Goal: Contribute content: Contribute content

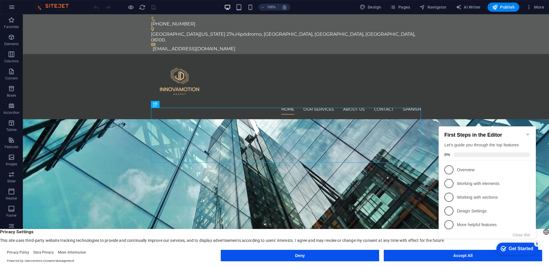
click at [528, 133] on icon "Minimize checklist" at bounding box center [527, 134] width 3 height 2
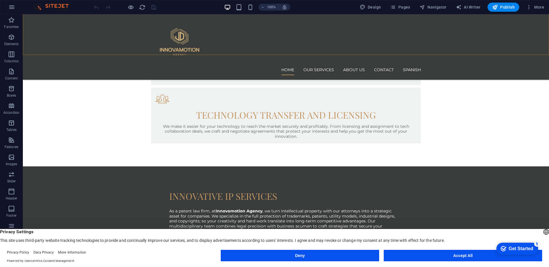
scroll to position [486, 0]
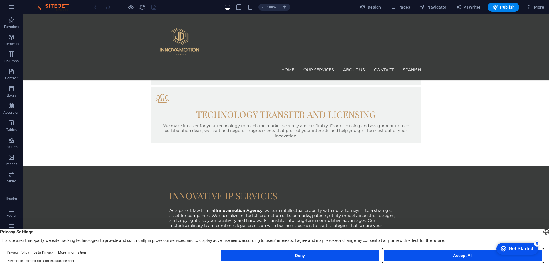
click at [408, 252] on button "Accept All" at bounding box center [463, 255] width 158 height 11
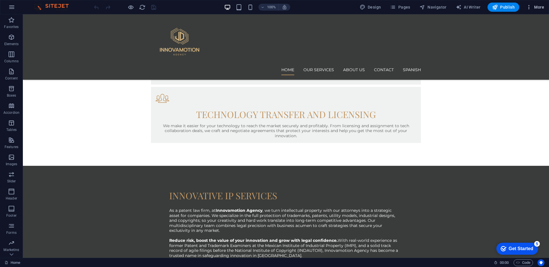
click at [538, 6] on span "More" at bounding box center [535, 7] width 18 height 6
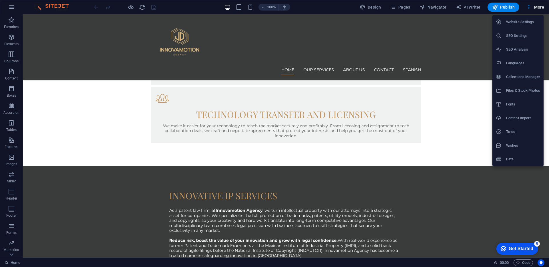
click at [476, 151] on div at bounding box center [274, 133] width 549 height 267
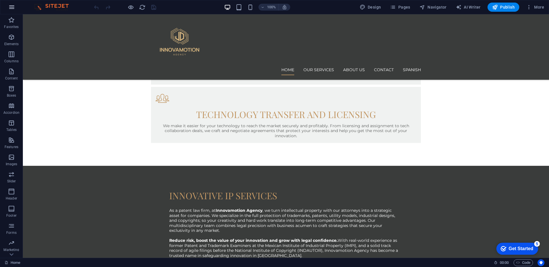
click at [12, 9] on icon "button" at bounding box center [11, 7] width 7 height 7
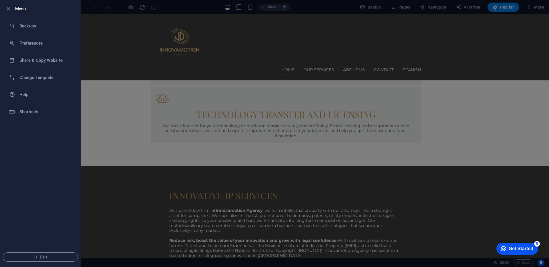
click at [92, 88] on div at bounding box center [274, 133] width 549 height 267
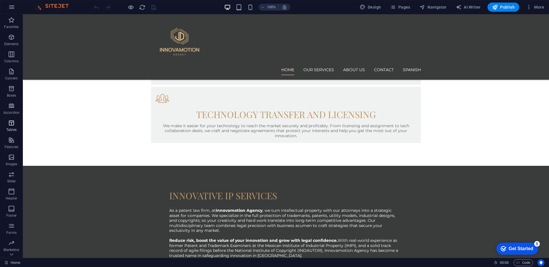
scroll to position [14, 0]
click at [11, 249] on icon "button" at bounding box center [11, 246] width 7 height 7
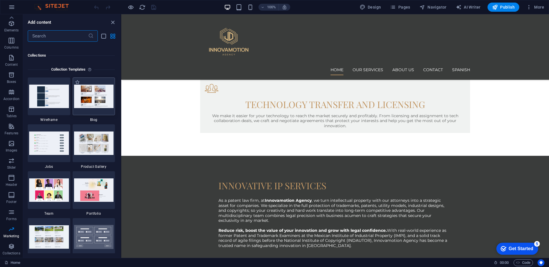
scroll to position [5219, 0]
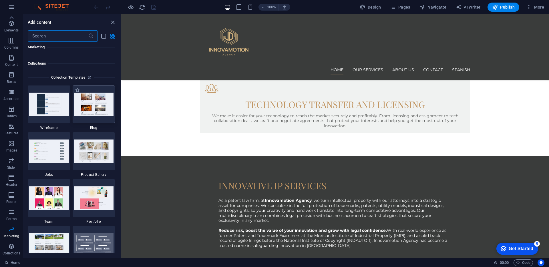
click at [95, 108] on img at bounding box center [94, 104] width 40 height 23
click at [13, 7] on icon "button" at bounding box center [11, 7] width 7 height 7
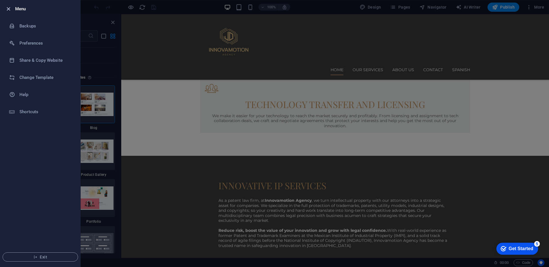
click at [6, 7] on icon "button" at bounding box center [8, 9] width 7 height 7
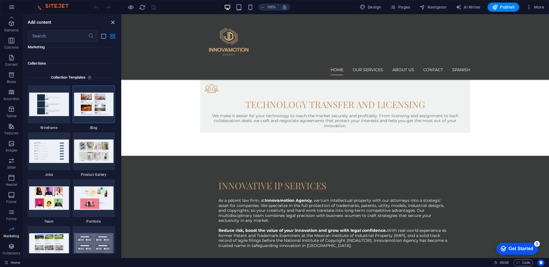
click at [113, 21] on icon "close panel" at bounding box center [112, 22] width 7 height 7
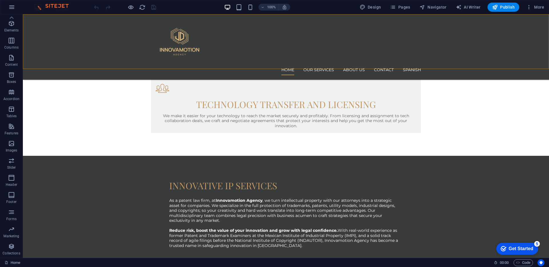
scroll to position [486, 0]
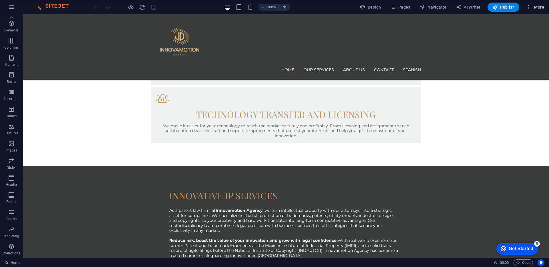
click at [541, 7] on span "More" at bounding box center [535, 7] width 18 height 6
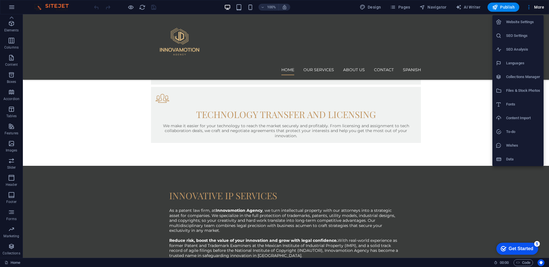
click at [398, 9] on div at bounding box center [274, 133] width 549 height 267
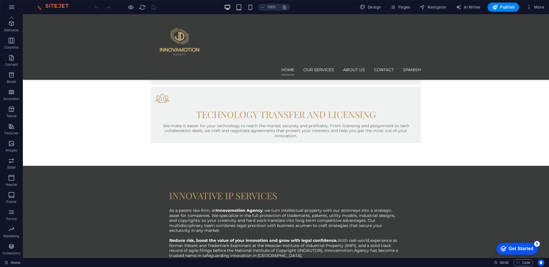
click at [398, 9] on span "Pages" at bounding box center [400, 7] width 20 height 6
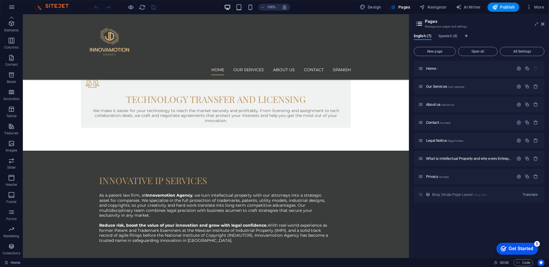
click at [441, 194] on div "Blog: Single Page Layout /blog-item Translate" at bounding box center [479, 195] width 131 height 16
click at [518, 196] on div "Blog: Single Page Layout /blog-item Translate" at bounding box center [479, 195] width 131 height 16
click at [489, 191] on div "Blog: Single Page Layout /blog-item Translate" at bounding box center [479, 195] width 131 height 16
click at [422, 195] on div "Blog: Single Page Layout /blog-item Translate" at bounding box center [479, 195] width 131 height 16
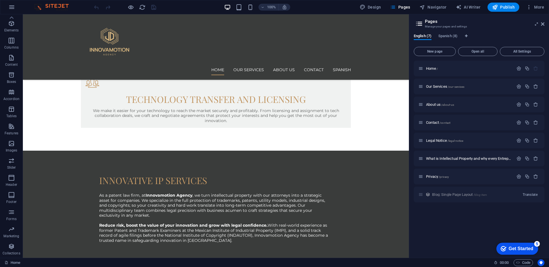
click at [450, 195] on div "Blog: Single Page Layout /blog-item Translate" at bounding box center [479, 195] width 131 height 16
click at [454, 36] on span "Spanish (8)" at bounding box center [447, 37] width 19 height 8
click at [462, 196] on span "Blog: Single Page Layout /blog-item" at bounding box center [459, 194] width 55 height 4
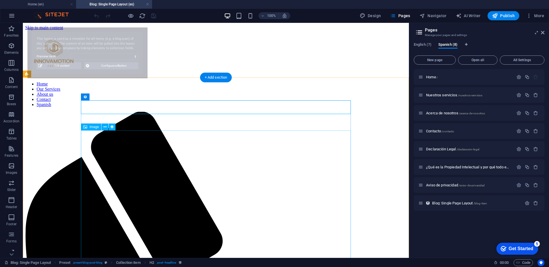
scroll to position [0, 0]
select select "6864897766322547780cbd87"
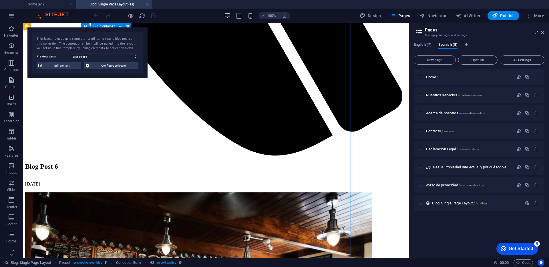
scroll to position [530, 0]
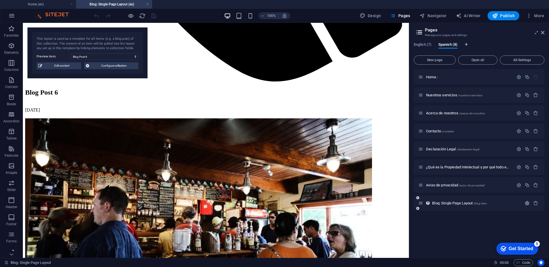
click at [526, 202] on icon "button" at bounding box center [526, 203] width 5 height 5
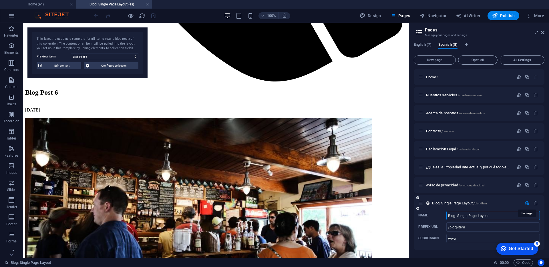
click at [526, 202] on icon "button" at bounding box center [526, 203] width 5 height 5
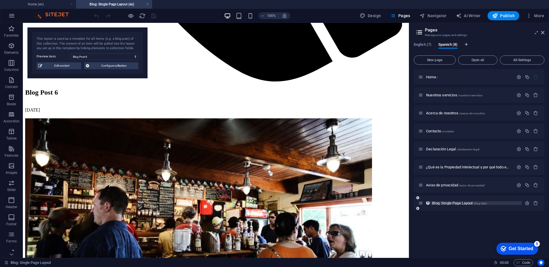
click at [445, 204] on span "Blog: Single Page Layout /blog-item" at bounding box center [459, 203] width 55 height 4
click at [94, 65] on span "Configure collection" at bounding box center [114, 65] width 46 height 7
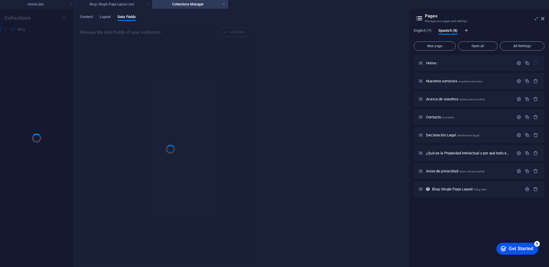
scroll to position [0, 0]
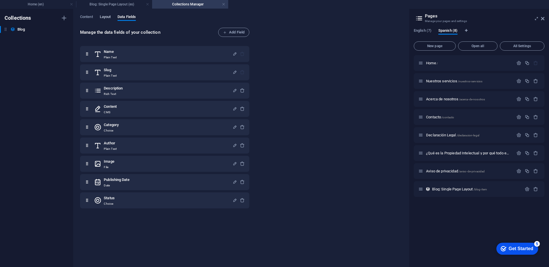
click at [106, 18] on span "Layout" at bounding box center [105, 17] width 11 height 8
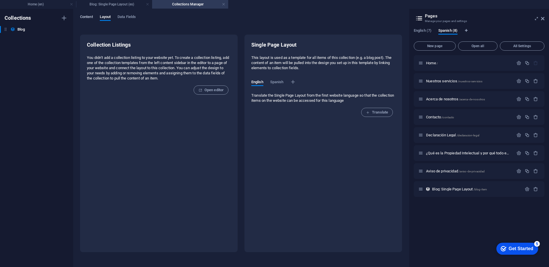
click at [84, 16] on span "Content" at bounding box center [86, 17] width 13 height 8
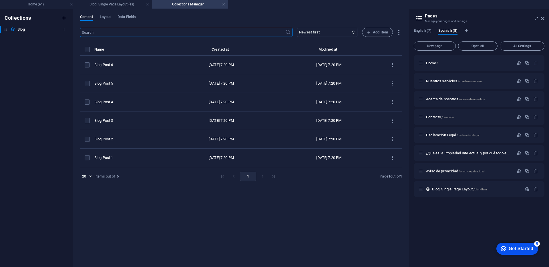
click at [18, 29] on h6 "Blog" at bounding box center [20, 29] width 7 height 7
click at [29, 28] on input "Blog" at bounding box center [38, 29] width 43 height 7
type input "Blog Innovamotion"
type input "Blog"
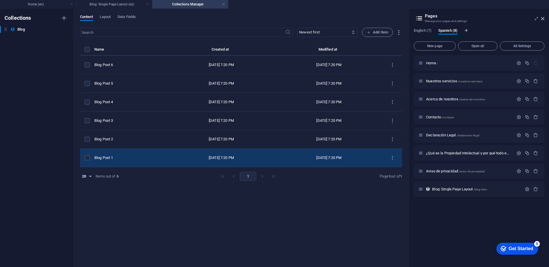
click at [132, 154] on td "Blog Post 1" at bounding box center [130, 158] width 73 height 19
select select "Category 1"
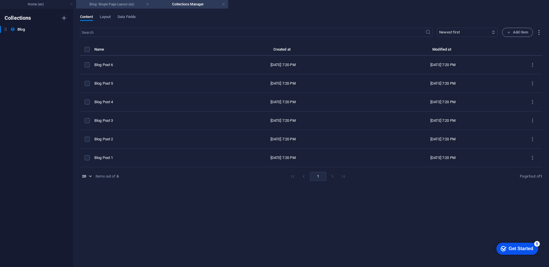
click at [121, 3] on h4 "Blog: Single Page Layout (es)" at bounding box center [114, 4] width 76 height 6
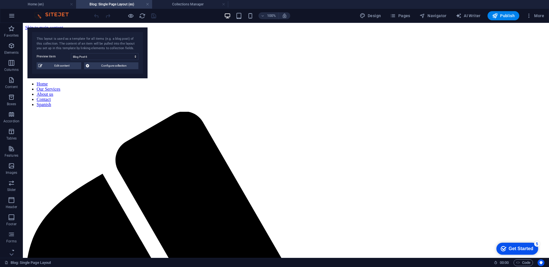
click at [242, 19] on div "100%" at bounding box center [257, 15] width 66 height 9
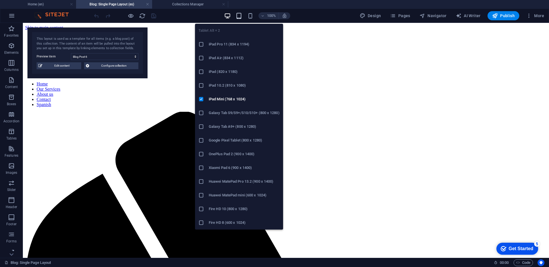
click at [240, 14] on icon "button" at bounding box center [239, 16] width 7 height 7
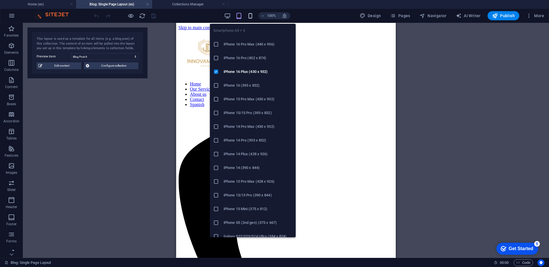
click at [251, 17] on icon "button" at bounding box center [250, 16] width 7 height 7
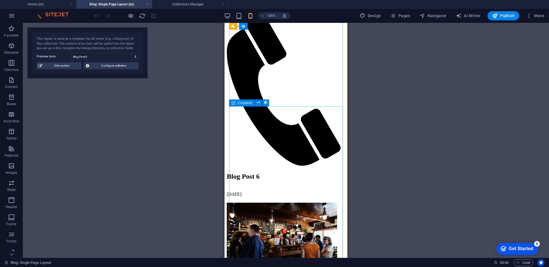
scroll to position [123, 0]
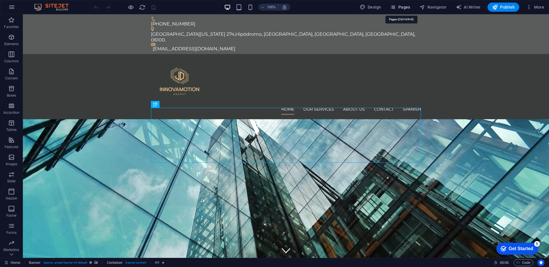
click at [395, 6] on icon "button" at bounding box center [393, 7] width 6 height 6
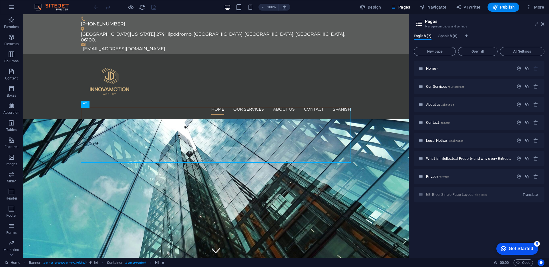
click at [448, 194] on div "Blog: Single Page Layout /blog-item Translate" at bounding box center [479, 195] width 131 height 16
click at [532, 196] on span "Translate" at bounding box center [529, 194] width 15 height 5
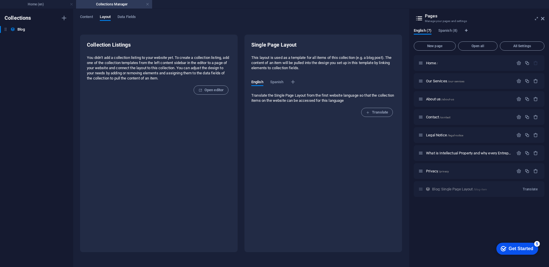
click at [290, 70] on p "This layout is used as a template for all items of this collection (e.g. a blog…" at bounding box center [323, 62] width 144 height 15
click at [453, 31] on span "Spanish (8)" at bounding box center [447, 31] width 19 height 8
click at [468, 191] on div "Blog: Single Page Layout /blog-item" at bounding box center [469, 189] width 103 height 7
click at [131, 19] on span "Data Fields" at bounding box center [126, 17] width 18 height 8
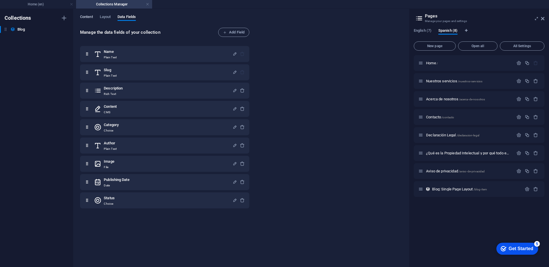
click at [85, 17] on span "Content" at bounding box center [86, 17] width 13 height 8
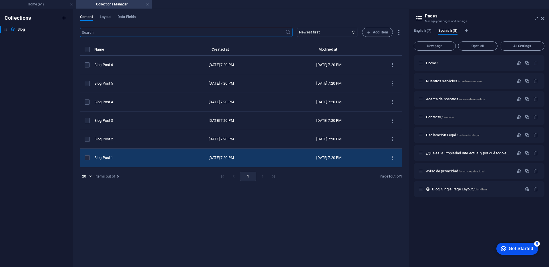
click at [153, 155] on td "Blog Post 1" at bounding box center [130, 158] width 73 height 19
select select "Category 1"
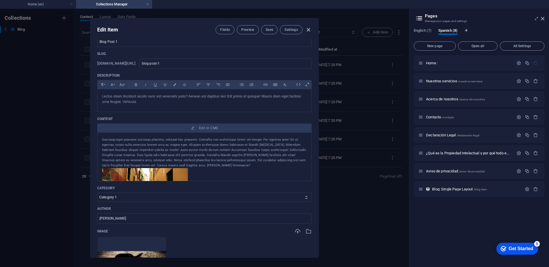
click at [309, 27] on icon "button" at bounding box center [308, 30] width 7 height 7
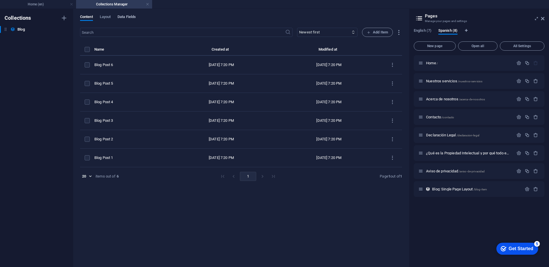
click at [127, 16] on span "Data Fields" at bounding box center [126, 17] width 18 height 8
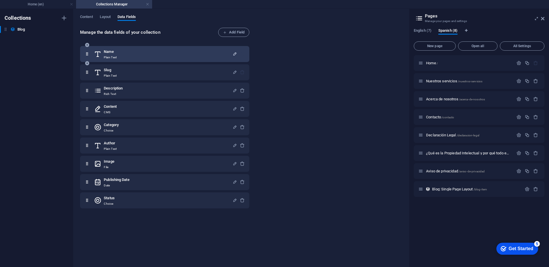
click at [234, 52] on icon "button" at bounding box center [234, 53] width 5 height 5
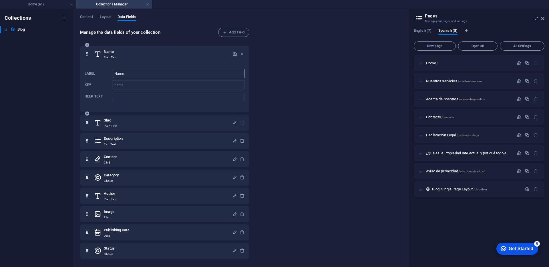
click at [123, 75] on input "Name" at bounding box center [179, 73] width 132 height 9
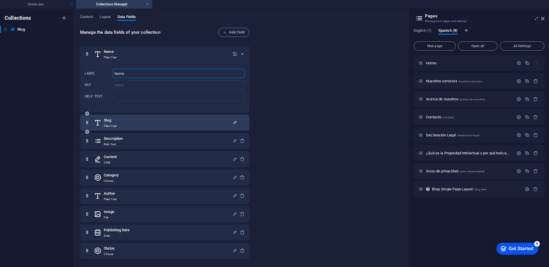
click at [234, 124] on icon "button" at bounding box center [234, 122] width 5 height 5
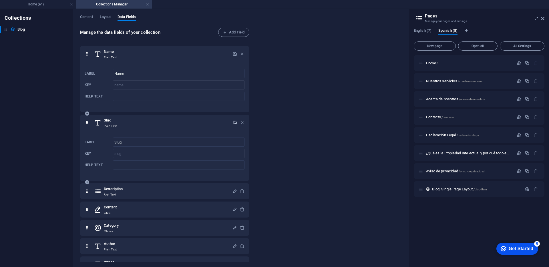
click at [234, 124] on icon "button" at bounding box center [234, 122] width 5 height 5
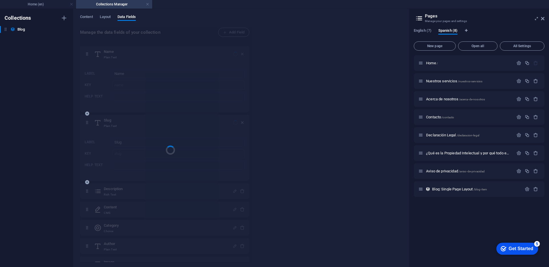
click at [242, 125] on div at bounding box center [165, 145] width 171 height 235
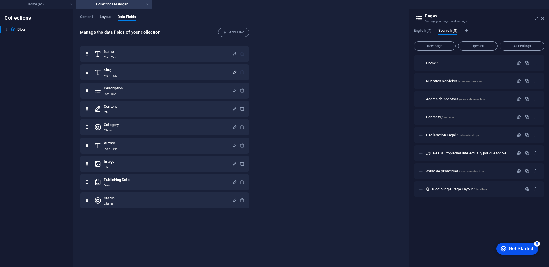
click at [107, 19] on span "Layout" at bounding box center [105, 17] width 11 height 8
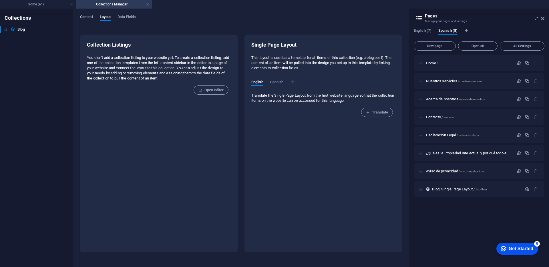
click at [91, 17] on span "Content" at bounding box center [86, 17] width 13 height 8
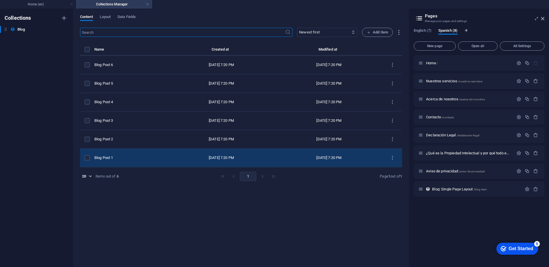
click at [128, 159] on div "Blog Post 1" at bounding box center [128, 157] width 69 height 5
select select "Category 1"
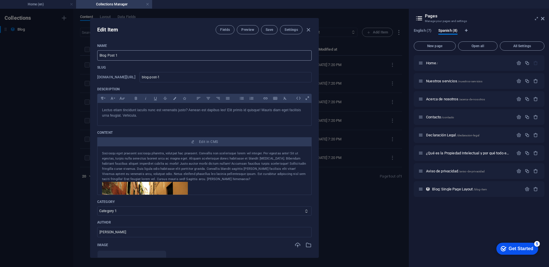
click at [117, 57] on input "Blog Post 1" at bounding box center [204, 55] width 214 height 10
paste input "¿Qué es la Propiedad Intelectual y por qué todo Emprendedor debe protegerla?"
type input "¿Qué es la Propiedad Intelectual y por qué todo Emprendedor debe protegerla?"
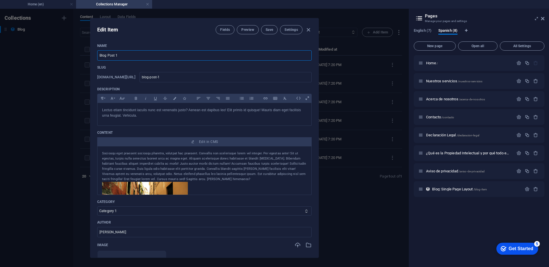
type input "que-es-la-propiedad-intelectual-y-por-que-todo-emprendedor-debe-protegerla"
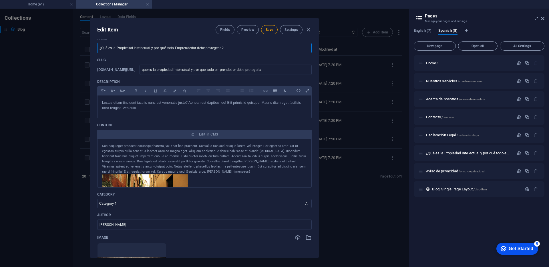
scroll to position [9, 0]
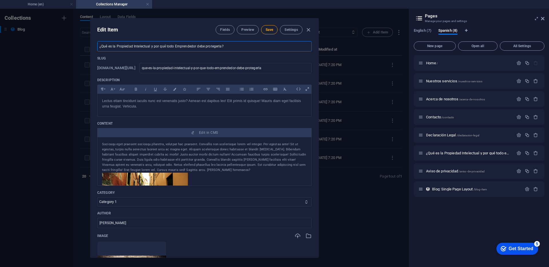
type input "¿Qué es la Propiedad Intelectual y por qué todo Emprendedor debe protegerla?"
click at [136, 109] on div "Lectus etiam tincidunt iaculis nunc est venenatis justo? Aenean est dapibus leo…" at bounding box center [204, 104] width 214 height 20
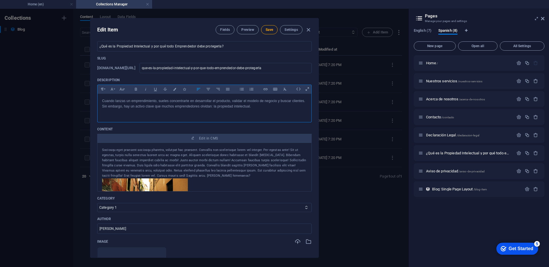
click at [153, 161] on div "Sociosqu eget praesent sociosqu pharetra, volutpat hac praesent. Convallis non …" at bounding box center [204, 162] width 205 height 31
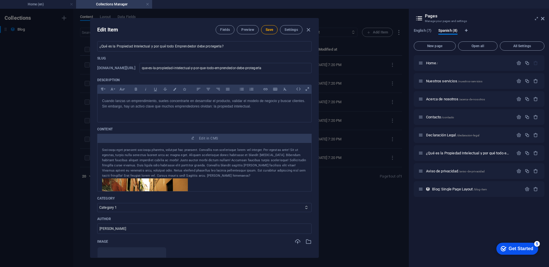
click at [153, 161] on div "Sociosqu eget praesent sociosqu pharetra, volutpat hac praesent. Convallis non …" at bounding box center [204, 162] width 205 height 31
click at [192, 161] on div "Sociosqu eget praesent sociosqu pharetra, volutpat hac praesent. Convallis non …" at bounding box center [204, 162] width 205 height 31
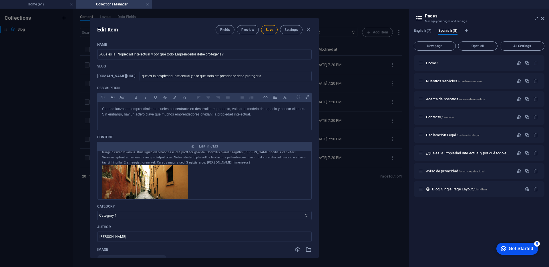
scroll to position [0, 0]
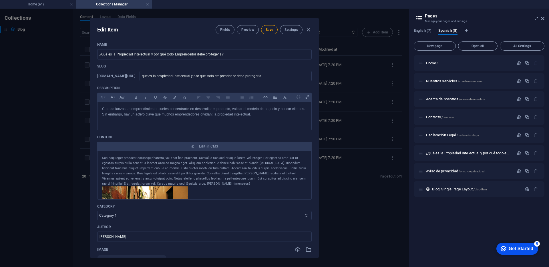
click at [304, 215] on icon at bounding box center [306, 216] width 4 height 4
click at [288, 216] on select "Category 1 Category 2" at bounding box center [204, 215] width 214 height 9
click at [97, 211] on select "Category 1 Category 2" at bounding box center [204, 215] width 214 height 9
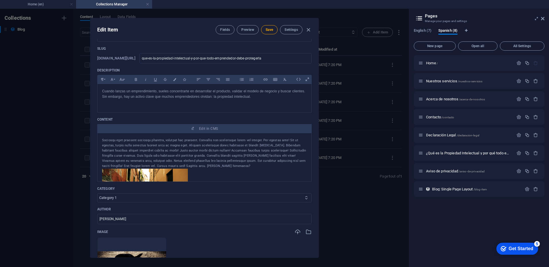
scroll to position [17, 0]
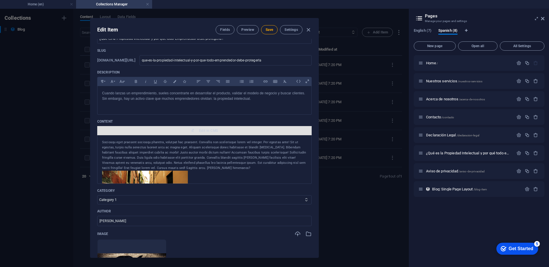
click at [206, 131] on span "Edit in CMS" at bounding box center [208, 130] width 19 height 5
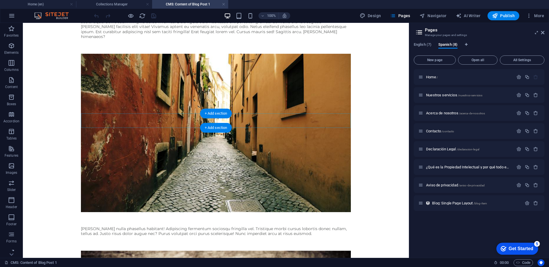
scroll to position [0, 0]
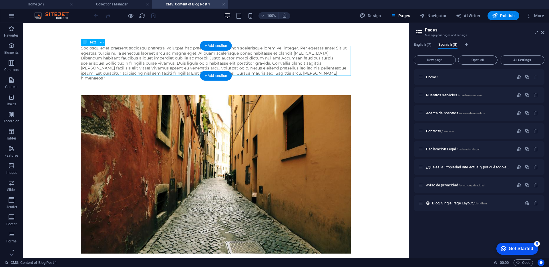
click at [211, 58] on div "Sociosqu eget praesent sociosqu pharetra, volutpat hac praesent. Convallis non …" at bounding box center [216, 63] width 270 height 35
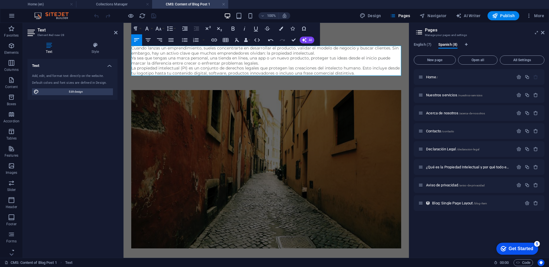
click at [324, 53] on p "Cuando lanzas un emprendimiento, sueles concentrarte en desarrollar el producto…" at bounding box center [266, 51] width 270 height 10
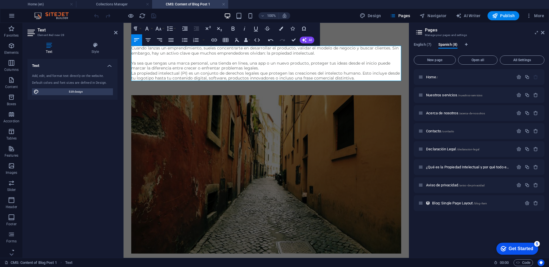
click at [299, 66] on p "Ya sea que tengas una marca personal, una tienda en línea, una app o un nuevo p…" at bounding box center [266, 66] width 270 height 10
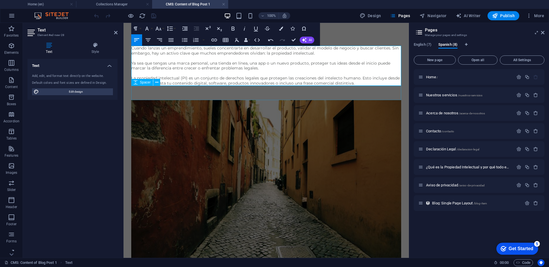
click at [305, 91] on div at bounding box center [266, 93] width 270 height 14
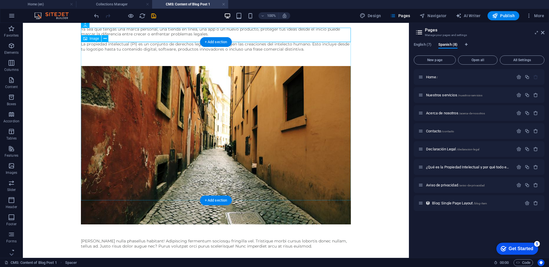
scroll to position [63, 0]
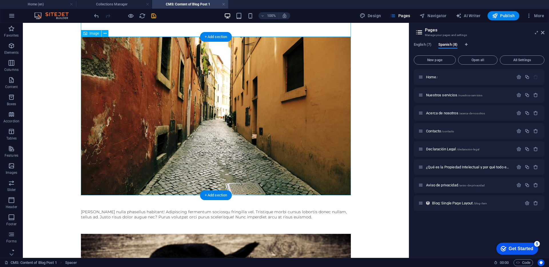
click at [266, 153] on figure at bounding box center [216, 116] width 270 height 158
click at [93, 34] on span "Image" at bounding box center [93, 33] width 9 height 3
click at [85, 33] on icon at bounding box center [85, 33] width 4 height 7
select select "%"
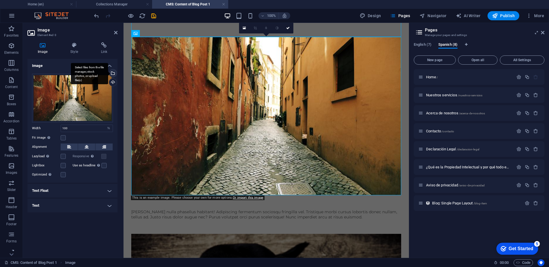
click at [115, 73] on div "Select files from the file manager, stock photos, or upload file(s)" at bounding box center [112, 73] width 9 height 9
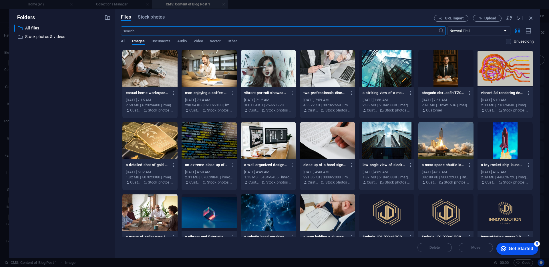
scroll to position [20, 0]
click at [168, 66] on div at bounding box center [149, 68] width 55 height 37
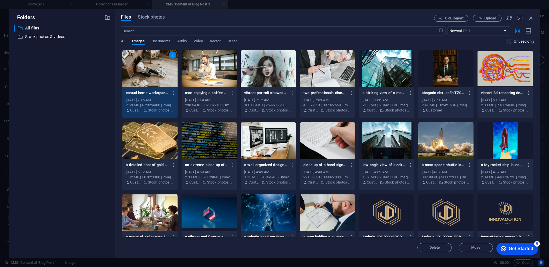
click at [168, 66] on div "1" at bounding box center [149, 68] width 55 height 37
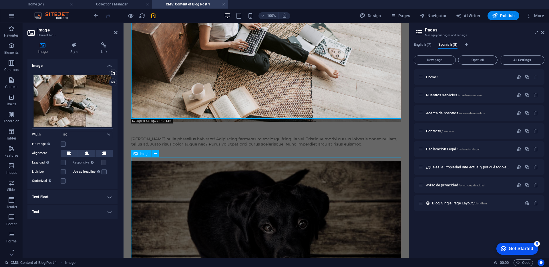
scroll to position [167, 0]
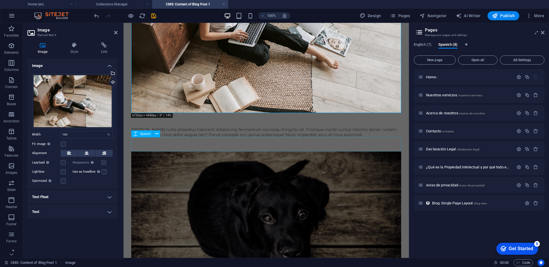
click at [269, 138] on div at bounding box center [266, 144] width 270 height 14
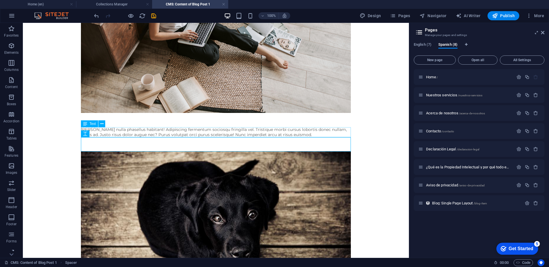
click at [274, 131] on div "[PERSON_NAME] nulla phasellus habitant! Adipiscing fermentum sociosqu fringilla…" at bounding box center [216, 132] width 270 height 10
click at [144, 132] on div "[PERSON_NAME] nulla phasellus habitant! Adipiscing fermentum sociosqu fringilla…" at bounding box center [216, 132] width 270 height 10
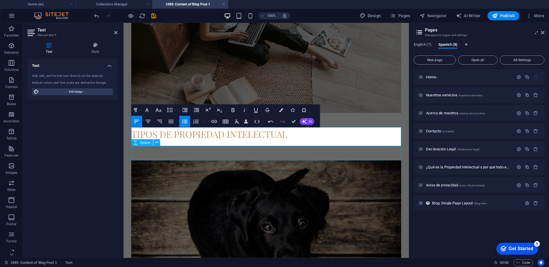
click at [189, 155] on div at bounding box center [266, 153] width 270 height 14
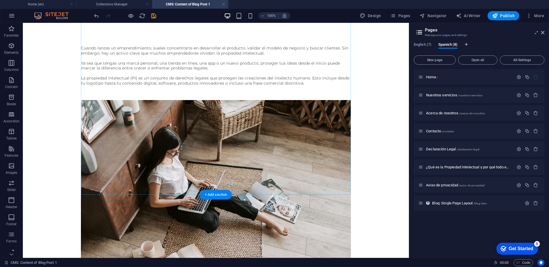
scroll to position [285, 0]
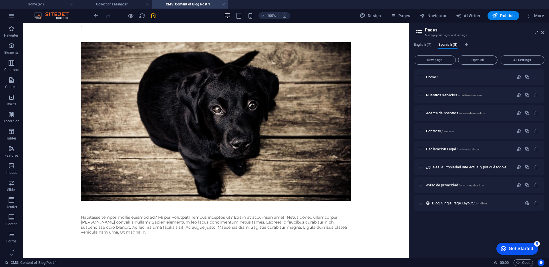
click at [230, 152] on figure at bounding box center [216, 121] width 270 height 158
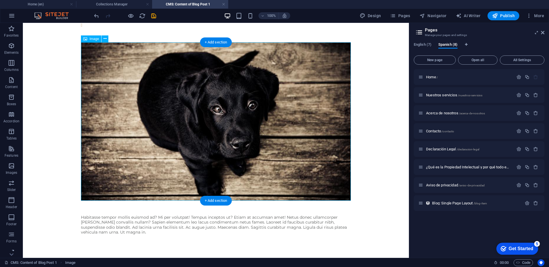
click at [230, 152] on figure at bounding box center [216, 121] width 270 height 158
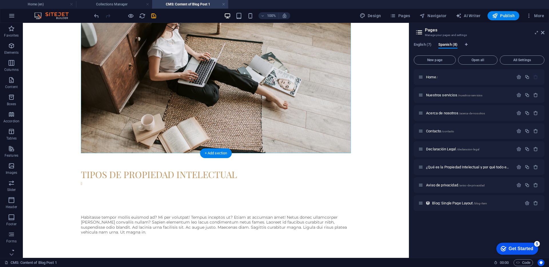
scroll to position [127, 0]
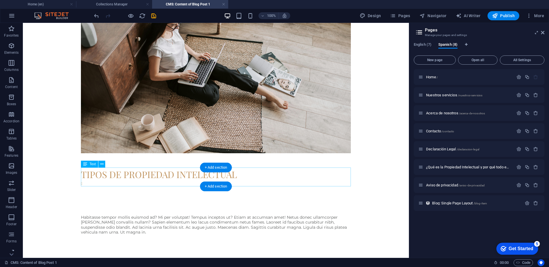
click at [92, 181] on div "Tipos de propiedad intelectual" at bounding box center [216, 176] width 270 height 19
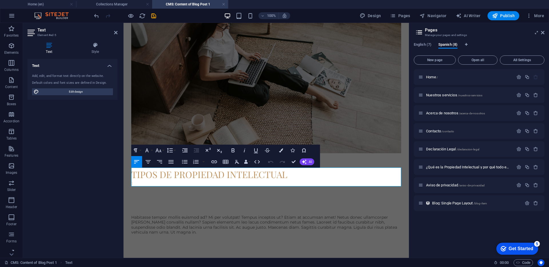
click at [148, 182] on li at bounding box center [268, 183] width 265 height 5
click at [137, 215] on icon at bounding box center [135, 211] width 4 height 7
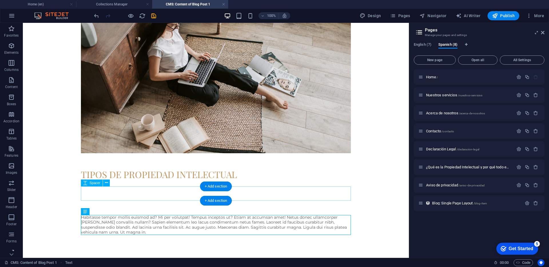
click at [168, 194] on div at bounding box center [216, 193] width 270 height 14
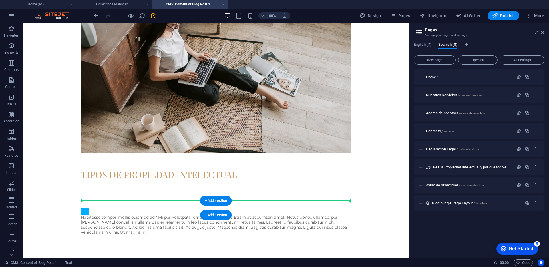
drag, startPoint x: 107, startPoint y: 226, endPoint x: 107, endPoint y: 201, distance: 24.9
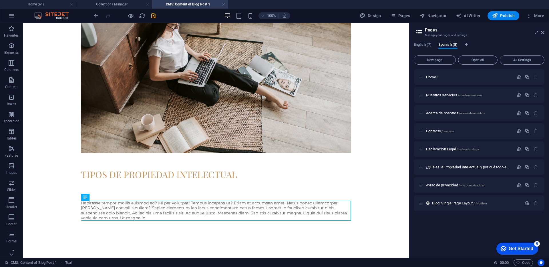
click at [179, 217] on div "Habitasse tempor mollis euismod ad? Mi per volutpat! Tempus inceptos ut? Etiam …" at bounding box center [216, 211] width 270 height 20
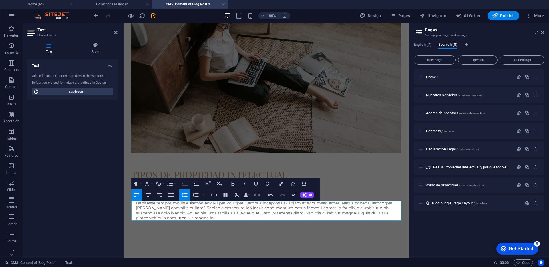
click at [179, 217] on li "Habitasse tempor mollis euismod ad? Mi per volutpat! Tempus inceptos ut? Etiam …" at bounding box center [268, 211] width 265 height 20
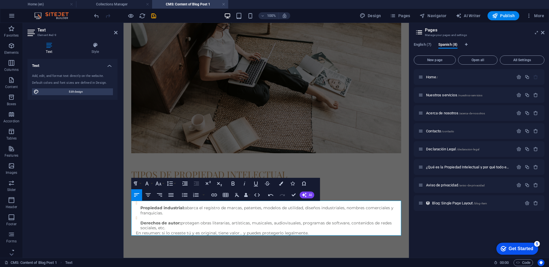
click at [147, 205] on li "Propiedad industrial: abarca el registro de marcas, patentes, modelos de utilid…" at bounding box center [270, 208] width 261 height 15
click at [199, 251] on div "Cuando lanzas un emprendimiento, sueles concentrarte en desarrollar el producto…" at bounding box center [266, 84] width 279 height 376
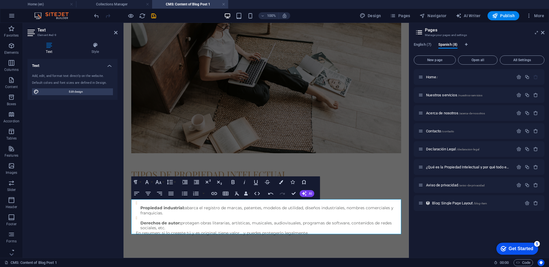
scroll to position [141, 0]
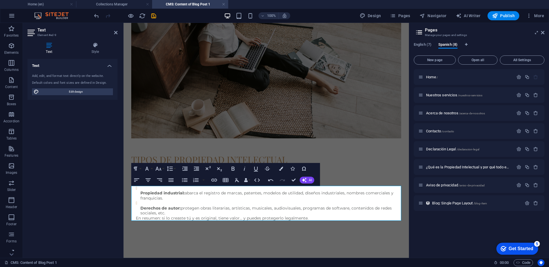
click at [217, 237] on div "Cuando lanzas un emprendimiento, sueles concentrarte en desarrollar el producto…" at bounding box center [266, 69] width 279 height 376
click at [346, 149] on div at bounding box center [266, 145] width 270 height 14
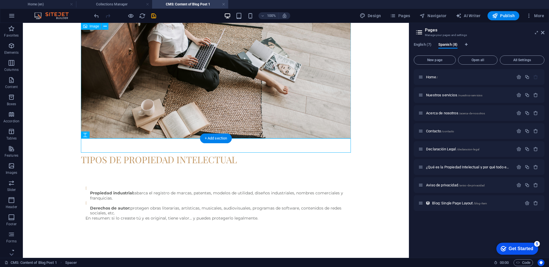
click at [313, 117] on figure at bounding box center [216, 49] width 270 height 180
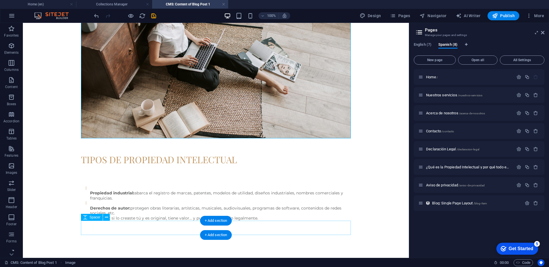
click at [239, 229] on div at bounding box center [216, 228] width 270 height 14
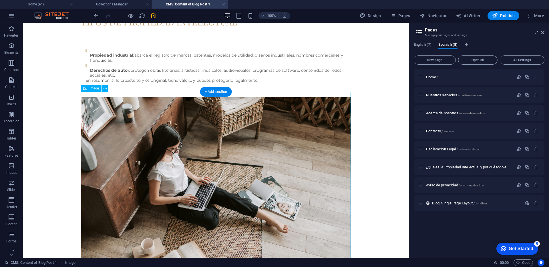
scroll to position [285, 0]
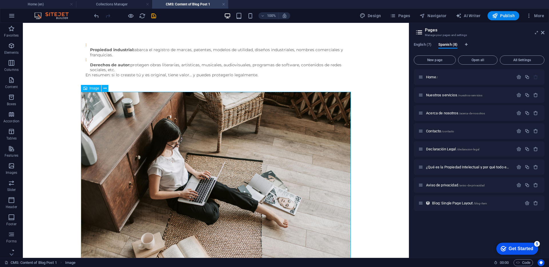
click at [95, 89] on span "Image" at bounding box center [93, 88] width 9 height 3
select select "%"
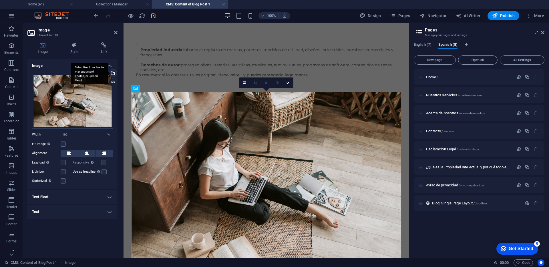
click at [114, 75] on div "Select files from the file manager, stock photos, or upload file(s)" at bounding box center [112, 73] width 9 height 9
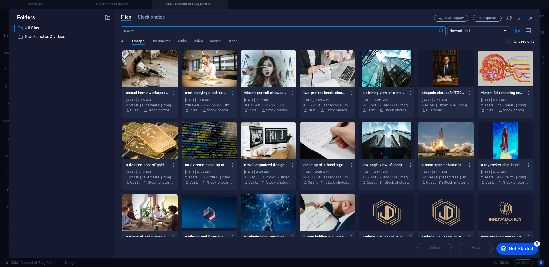
scroll to position [87, 0]
click at [163, 212] on div at bounding box center [149, 212] width 55 height 37
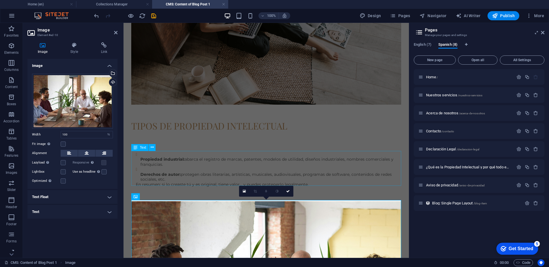
scroll to position [176, 0]
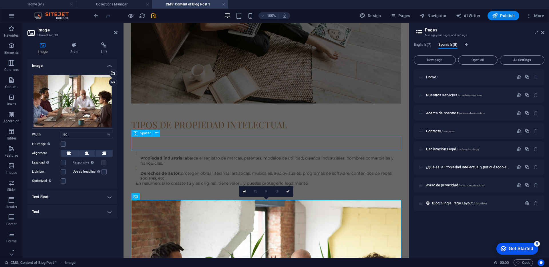
click at [236, 139] on div at bounding box center [266, 144] width 270 height 14
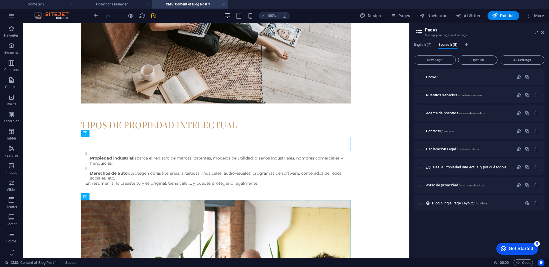
click at [372, 114] on body "Skip to main content Cuando lanzas un emprendimiento, sueles concentrarte en de…" at bounding box center [216, 125] width 386 height 556
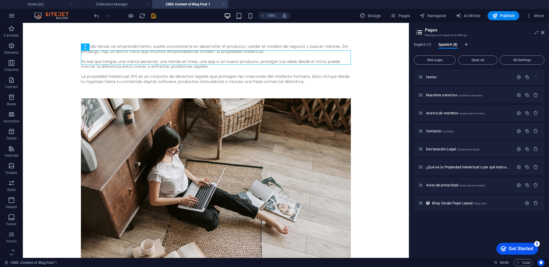
scroll to position [0, 0]
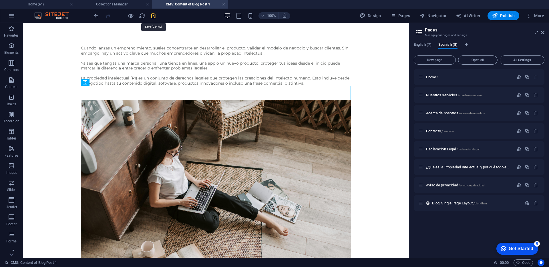
click at [154, 18] on icon "save" at bounding box center [153, 16] width 7 height 7
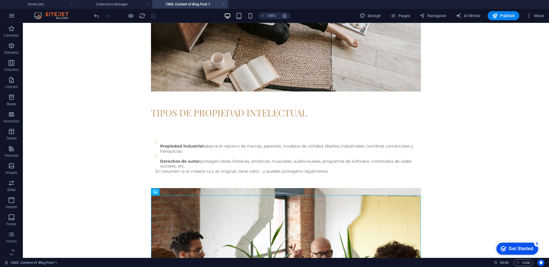
scroll to position [194, 0]
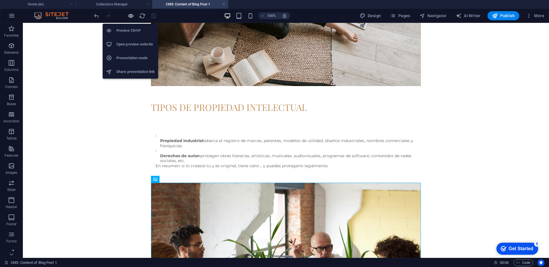
click at [132, 16] on icon "button" at bounding box center [130, 16] width 7 height 7
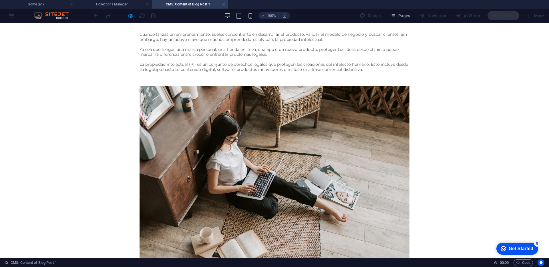
scroll to position [0, 0]
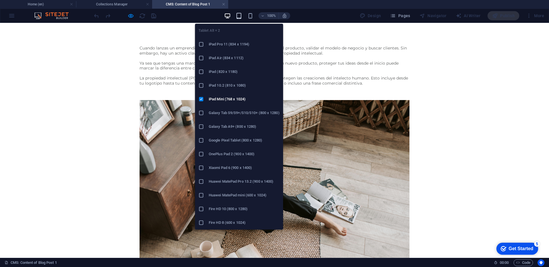
click at [241, 13] on icon "button" at bounding box center [239, 16] width 7 height 7
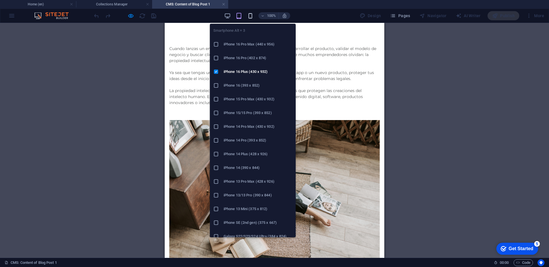
click at [252, 17] on icon "button" at bounding box center [250, 16] width 7 height 7
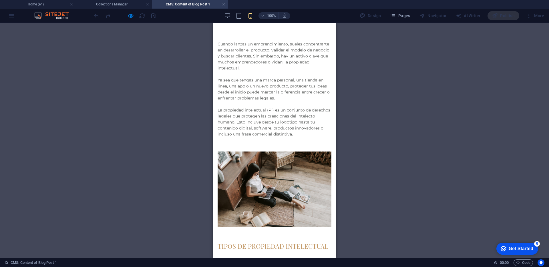
click at [314, 110] on p "La propiedad intelectual (PI) es un conjunto de derechos legales que protegen l…" at bounding box center [275, 122] width 114 height 30
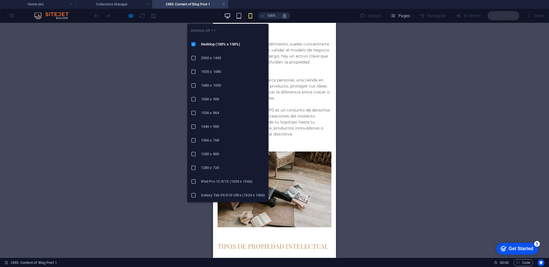
click at [229, 13] on icon "button" at bounding box center [227, 16] width 7 height 7
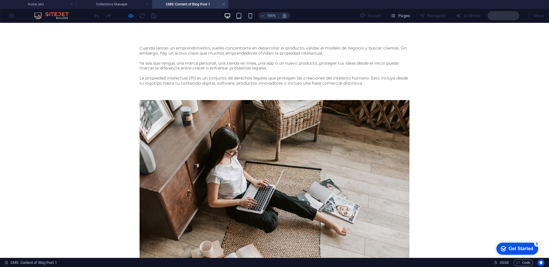
click at [318, 78] on p "La propiedad intelectual (PI) es un conjunto de derechos legales que protegen l…" at bounding box center [274, 81] width 270 height 10
click at [116, 5] on h4 "Collections Manager" at bounding box center [114, 4] width 76 height 6
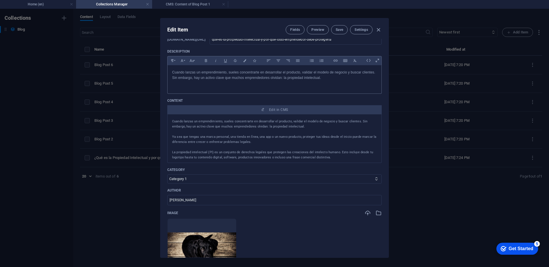
scroll to position [38, 0]
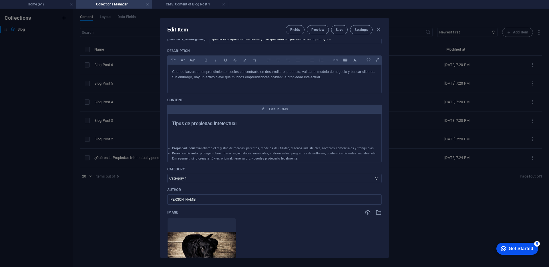
click at [212, 139] on div at bounding box center [274, 138] width 205 height 14
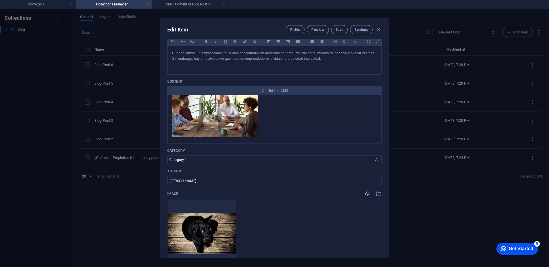
scroll to position [64, 0]
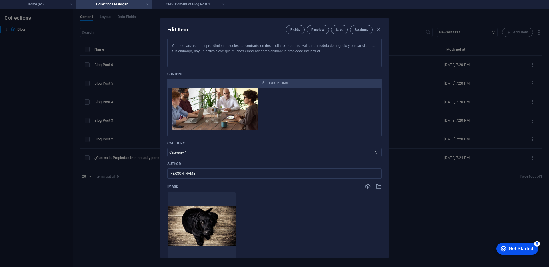
click at [288, 119] on div at bounding box center [274, 102] width 205 height 59
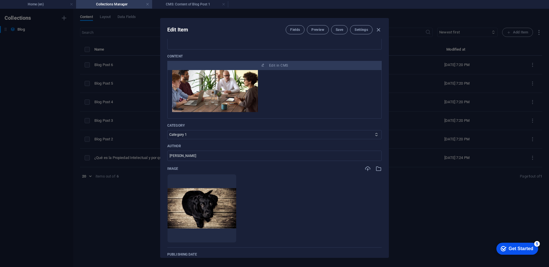
scroll to position [84, 0]
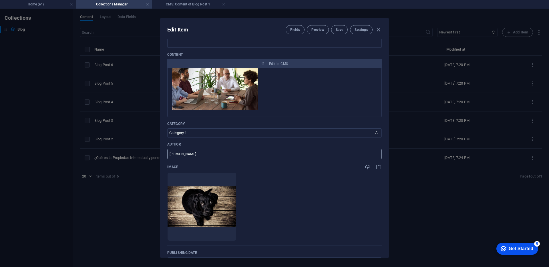
click at [230, 154] on input "[PERSON_NAME]" at bounding box center [274, 154] width 214 height 10
click at [281, 168] on div "Image" at bounding box center [274, 167] width 214 height 6
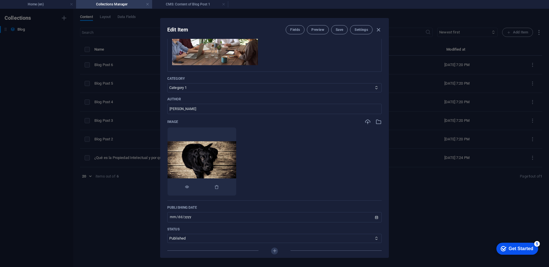
scroll to position [131, 0]
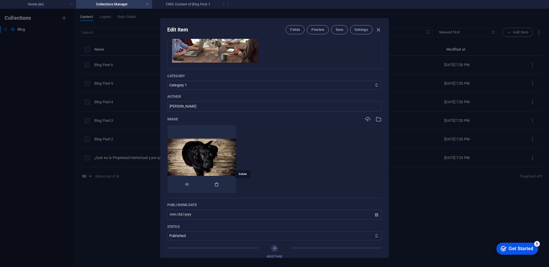
click at [219, 185] on icon "button" at bounding box center [216, 184] width 5 height 5
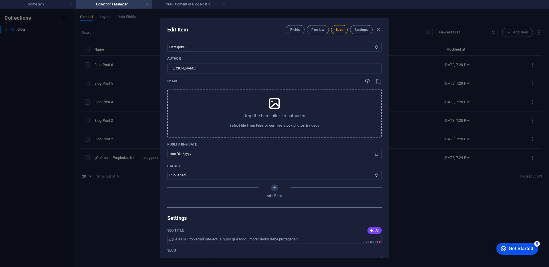
scroll to position [171, 0]
click at [282, 173] on select "Published Draft" at bounding box center [274, 173] width 214 height 9
select select "Draft"
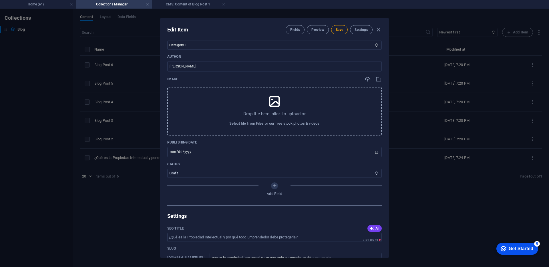
click at [167, 169] on select "Published Draft" at bounding box center [274, 173] width 214 height 9
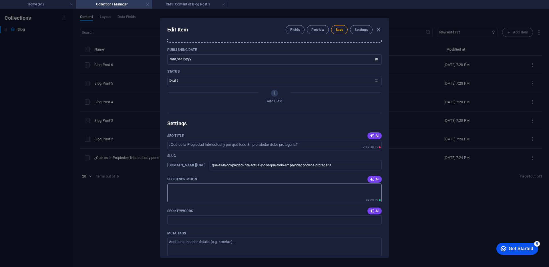
scroll to position [265, 0]
click at [202, 194] on textarea "SEO Description" at bounding box center [274, 192] width 214 height 19
paste textarea "Cuando lanzas un emprendimiento, sueles concentrarte en desarrollar el producto…"
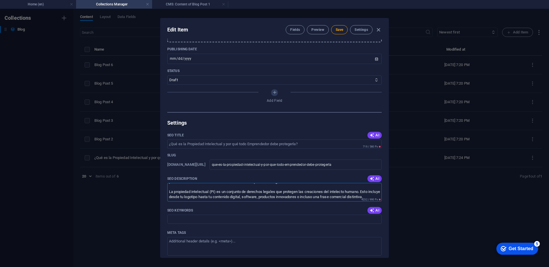
scroll to position [31, 0]
type textarea "Cuando lanzas un emprendimiento, sueles concentrarte en desarrollar el producto…"
click at [194, 221] on input "SEO Keywords" at bounding box center [274, 219] width 214 height 9
type input "que es la"
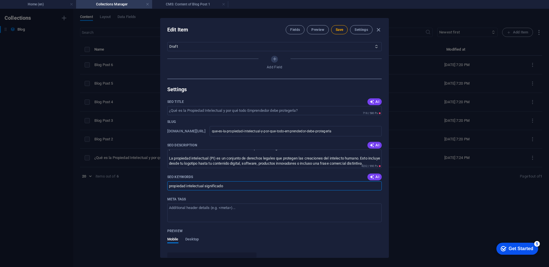
scroll to position [308, 0]
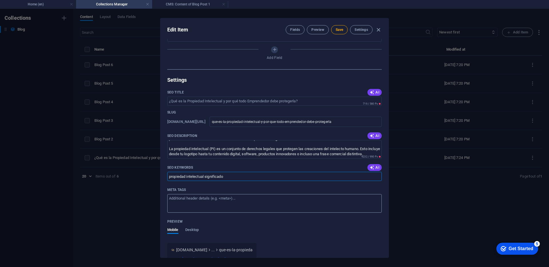
type input "propiedad intelectual significado"
click at [219, 208] on textarea "Meta tags ​" at bounding box center [274, 203] width 214 height 19
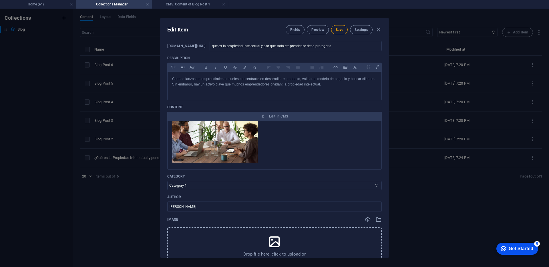
scroll to position [0, 0]
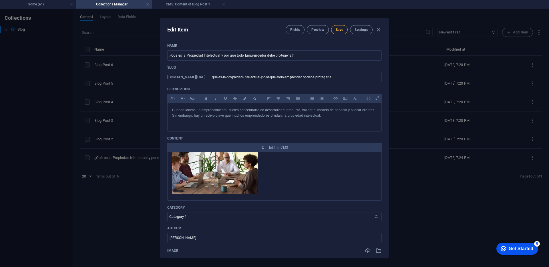
click at [339, 32] on button "Save" at bounding box center [339, 29] width 17 height 9
click at [317, 33] on button "Preview" at bounding box center [318, 29] width 22 height 9
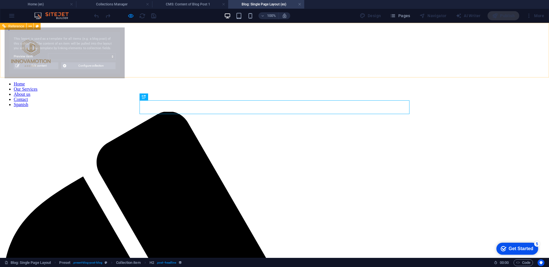
select select "6864897766322547780cbd82"
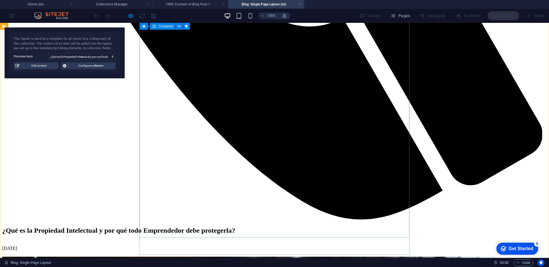
scroll to position [611, 0]
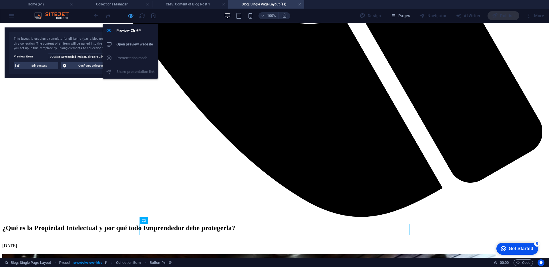
click at [131, 17] on icon "button" at bounding box center [130, 16] width 7 height 7
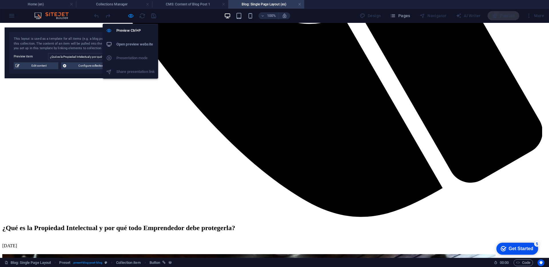
click at [131, 45] on h6 "Open preview website" at bounding box center [135, 44] width 38 height 7
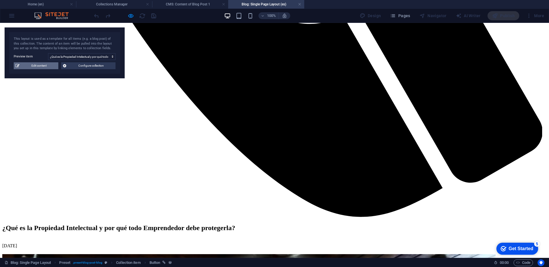
click at [46, 67] on span "Edit content" at bounding box center [38, 65] width 35 height 7
type input "[DATE]"
type input "que-es-la-propiedad-intelectual-y-por-que-todo-emprendedor-debe-protegerla"
type textarea "Cuando lanzas un emprendimiento, sueles concentrarte en desarrollar el producto…"
type input "propiedad intelectual significado"
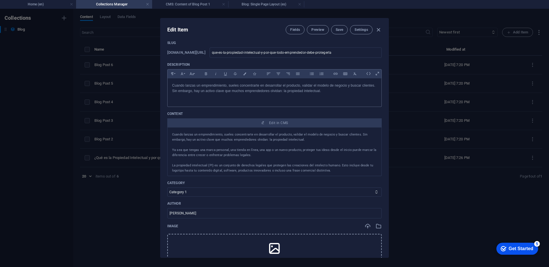
scroll to position [25, 0]
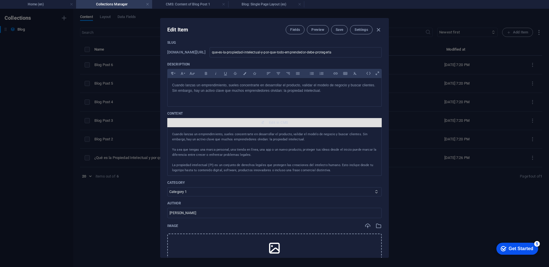
click at [274, 122] on span "Edit in CMS" at bounding box center [278, 122] width 19 height 5
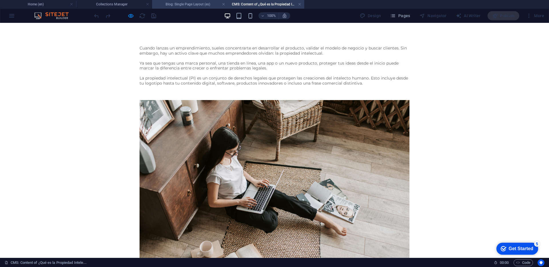
scroll to position [0, 0]
click at [168, 5] on h4 "Blog: Single Page Layout (es)" at bounding box center [190, 4] width 76 height 6
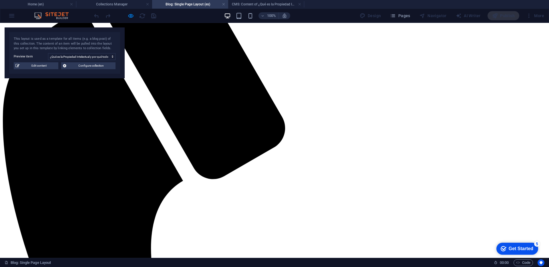
scroll to position [173, 0]
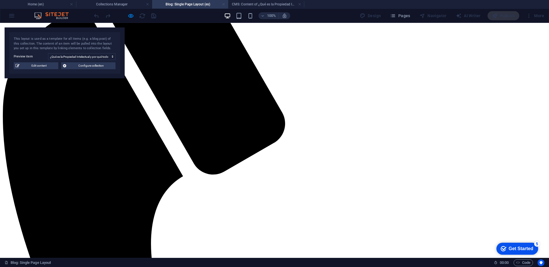
click at [224, 4] on link at bounding box center [223, 4] width 3 height 5
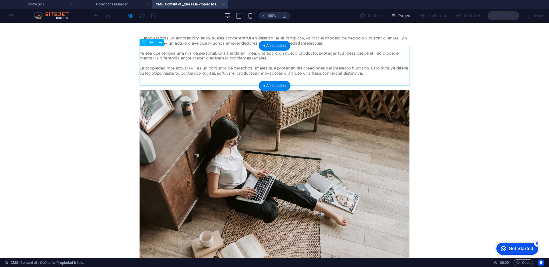
scroll to position [0, 0]
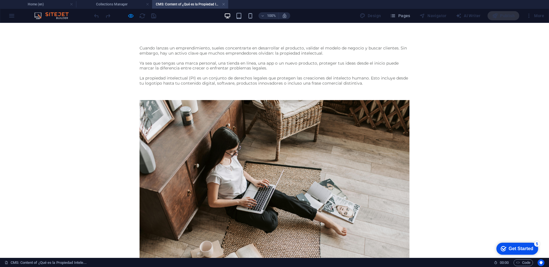
click at [183, 7] on h4 "CMS: Content of ¿Qué es la Propiedad Intele..." at bounding box center [190, 4] width 76 height 6
click at [131, 7] on h4 "Collections Manager" at bounding box center [114, 4] width 76 height 6
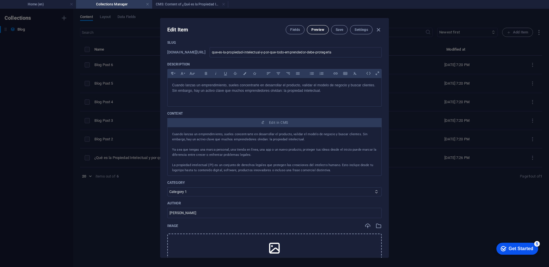
click at [309, 31] on button "Preview" at bounding box center [318, 29] width 22 height 9
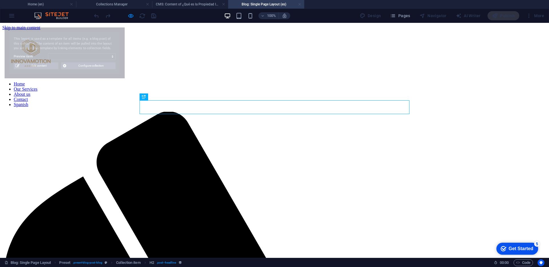
select select "6864897766322547780cbd82"
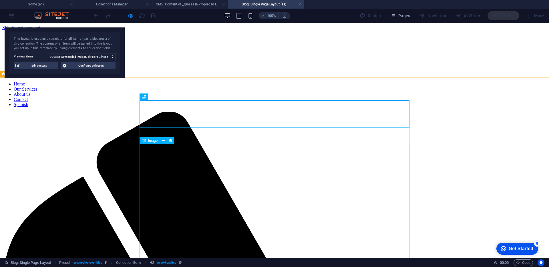
click at [151, 140] on span "Image" at bounding box center [152, 140] width 9 height 3
select select "image"
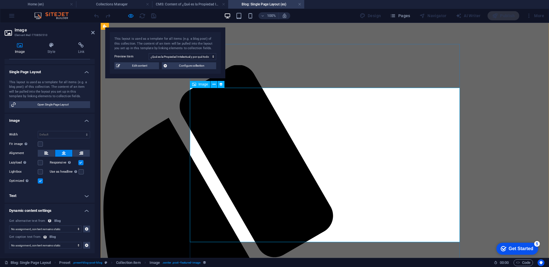
scroll to position [43, 0]
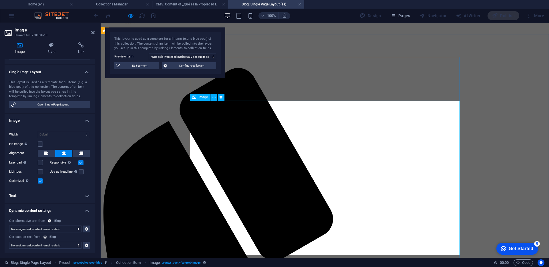
click at [201, 97] on span "Image" at bounding box center [202, 96] width 9 height 3
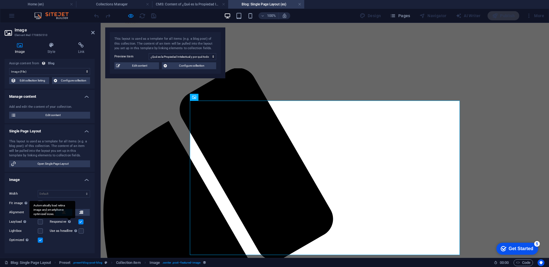
scroll to position [0, 0]
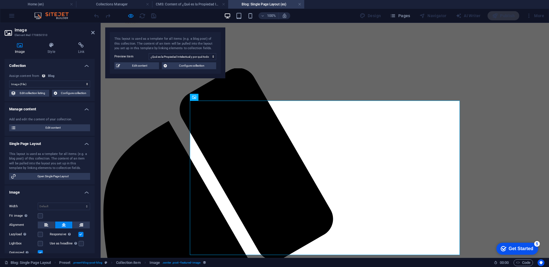
click at [51, 84] on select "No assignment, content remains static Created at (Date) Updated at (Date) Name …" at bounding box center [49, 84] width 81 height 7
click at [9, 81] on select "No assignment, content remains static Created at (Date) Updated at (Date) Name …" at bounding box center [49, 84] width 81 height 7
click at [169, 66] on span "Configure collection" at bounding box center [192, 65] width 46 height 7
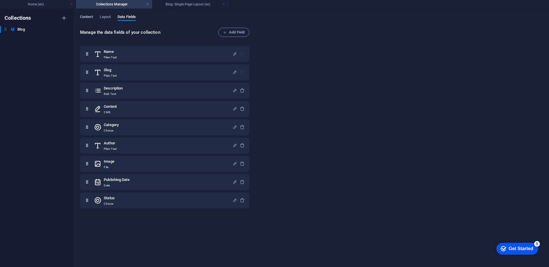
click at [86, 18] on span "Content" at bounding box center [86, 17] width 13 height 8
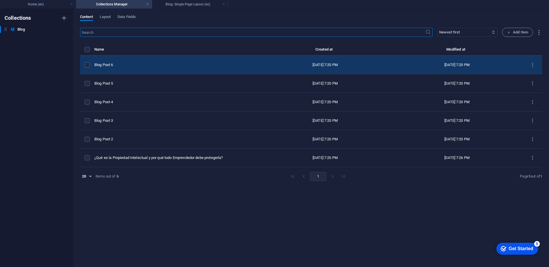
click at [90, 65] on div "items list" at bounding box center [87, 64] width 5 height 5
click at [87, 65] on label "items list" at bounding box center [87, 64] width 5 height 5
click at [0, 0] on input "items list" at bounding box center [0, 0] width 0 height 0
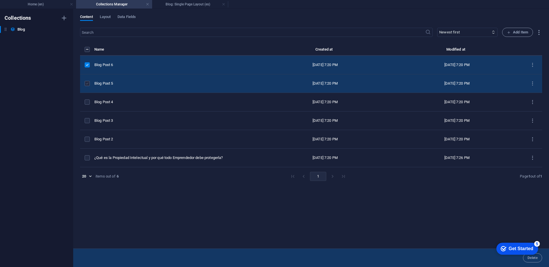
click at [87, 83] on label "items list" at bounding box center [87, 83] width 5 height 5
click at [0, 0] on input "items list" at bounding box center [0, 0] width 0 height 0
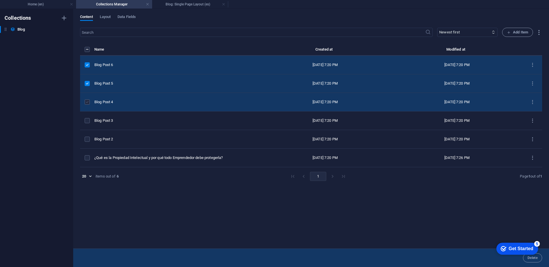
click at [88, 100] on label "items list" at bounding box center [87, 101] width 5 height 5
click at [0, 0] on input "items list" at bounding box center [0, 0] width 0 height 0
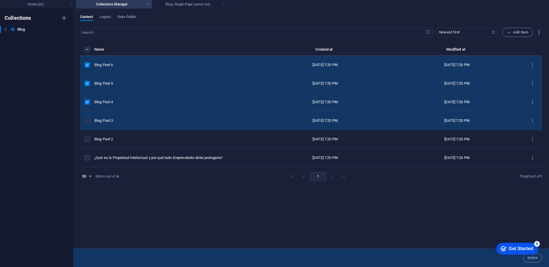
click at [88, 118] on label "items list" at bounding box center [87, 120] width 5 height 5
click at [0, 0] on input "items list" at bounding box center [0, 0] width 0 height 0
click at [529, 258] on appcues-checklist "Contextual help checklist present on screen" at bounding box center [516, 249] width 49 height 19
click at [515, 250] on div "Get Started" at bounding box center [520, 248] width 25 height 5
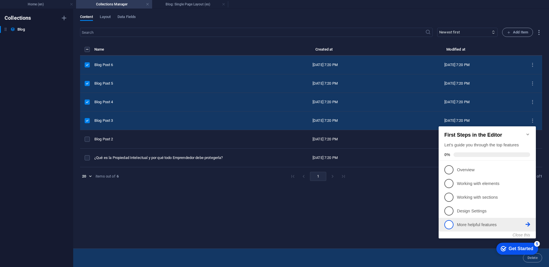
click at [478, 225] on p "More helpful features - incomplete" at bounding box center [491, 225] width 69 height 6
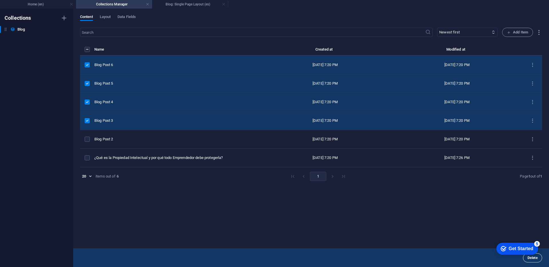
click at [537, 260] on button "Delete" at bounding box center [532, 257] width 19 height 9
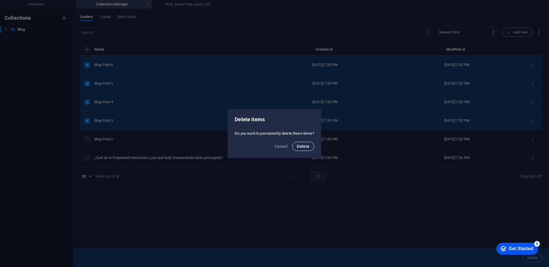
click at [307, 145] on span "Delete" at bounding box center [303, 146] width 13 height 5
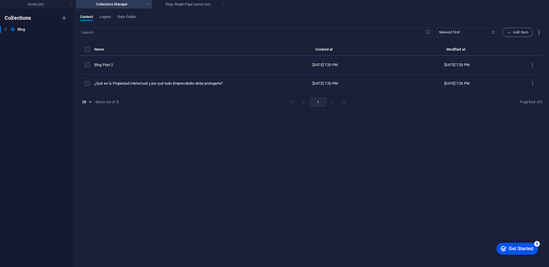
click at [281, 187] on div "​ Newest first Oldest first Last modified Name (ascending) Name (descending) Sl…" at bounding box center [311, 145] width 462 height 234
click at [105, 21] on div "Content Layout Data Fields" at bounding box center [311, 20] width 462 height 11
click at [105, 18] on span "Layout" at bounding box center [105, 17] width 11 height 8
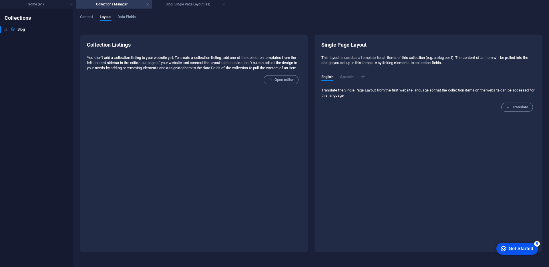
click at [362, 108] on div "Translate the Single Page Layout from the first website language so that the co…" at bounding box center [428, 100] width 214 height 24
click at [350, 79] on span "Spanish" at bounding box center [346, 77] width 13 height 8
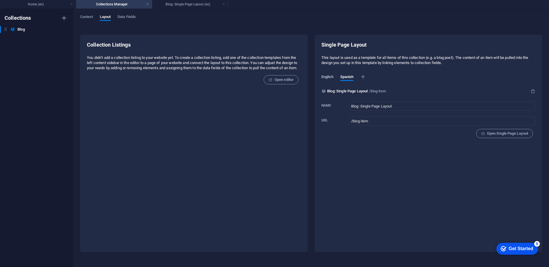
click at [329, 77] on span "English" at bounding box center [327, 77] width 12 height 8
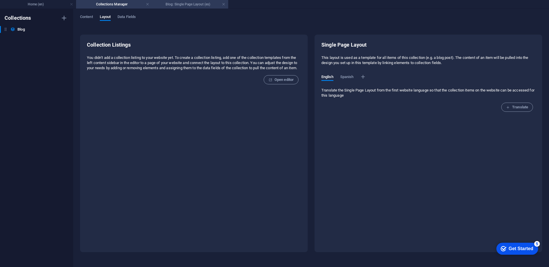
click at [187, 3] on h4 "Blog: Single Page Layout (es)" at bounding box center [190, 4] width 76 height 6
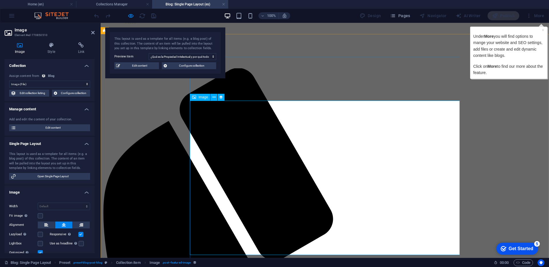
scroll to position [48, 0]
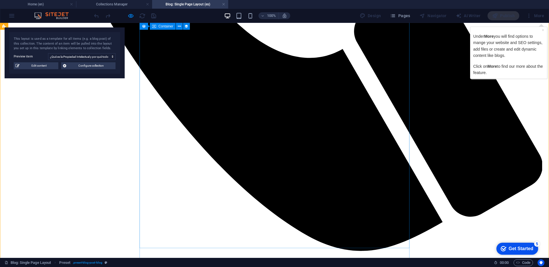
scroll to position [484, 0]
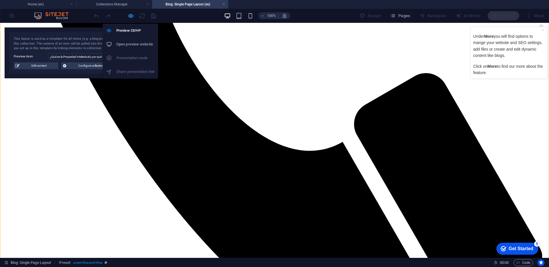
click at [132, 18] on icon "button" at bounding box center [130, 16] width 7 height 7
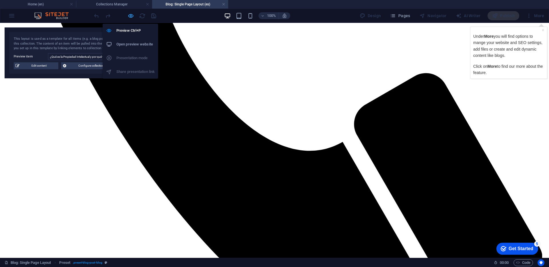
click at [132, 14] on icon "button" at bounding box center [130, 16] width 7 height 7
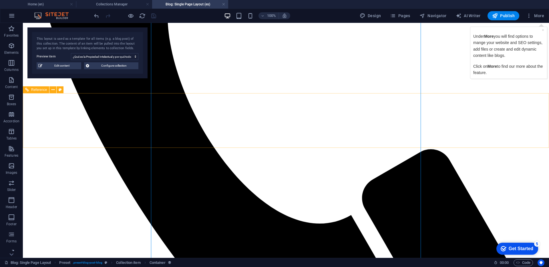
scroll to position [318, 0]
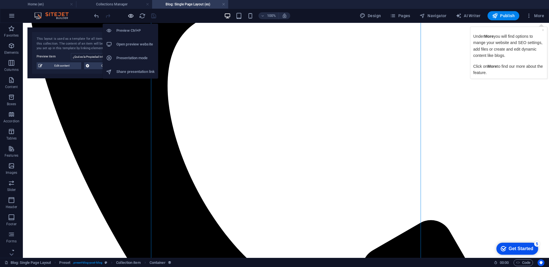
click at [130, 17] on icon "button" at bounding box center [130, 16] width 7 height 7
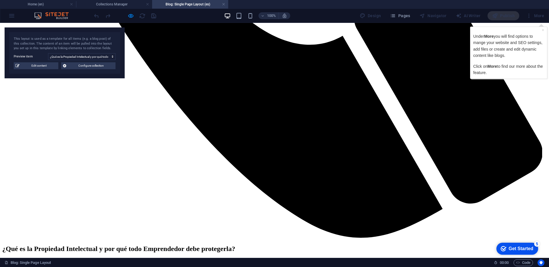
scroll to position [607, 0]
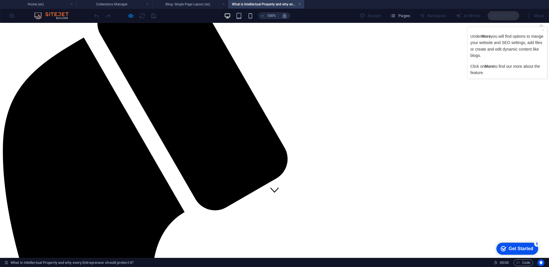
scroll to position [0, 0]
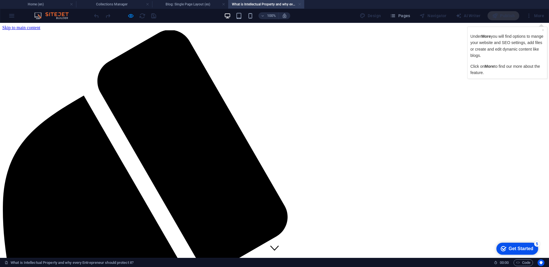
click at [300, 5] on link at bounding box center [299, 4] width 3 height 5
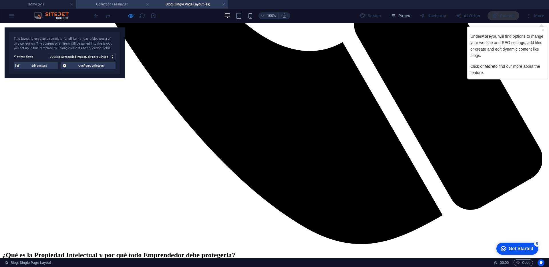
click at [129, 4] on h4 "Collections Manager" at bounding box center [114, 4] width 76 height 6
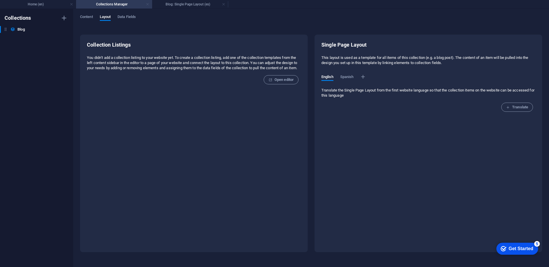
click at [148, 5] on link at bounding box center [147, 4] width 3 height 5
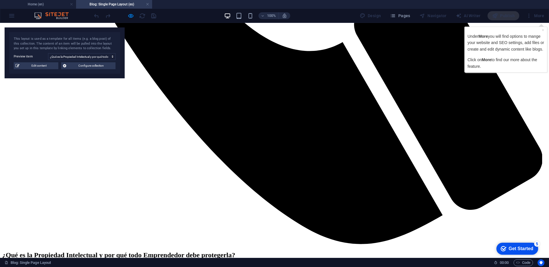
click at [150, 2] on h4 "Blog: Single Page Layout (es)" at bounding box center [114, 4] width 76 height 6
click at [148, 5] on link at bounding box center [147, 4] width 3 height 5
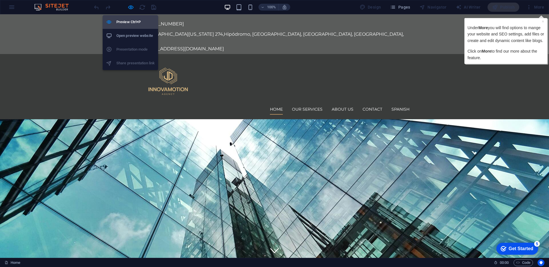
click at [125, 23] on h6 "Preview Ctrl+P" at bounding box center [135, 22] width 38 height 7
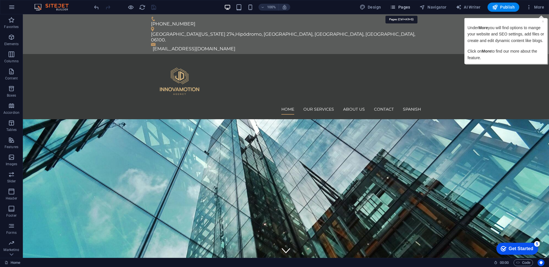
click at [403, 9] on span "Pages" at bounding box center [400, 7] width 20 height 6
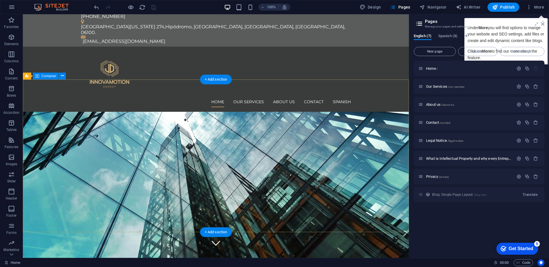
scroll to position [2, 0]
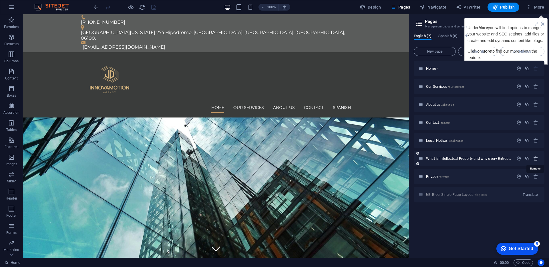
click at [534, 159] on icon "button" at bounding box center [535, 158] width 5 height 5
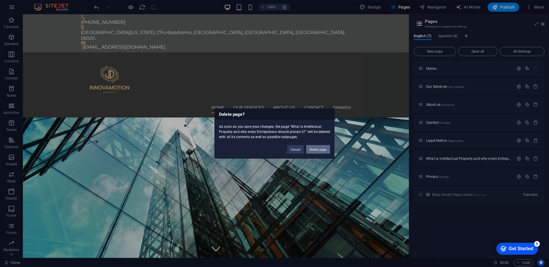
click at [320, 149] on button "Delete page" at bounding box center [318, 149] width 24 height 9
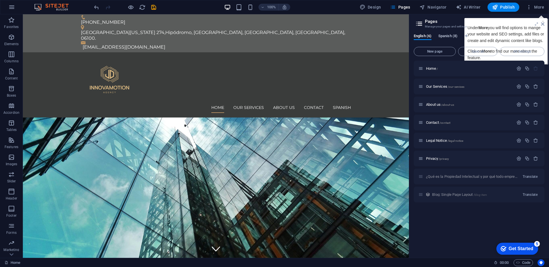
click at [445, 37] on span "Spanish (8)" at bounding box center [447, 37] width 19 height 8
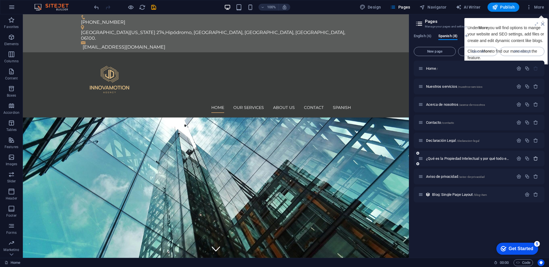
click at [535, 158] on icon "button" at bounding box center [535, 158] width 5 height 5
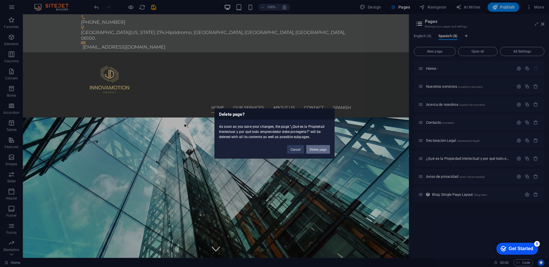
click at [322, 147] on button "Delete page" at bounding box center [318, 149] width 24 height 9
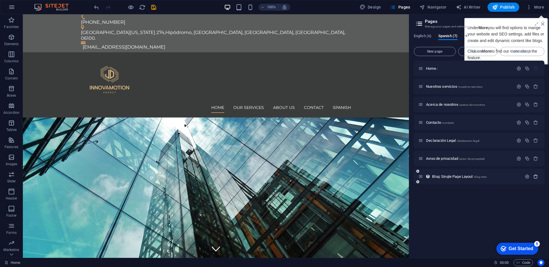
click at [537, 176] on icon "button" at bounding box center [535, 176] width 5 height 5
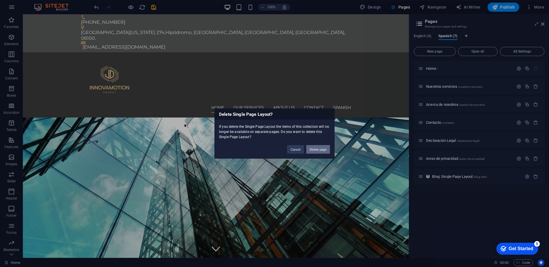
click at [315, 152] on button "Delete page" at bounding box center [318, 149] width 24 height 9
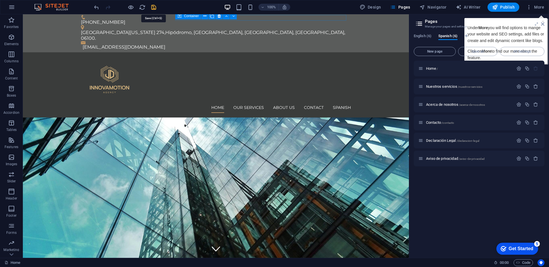
click at [155, 10] on icon "save" at bounding box center [153, 7] width 7 height 7
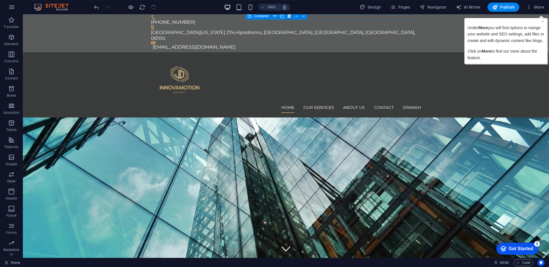
click at [542, 21] on link "×" at bounding box center [543, 21] width 2 height 5
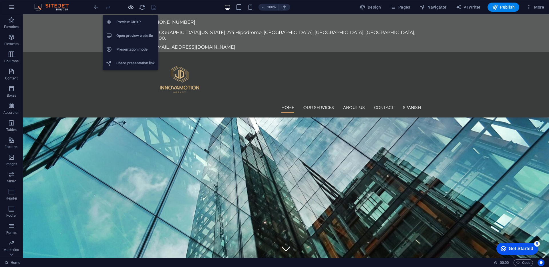
click at [131, 8] on icon "button" at bounding box center [130, 7] width 7 height 7
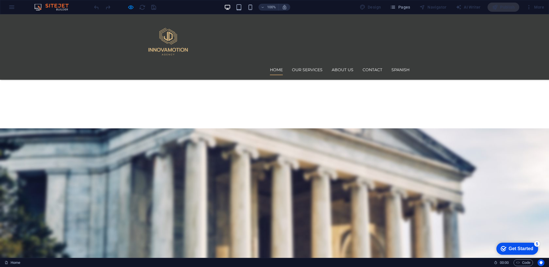
scroll to position [713, 0]
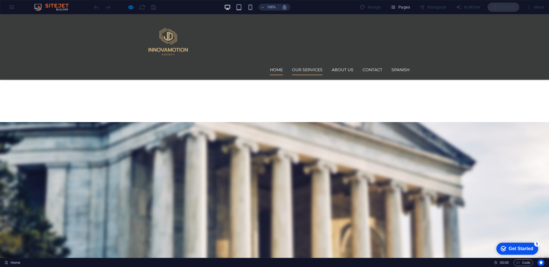
click at [307, 64] on link "Our Services" at bounding box center [307, 69] width 31 height 11
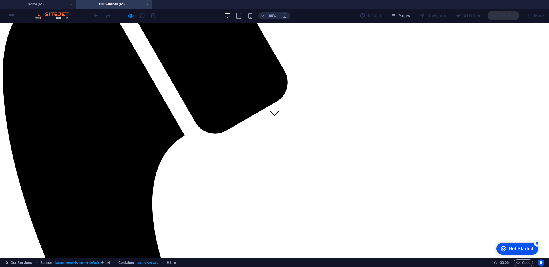
scroll to position [0, 0]
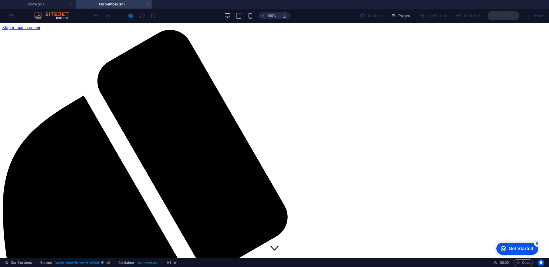
click at [36, 4] on h4 "Home (en)" at bounding box center [38, 4] width 76 height 6
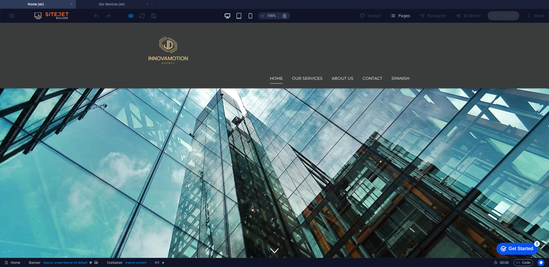
scroll to position [713, 0]
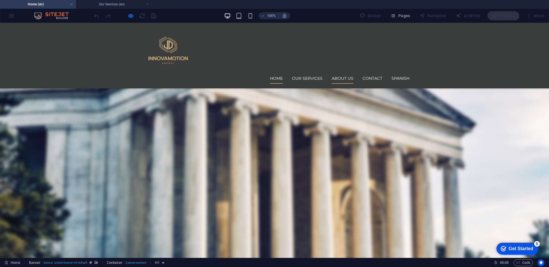
click at [348, 73] on link "About us" at bounding box center [343, 78] width 22 height 11
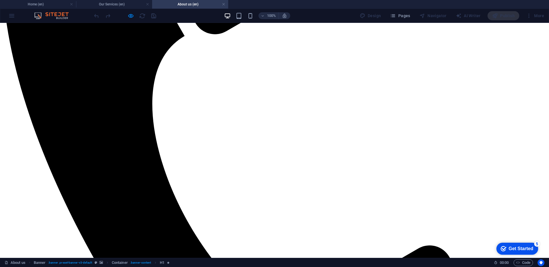
scroll to position [237, 0]
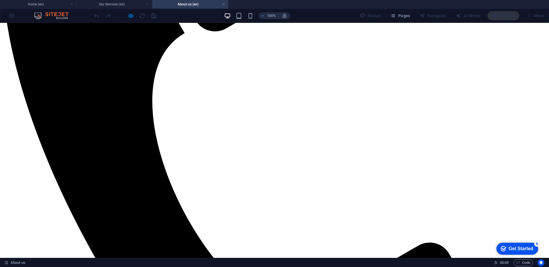
click at [40, 5] on h4 "Home (en)" at bounding box center [38, 4] width 76 height 6
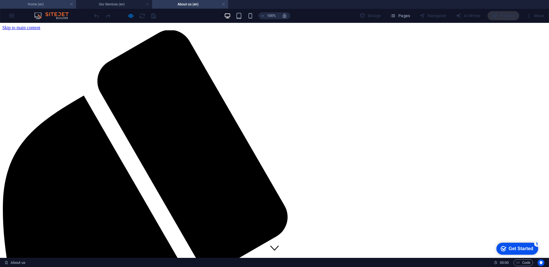
scroll to position [713, 0]
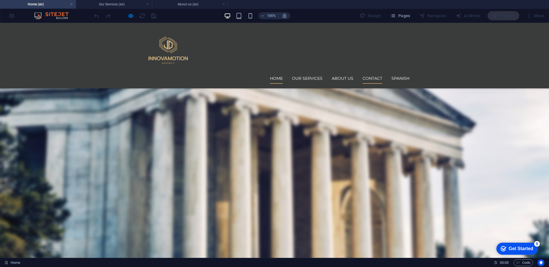
click at [376, 73] on link "Contact" at bounding box center [372, 78] width 20 height 11
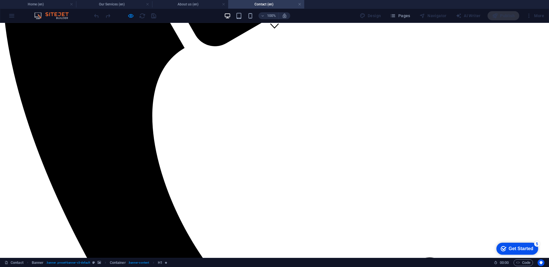
scroll to position [0, 0]
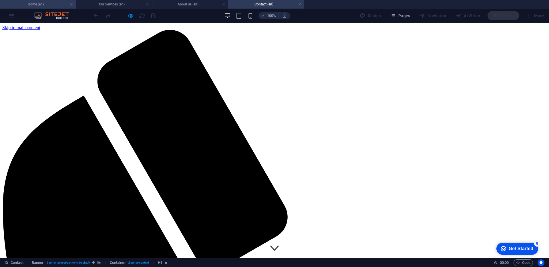
click at [21, 3] on h4 "Home (en)" at bounding box center [38, 4] width 76 height 6
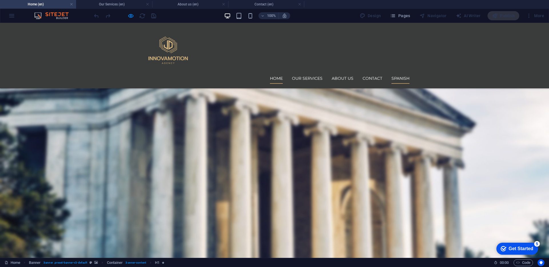
click at [403, 73] on link "Spanish" at bounding box center [400, 78] width 18 height 11
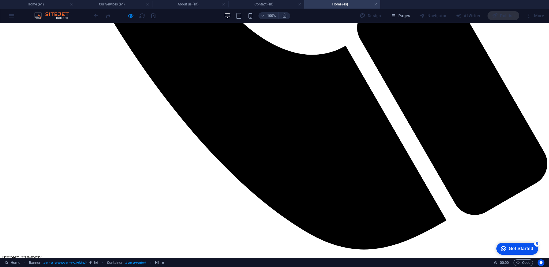
scroll to position [503, 0]
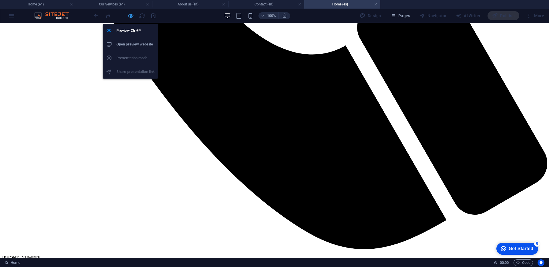
click at [131, 17] on icon "button" at bounding box center [130, 16] width 7 height 7
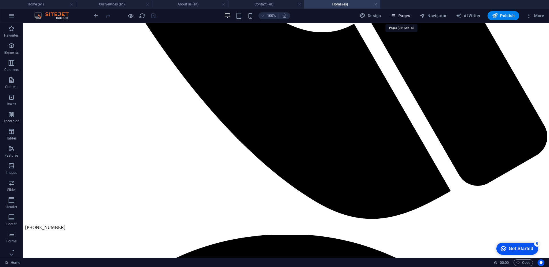
click at [400, 15] on span "Pages" at bounding box center [400, 16] width 20 height 6
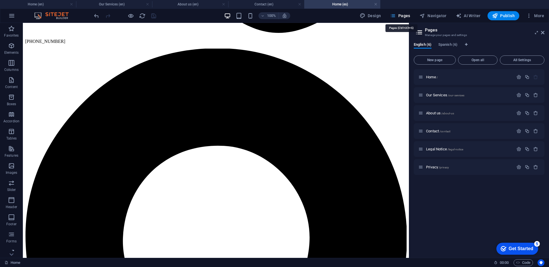
scroll to position [537, 0]
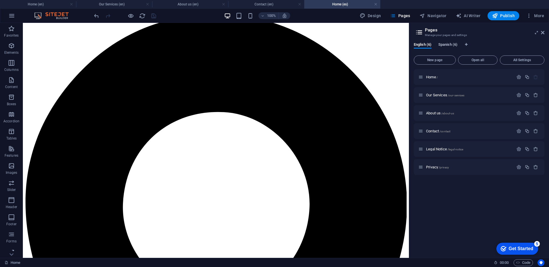
click at [448, 43] on span "Spanish (6)" at bounding box center [447, 45] width 19 height 8
click at [474, 150] on span "/declaracion-legal" at bounding box center [467, 149] width 23 height 3
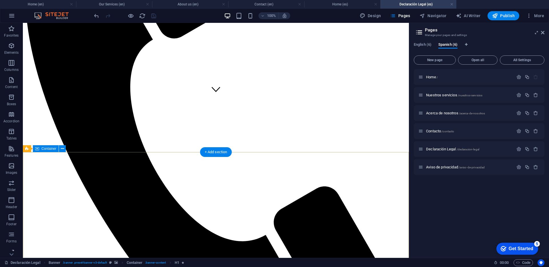
scroll to position [111, 0]
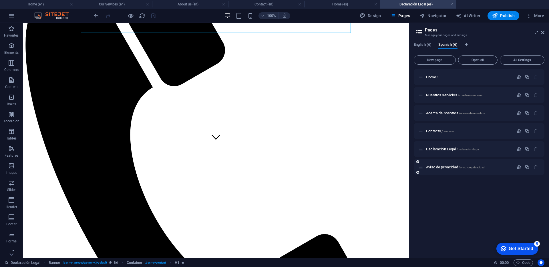
click at [447, 169] on div "Aviso de privacidad /aviso-de-privacidad" at bounding box center [465, 167] width 95 height 7
click at [447, 167] on span "Aviso de privacidad /aviso-de-privacidad" at bounding box center [455, 167] width 59 height 4
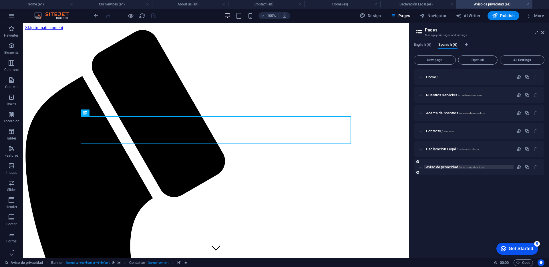
scroll to position [0, 0]
click at [446, 189] on div "Home / Nuestros servicios /nuestros-servicios Acerca de nosotros /acerca-de-nos…" at bounding box center [479, 161] width 131 height 184
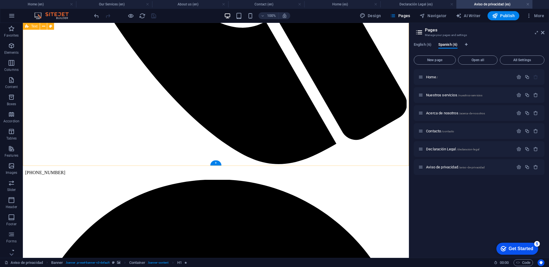
scroll to position [374, 0]
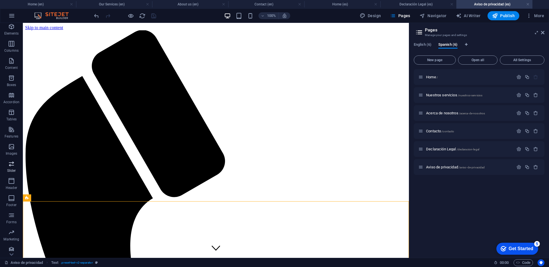
scroll to position [22, 0]
click at [12, 250] on span "Collections" at bounding box center [11, 250] width 23 height 14
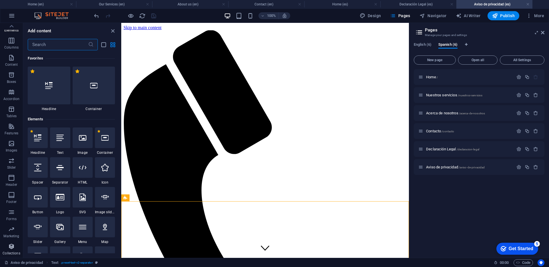
scroll to position [5232, 0]
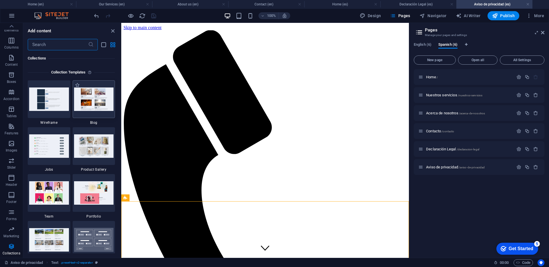
click at [96, 95] on img at bounding box center [94, 98] width 40 height 23
click at [93, 111] on div at bounding box center [94, 99] width 43 height 38
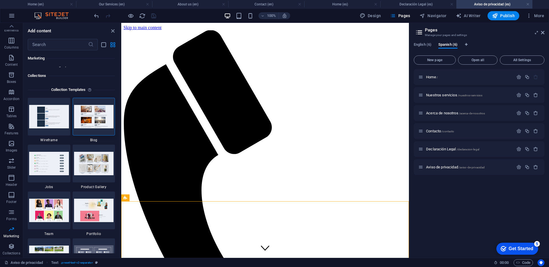
scroll to position [5213, 0]
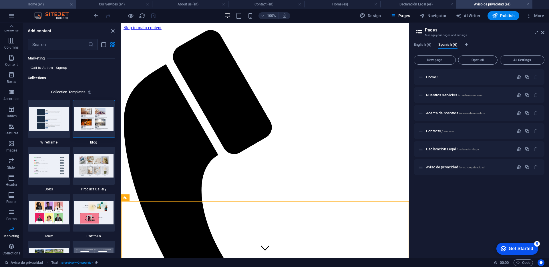
click at [53, 6] on h4 "Home (en)" at bounding box center [38, 4] width 76 height 6
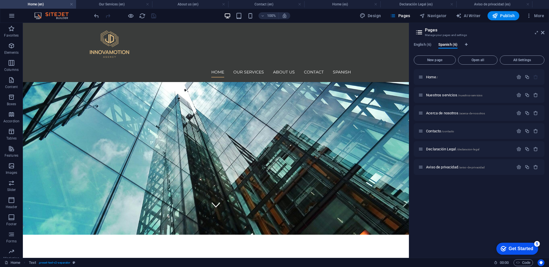
scroll to position [46, 0]
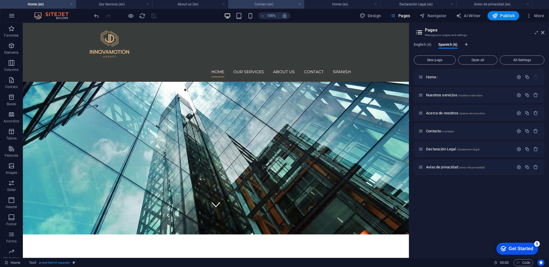
click at [271, 4] on h4 "Contact (en)" at bounding box center [266, 4] width 76 height 6
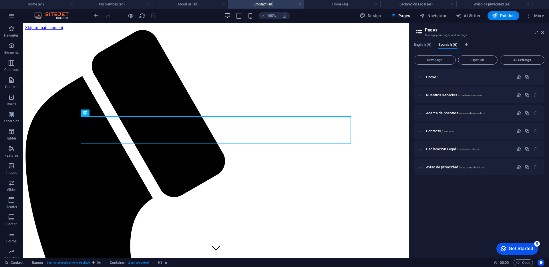
scroll to position [0, 0]
click at [519, 131] on icon "button" at bounding box center [518, 131] width 5 height 5
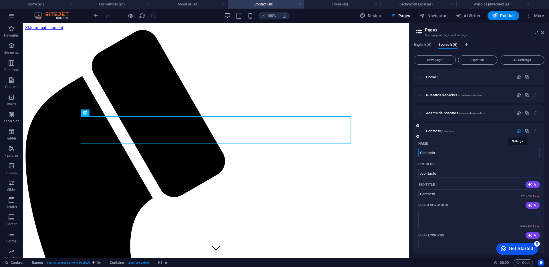
click at [519, 131] on icon "button" at bounding box center [518, 131] width 5 height 5
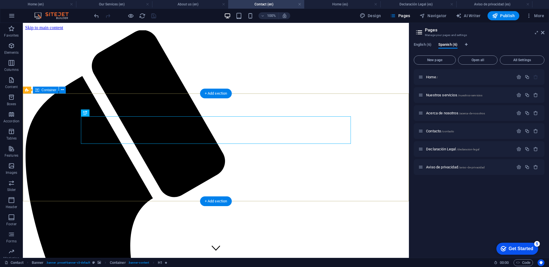
scroll to position [12, 0]
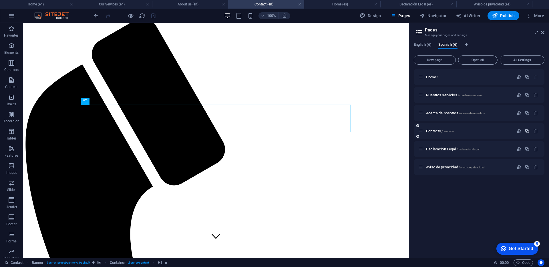
click at [529, 130] on icon "button" at bounding box center [526, 131] width 5 height 5
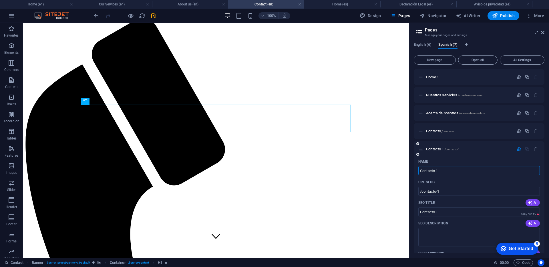
click at [452, 170] on input "Contacto 1" at bounding box center [478, 170] width 121 height 9
type input "Blog"
type input "/blog"
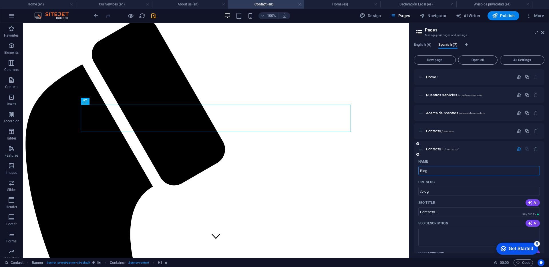
type input "Blog"
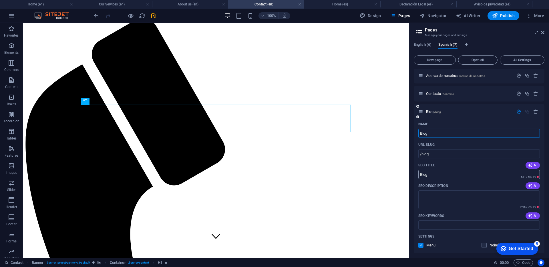
scroll to position [41, 0]
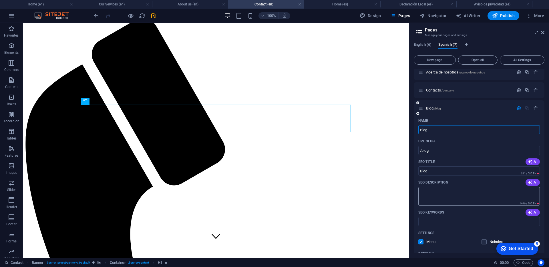
type input "Blog"
click at [454, 195] on textarea "SEO Description" at bounding box center [478, 196] width 121 height 19
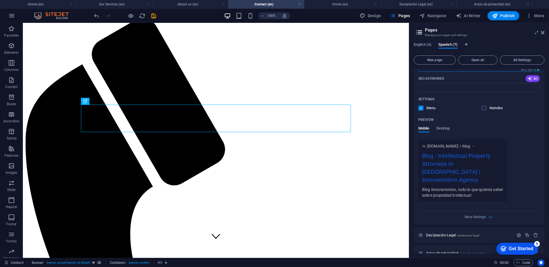
scroll to position [177, 0]
type textarea "Blog innovamotion, todo lo que quieres saber sobre propiedad intelectual"
click at [487, 212] on icon "button" at bounding box center [490, 215] width 7 height 7
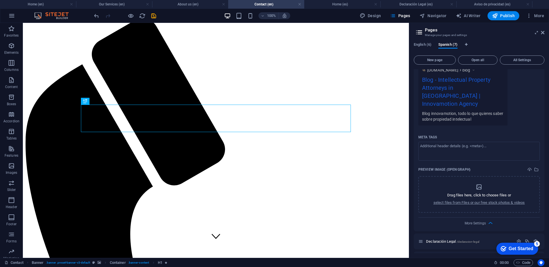
scroll to position [259, 0]
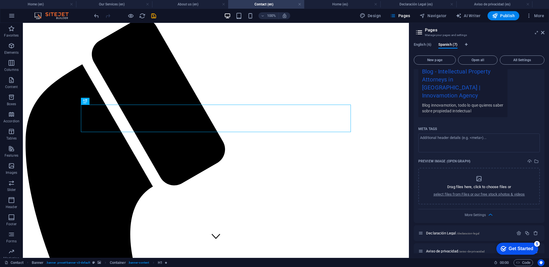
click at [494, 209] on div "More Settings" at bounding box center [478, 213] width 121 height 9
click at [488, 212] on icon "button" at bounding box center [490, 215] width 7 height 7
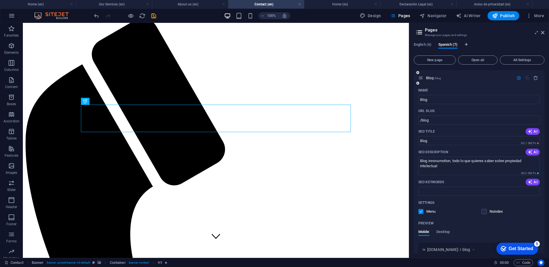
scroll to position [71, 0]
click at [433, 195] on input "SEO Keywords" at bounding box center [478, 191] width 121 height 9
type input "Blog Propiedad Intelectual"
click at [155, 13] on icon "save" at bounding box center [153, 16] width 7 height 7
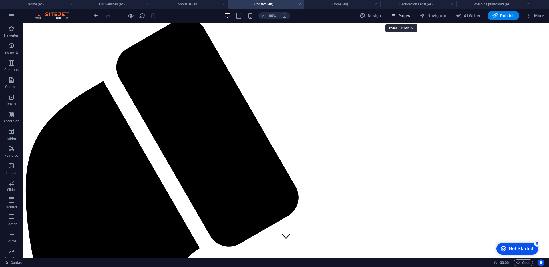
click at [399, 15] on span "Pages" at bounding box center [400, 16] width 20 height 6
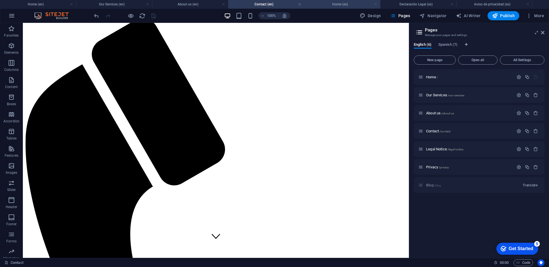
click at [375, 4] on link at bounding box center [375, 4] width 3 height 5
click at [377, 5] on h4 "Declaración Legal (es)" at bounding box center [342, 4] width 76 height 6
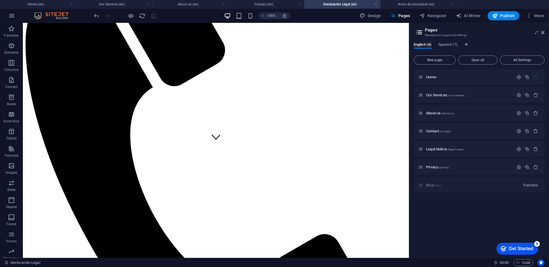
click at [377, 5] on h4 "Declaración Legal (es)" at bounding box center [342, 4] width 76 height 6
click at [376, 4] on link at bounding box center [375, 4] width 3 height 5
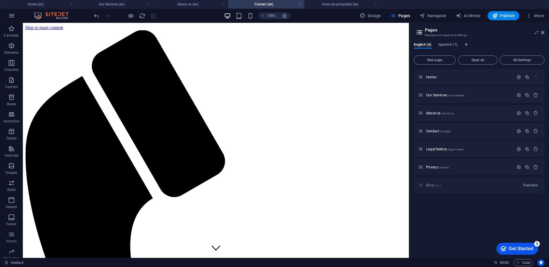
scroll to position [12, 0]
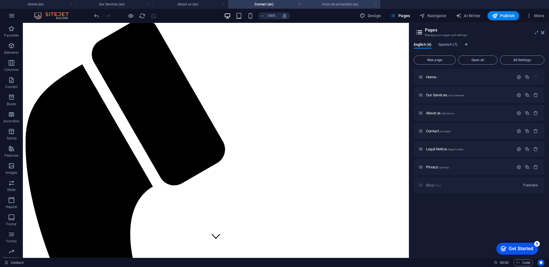
click at [376, 3] on link at bounding box center [375, 4] width 3 height 5
click at [451, 47] on span "Spanish (7)" at bounding box center [447, 45] width 19 height 8
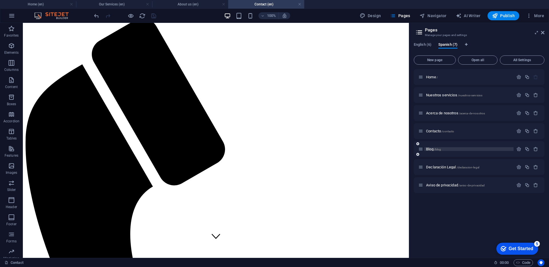
click at [452, 151] on p "Blog /blog" at bounding box center [469, 149] width 86 height 4
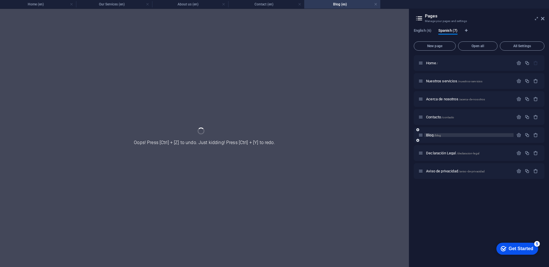
click at [452, 151] on div "Declaración Legal /declaracion-legal" at bounding box center [465, 153] width 95 height 7
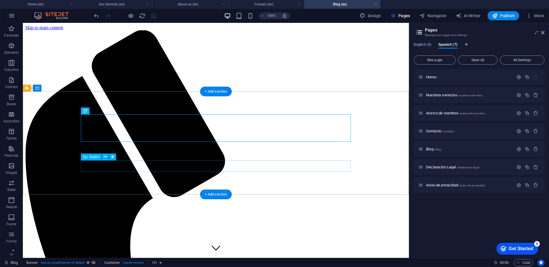
scroll to position [4, 0]
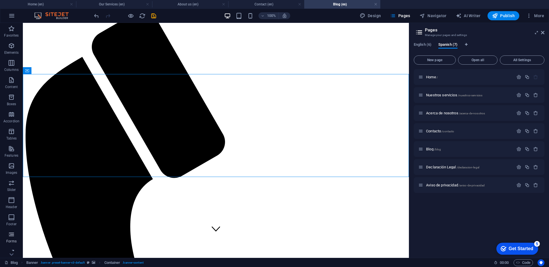
scroll to position [22, 0]
click at [13, 246] on icon "button" at bounding box center [11, 246] width 7 height 7
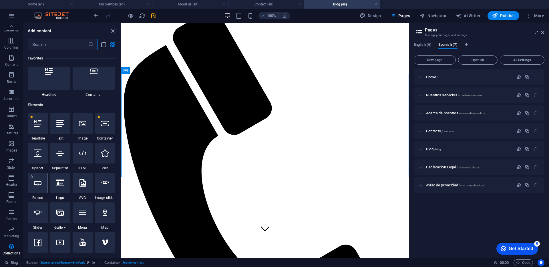
scroll to position [0, 0]
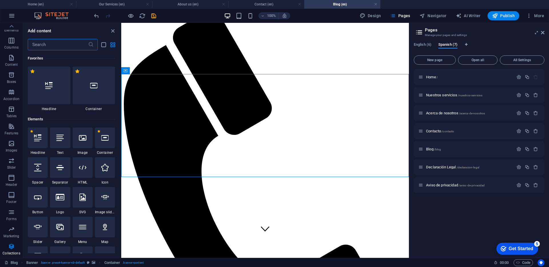
click at [45, 46] on input "text" at bounding box center [58, 44] width 60 height 11
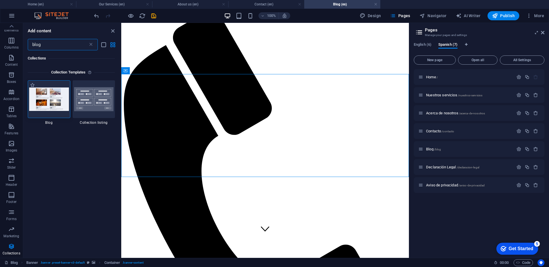
type input "blog"
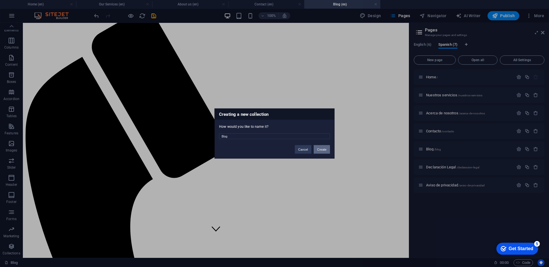
click at [322, 150] on button "Create" at bounding box center [322, 149] width 16 height 9
click at [316, 150] on button "Delete and re-create" at bounding box center [311, 149] width 35 height 9
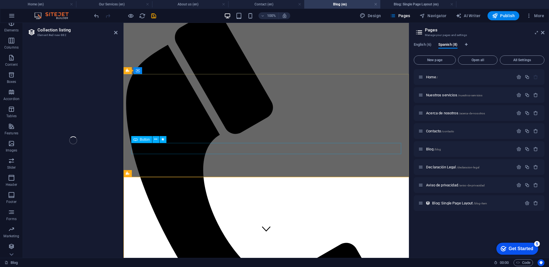
select select
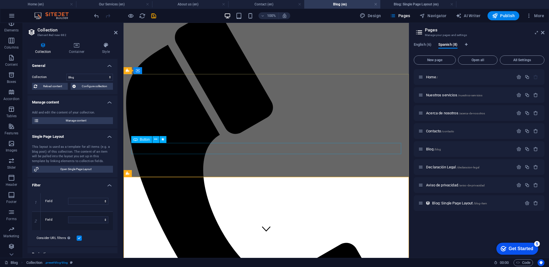
select select "columns.status"
select select "columns.publishing_date"
select select "past"
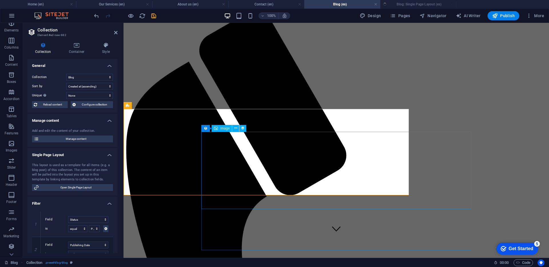
select select "columns.publishing_date_DESC"
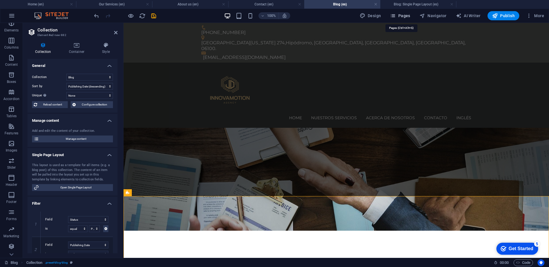
click at [398, 19] on button "Pages" at bounding box center [400, 15] width 25 height 9
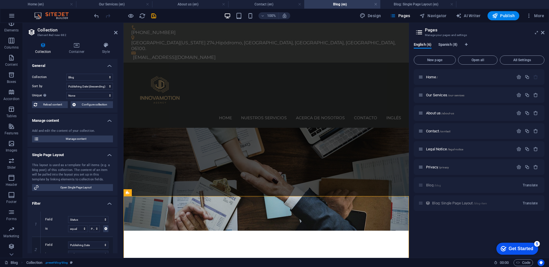
click at [453, 44] on span "Spanish (8)" at bounding box center [447, 45] width 19 height 8
click at [447, 208] on div "Blog: Single Page Layout /blog-item" at bounding box center [479, 203] width 131 height 16
click at [445, 144] on div "Blog /blog" at bounding box center [479, 149] width 131 height 16
click at [435, 146] on div "Blog /blog" at bounding box center [465, 149] width 95 height 7
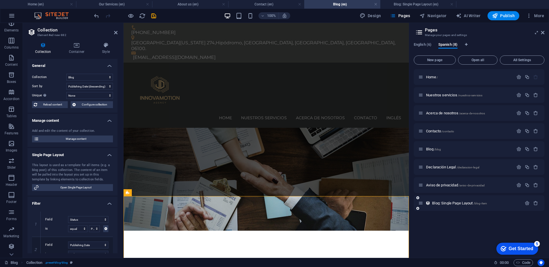
click at [452, 210] on div "Blog: Single Page Layout /blog-item" at bounding box center [479, 203] width 131 height 16
click at [462, 203] on span "Blog: Single Page Layout /blog-item" at bounding box center [459, 203] width 55 height 4
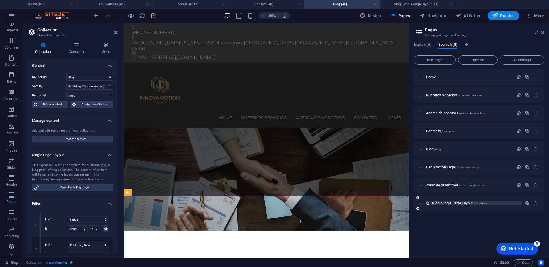
select select
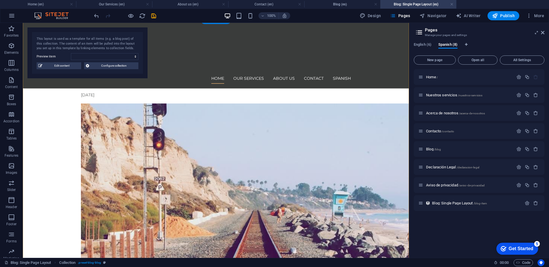
scroll to position [69, 0]
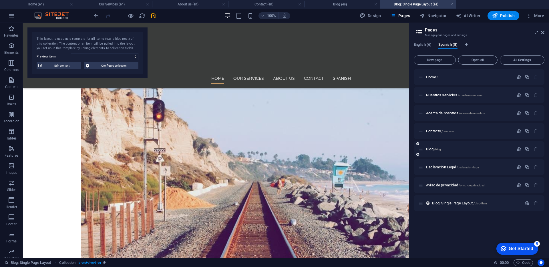
click at [438, 154] on div "Blog /blog" at bounding box center [479, 149] width 131 height 16
click at [432, 150] on span "Blog /blog" at bounding box center [433, 149] width 15 height 4
click at [429, 148] on span "Blog /blog" at bounding box center [433, 149] width 15 height 4
click at [457, 145] on div "Blog /blog" at bounding box center [479, 149] width 131 height 16
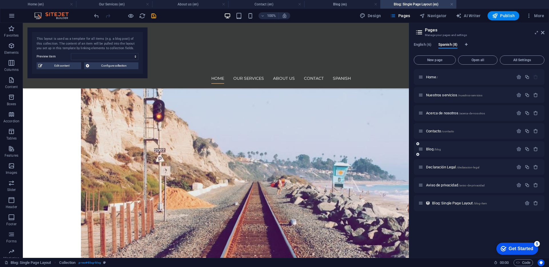
click at [457, 145] on div "Blog /blog" at bounding box center [479, 149] width 131 height 16
click at [442, 146] on div "Blog /blog" at bounding box center [465, 149] width 95 height 7
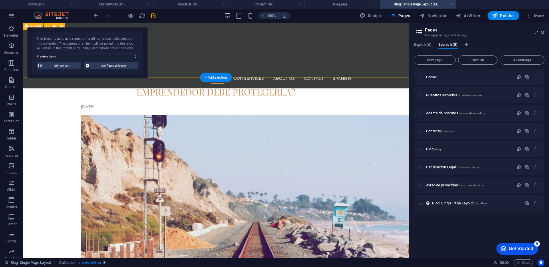
scroll to position [0, 0]
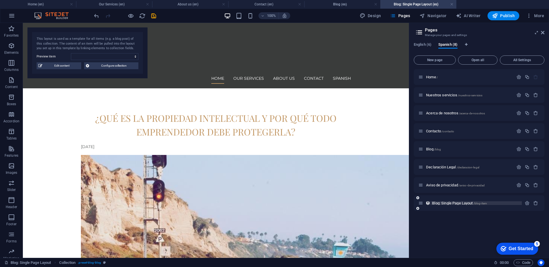
click at [461, 202] on span "Blog: Single Page Layout /blog-item" at bounding box center [459, 203] width 55 height 4
click at [432, 148] on span "Blog /blog" at bounding box center [433, 149] width 15 height 4
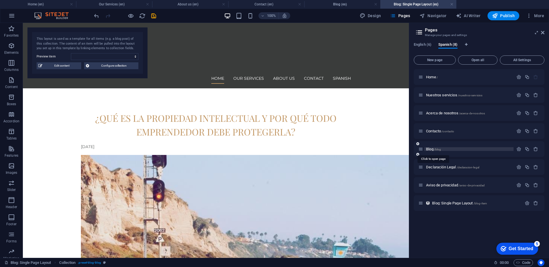
click at [432, 148] on span "Blog /blog" at bounding box center [433, 149] width 15 height 4
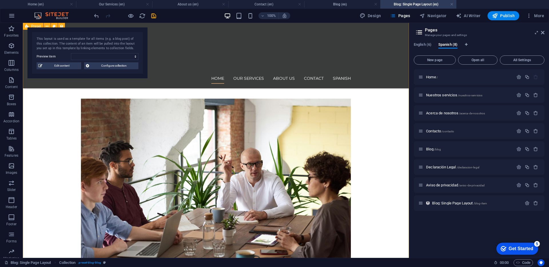
scroll to position [611, 0]
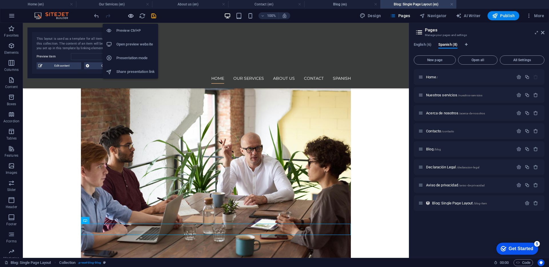
click at [131, 16] on icon "button" at bounding box center [130, 16] width 7 height 7
click at [126, 29] on h6 "Preview Ctrl+P" at bounding box center [135, 30] width 38 height 7
click at [156, 13] on icon "save" at bounding box center [153, 16] width 7 height 7
click at [153, 16] on icon "save" at bounding box center [153, 16] width 7 height 7
click at [133, 15] on icon "button" at bounding box center [130, 16] width 7 height 7
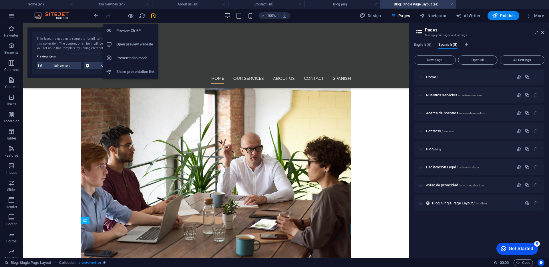
click at [123, 40] on li "Open preview website" at bounding box center [130, 44] width 55 height 14
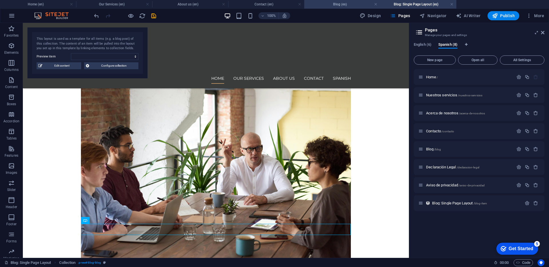
click at [361, 3] on h4 "Blog (es)" at bounding box center [342, 4] width 76 height 6
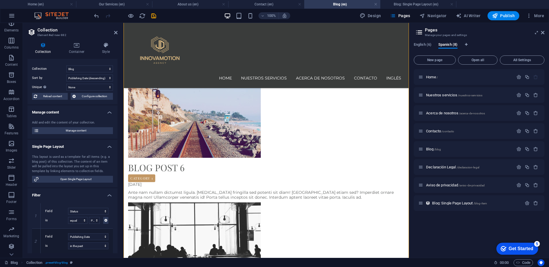
scroll to position [0, 0]
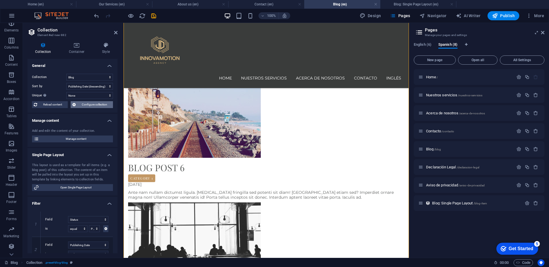
click at [88, 106] on span "Configure collection" at bounding box center [94, 104] width 34 height 7
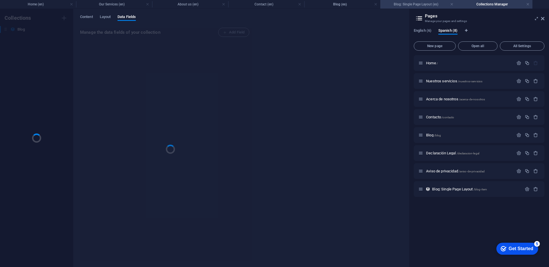
click at [418, 4] on h4 "Blog: Single Page Layout (es)" at bounding box center [418, 4] width 76 height 6
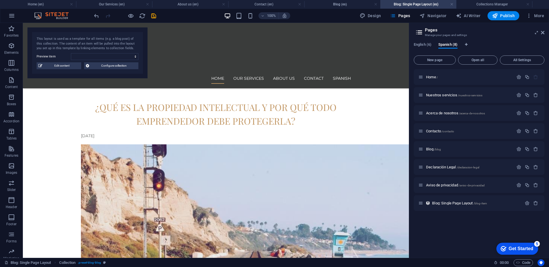
scroll to position [611, 0]
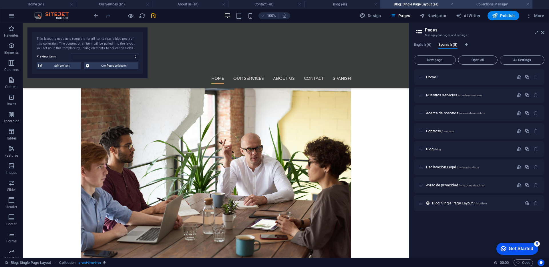
click at [474, 2] on h4 "Collections Manager" at bounding box center [494, 4] width 76 height 6
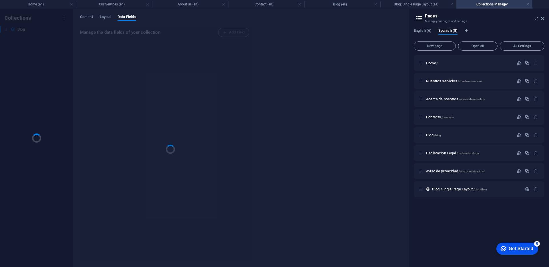
scroll to position [0, 0]
click at [414, 6] on h4 "Blog: Single Page Layout (es)" at bounding box center [418, 4] width 76 height 6
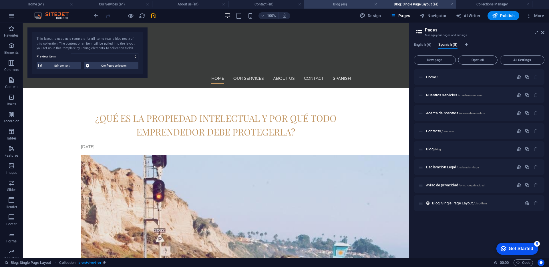
click at [345, 5] on h4 "Blog (es)" at bounding box center [342, 4] width 76 height 6
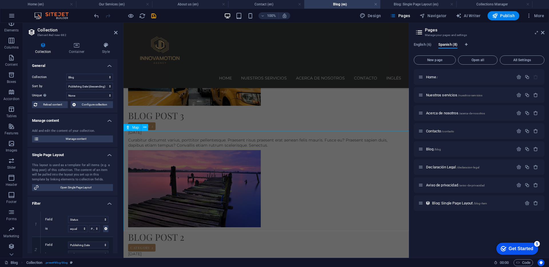
scroll to position [673, 0]
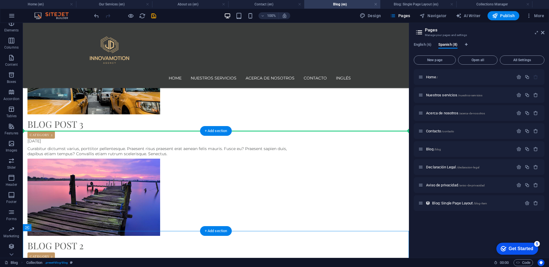
drag, startPoint x: 131, startPoint y: 241, endPoint x: 242, endPoint y: 139, distance: 150.3
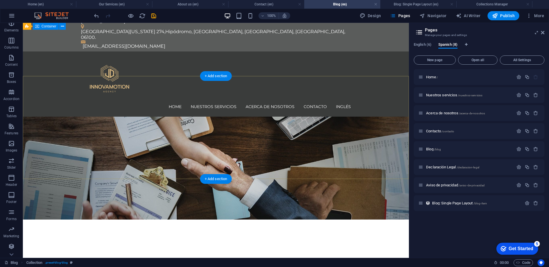
scroll to position [0, 0]
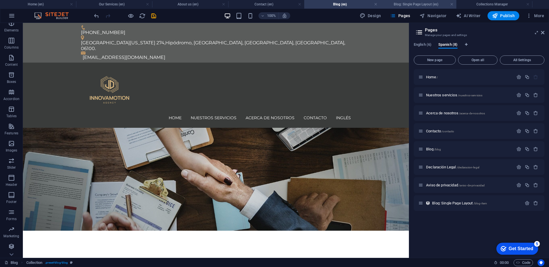
click at [406, 3] on h4 "Blog: Single Page Layout (es)" at bounding box center [418, 4] width 76 height 6
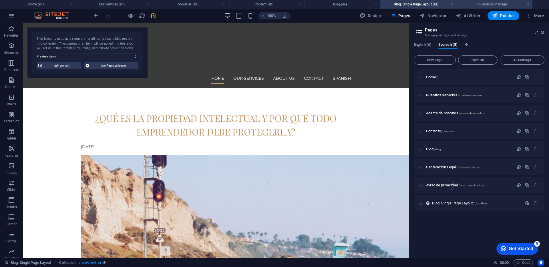
click at [474, 4] on h4 "Collections Manager" at bounding box center [494, 4] width 76 height 6
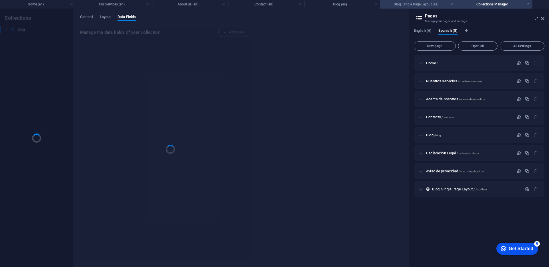
click at [419, 6] on h4 "Blog: Single Page Layout (es)" at bounding box center [418, 4] width 76 height 6
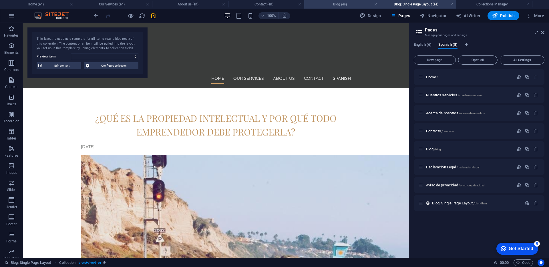
click at [360, 7] on li "Blog (es)" at bounding box center [342, 4] width 76 height 9
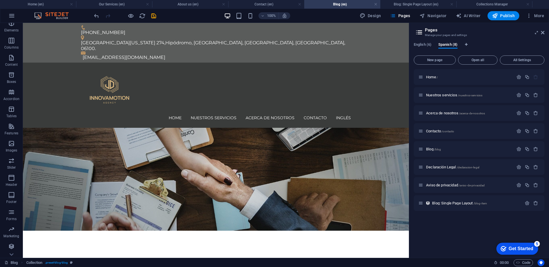
click at [115, 9] on div "100% Design Pages Navigator AI Writer Publish More" at bounding box center [274, 16] width 548 height 14
click at [72, 4] on link at bounding box center [71, 4] width 3 height 5
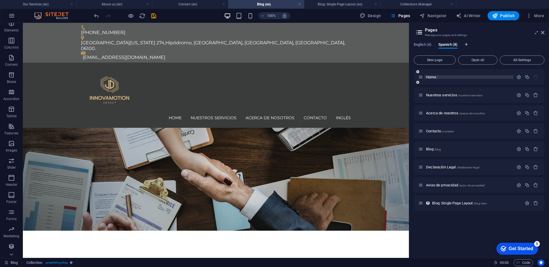
click at [432, 78] on span "Home /" at bounding box center [432, 77] width 12 height 4
click at [476, 72] on div "Home /" at bounding box center [479, 77] width 131 height 16
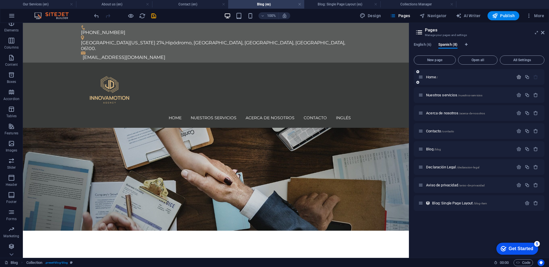
click at [518, 77] on icon "button" at bounding box center [518, 77] width 5 height 5
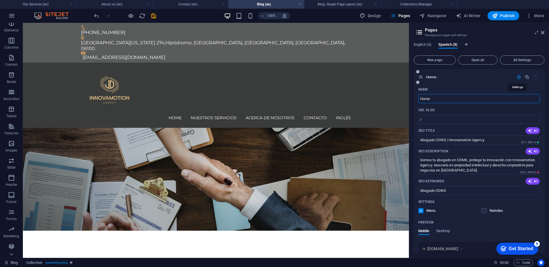
click at [518, 77] on icon "button" at bounding box center [518, 77] width 5 height 5
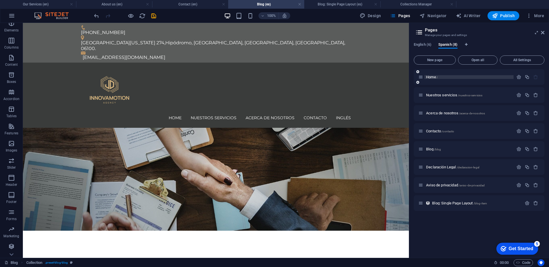
click at [502, 76] on p "Home /" at bounding box center [469, 77] width 86 height 4
click at [447, 76] on p "Home /" at bounding box center [469, 77] width 86 height 4
click at [429, 77] on span "Home /" at bounding box center [432, 77] width 12 height 4
click at [421, 78] on icon at bounding box center [420, 77] width 5 height 5
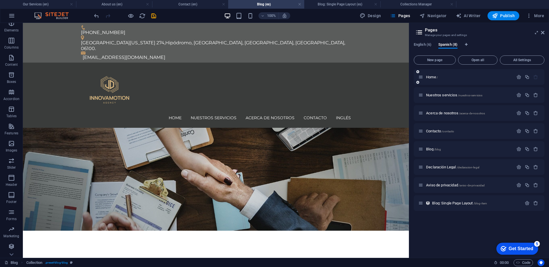
click at [421, 78] on icon at bounding box center [420, 77] width 5 height 5
click at [52, 7] on h4 "Our Services (en)" at bounding box center [38, 4] width 76 height 6
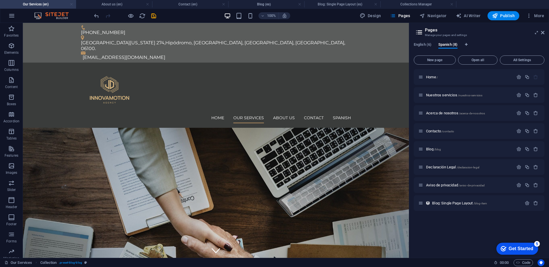
click at [70, 4] on link at bounding box center [71, 4] width 3 height 5
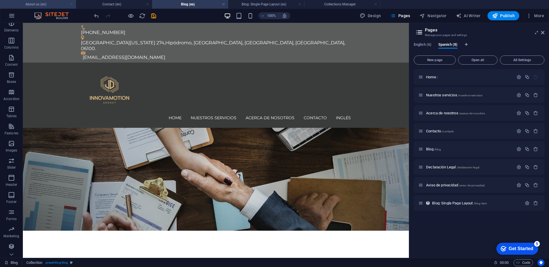
click at [72, 4] on link at bounding box center [71, 4] width 3 height 5
click at [71, 4] on link at bounding box center [71, 4] width 3 height 5
click at [155, 16] on icon "save" at bounding box center [153, 16] width 7 height 7
click at [189, 4] on h4 "Collections Manager" at bounding box center [190, 4] width 76 height 6
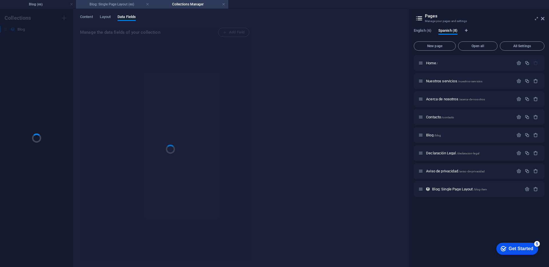
click at [129, 8] on li "Blog: Single Page Layout (es)" at bounding box center [114, 4] width 76 height 9
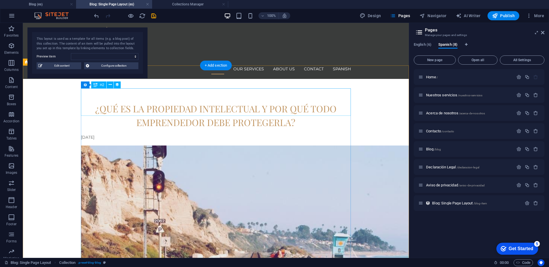
scroll to position [16, 0]
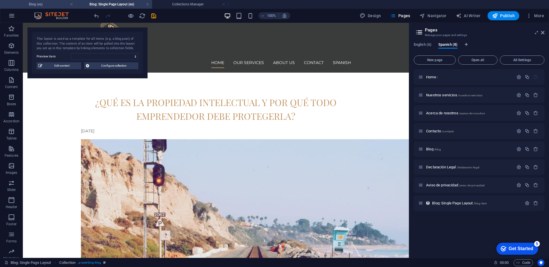
click at [48, 7] on h4 "Blog (es)" at bounding box center [38, 4] width 76 height 6
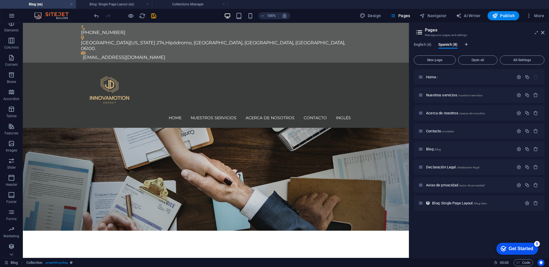
scroll to position [0, 0]
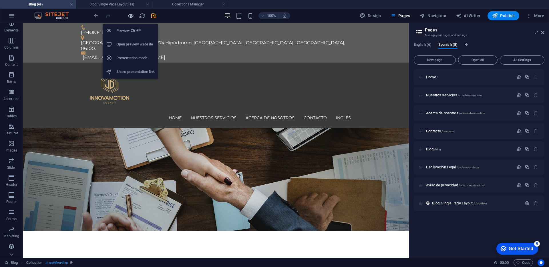
click at [133, 15] on icon "button" at bounding box center [130, 16] width 7 height 7
click at [131, 26] on li "Preview Ctrl+P" at bounding box center [130, 31] width 55 height 14
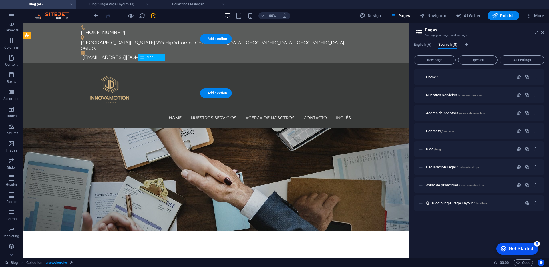
click at [177, 112] on nav "Home Nuestros servicios Acerca de nosotros Contacto INGLÉS" at bounding box center [216, 117] width 270 height 11
click at [287, 112] on nav "Home Nuestros servicios Acerca de nosotros Contacto INGLÉS" at bounding box center [216, 117] width 270 height 11
select select "6"
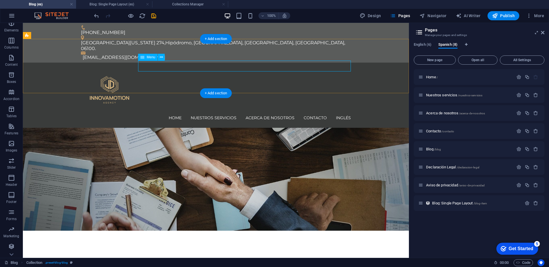
select select
select select "7"
select select
select select "8"
select select
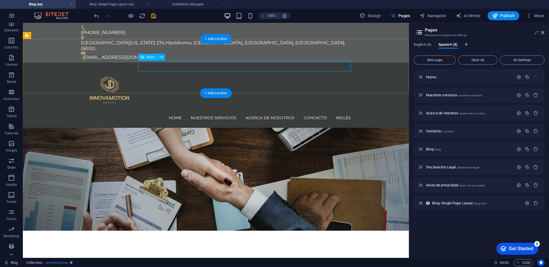
select select "9"
select select
select select "3"
select select
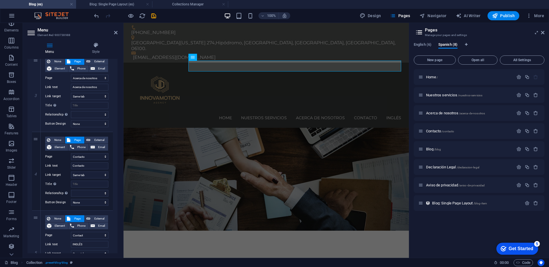
scroll to position [269, 0]
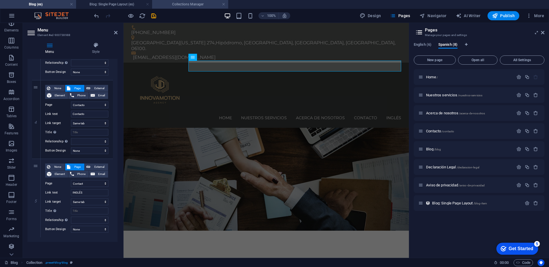
click at [196, 3] on h4 "Collections Manager" at bounding box center [190, 4] width 76 height 6
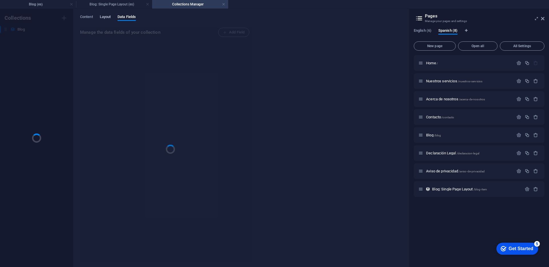
click at [111, 19] on span "Layout" at bounding box center [105, 17] width 11 height 8
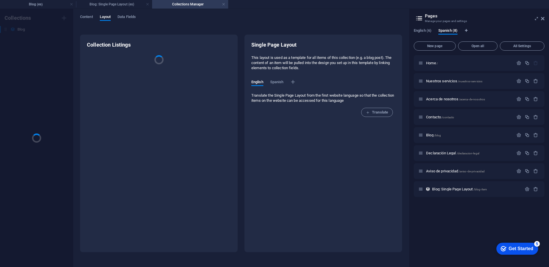
click at [95, 18] on div "Content Layout Data Fields" at bounding box center [241, 20] width 322 height 11
click at [91, 18] on span "Content" at bounding box center [86, 17] width 13 height 8
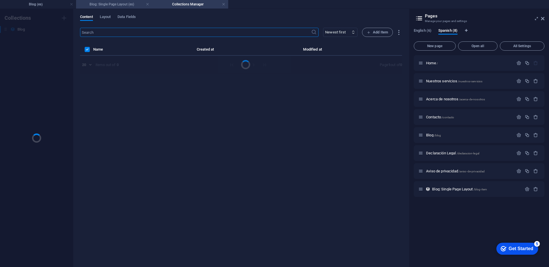
click at [115, 3] on h4 "Blog: Single Page Layout (es)" at bounding box center [114, 4] width 76 height 6
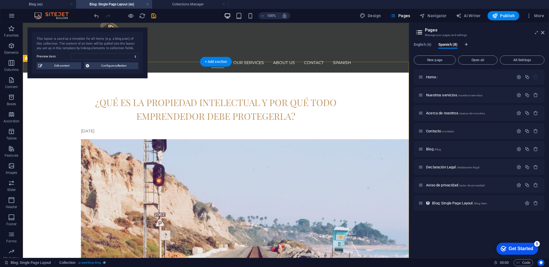
scroll to position [0, 0]
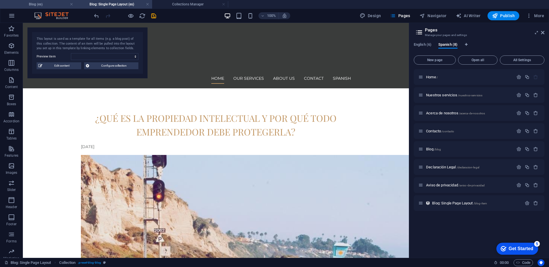
click at [42, 7] on li "Blog (es)" at bounding box center [38, 4] width 76 height 9
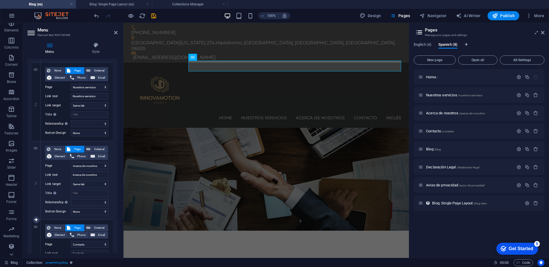
scroll to position [189, 0]
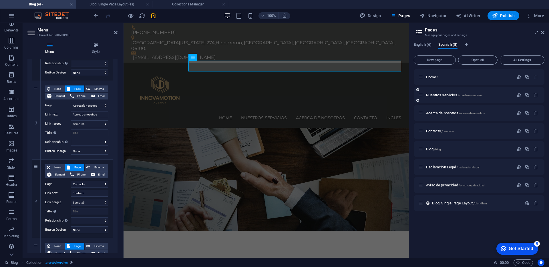
click at [446, 99] on div "Nuestros servicios /nuestros-servicios" at bounding box center [479, 95] width 131 height 16
click at [445, 95] on span "Nuestros servicios /nuestros-servicios" at bounding box center [454, 95] width 56 height 4
click at [449, 89] on div "Nuestros servicios /nuestros-servicios" at bounding box center [479, 95] width 131 height 16
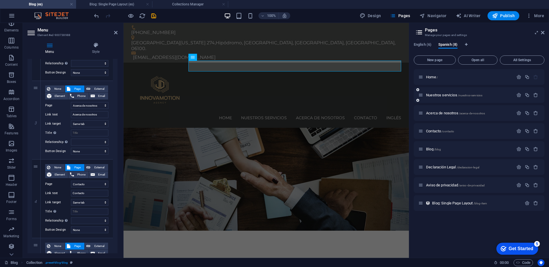
click at [449, 89] on div "Nuestros servicios /nuestros-servicios" at bounding box center [479, 95] width 131 height 16
click at [424, 46] on span "English (6)" at bounding box center [423, 45] width 18 height 8
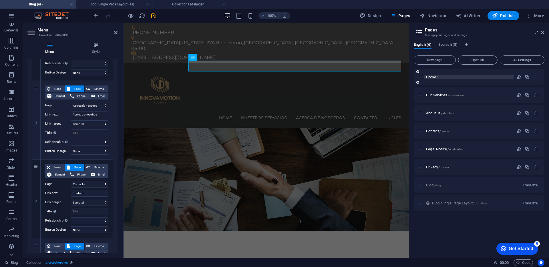
click at [430, 76] on span "Home /" at bounding box center [432, 77] width 12 height 4
click at [489, 74] on div "Home /" at bounding box center [465, 77] width 95 height 7
click at [463, 149] on span "/legal-notice" at bounding box center [455, 149] width 16 height 3
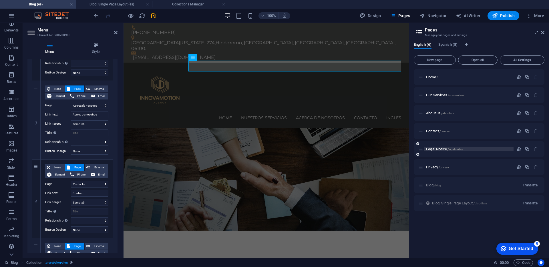
click at [463, 149] on span "/legal-notice" at bounding box center [455, 149] width 16 height 3
click at [440, 131] on span "/contact" at bounding box center [444, 131] width 11 height 3
click at [117, 33] on icon at bounding box center [115, 32] width 3 height 5
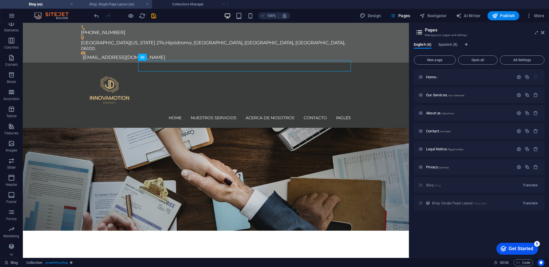
click at [109, 3] on h4 "Blog: Single Page Layout (es)" at bounding box center [114, 4] width 76 height 6
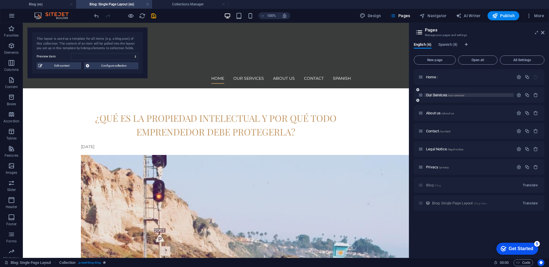
click at [436, 94] on span "Our Services /our-services" at bounding box center [445, 95] width 38 height 4
click at [436, 79] on div "Home /" at bounding box center [465, 77] width 95 height 7
click at [444, 43] on span "Spanish (8)" at bounding box center [447, 45] width 19 height 8
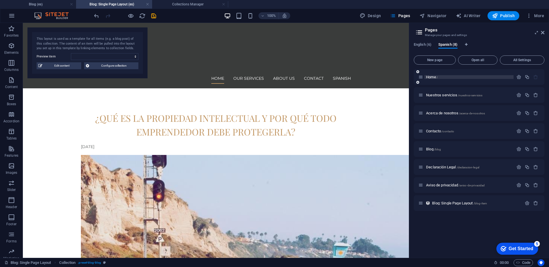
click at [434, 75] on span "Home /" at bounding box center [432, 77] width 12 height 4
click at [189, 8] on li "Collections Manager" at bounding box center [190, 4] width 76 height 9
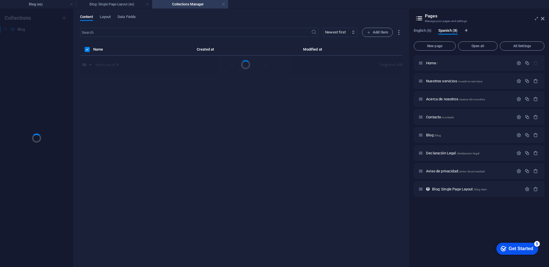
click at [235, 123] on div "​ Newest first Oldest first Last modified Add Item Name Created at Modified at …" at bounding box center [241, 145] width 322 height 234
click at [88, 51] on label "items list" at bounding box center [87, 49] width 5 height 5
click at [0, 0] on input "items list" at bounding box center [0, 0] width 0 height 0
click at [88, 51] on label "items list" at bounding box center [87, 49] width 5 height 5
click at [0, 0] on input "items list" at bounding box center [0, 0] width 0 height 0
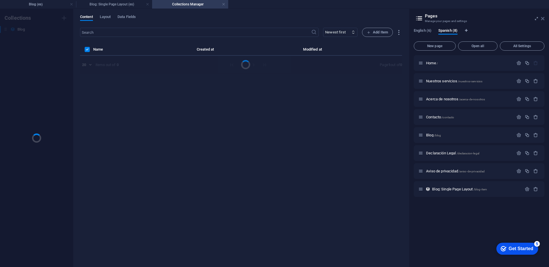
click at [541, 19] on icon at bounding box center [542, 18] width 3 height 5
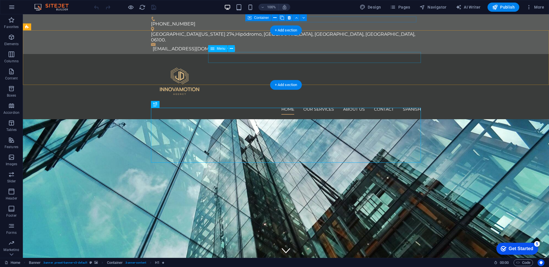
click at [320, 104] on nav "Home Our Services About us Contact Spanish" at bounding box center [286, 109] width 270 height 11
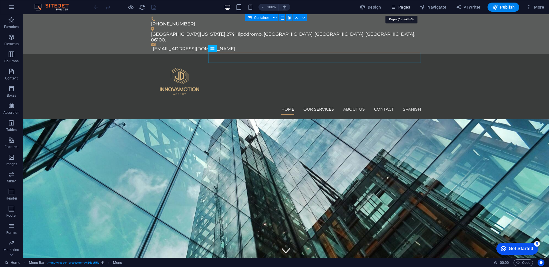
click at [396, 7] on icon "button" at bounding box center [393, 7] width 6 height 6
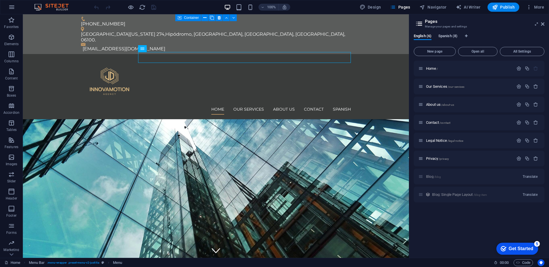
click at [448, 37] on span "Spanish (8)" at bounding box center [447, 37] width 19 height 8
click at [435, 65] on div "Home /" at bounding box center [465, 68] width 95 height 7
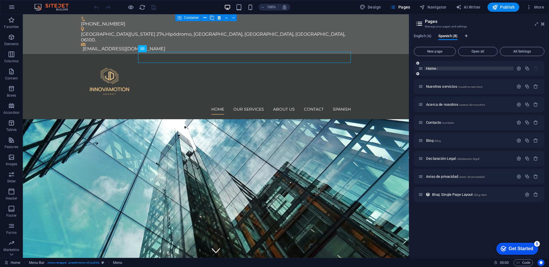
click at [432, 69] on span "Home /" at bounding box center [432, 68] width 12 height 4
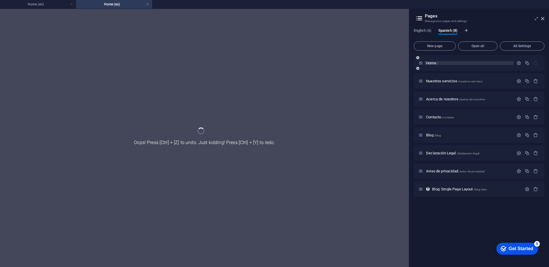
click at [432, 69] on div "Home /" at bounding box center [479, 63] width 131 height 16
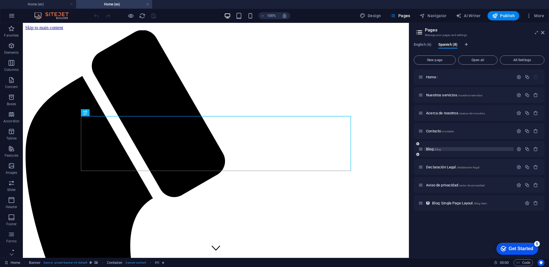
click at [431, 149] on span "Blog /blog" at bounding box center [433, 149] width 15 height 4
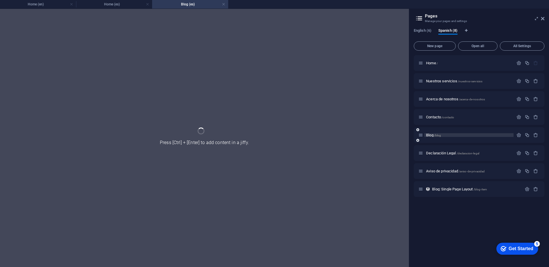
click at [431, 149] on div "Declaración Legal /declaracion-legal" at bounding box center [479, 153] width 131 height 16
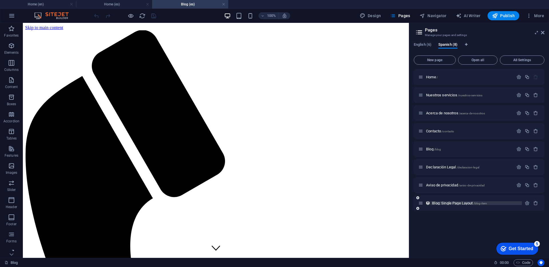
click at [450, 203] on span "Blog: Single Page Layout /blog-item" at bounding box center [459, 203] width 55 height 4
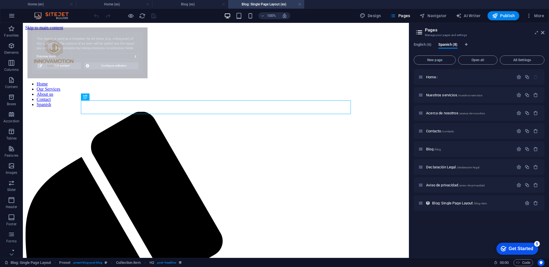
select select "68b79bdba1b64dc6a20cb13d"
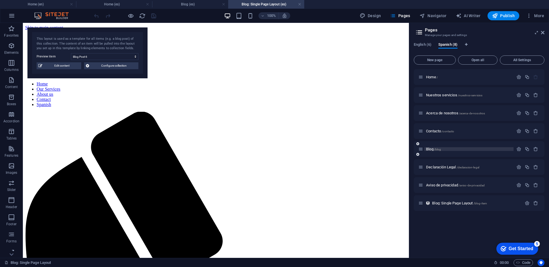
click at [432, 150] on span "Blog /blog" at bounding box center [433, 149] width 15 height 4
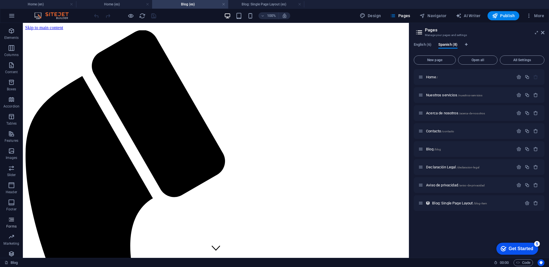
scroll to position [22, 0]
click at [536, 149] on icon "button" at bounding box center [535, 149] width 5 height 5
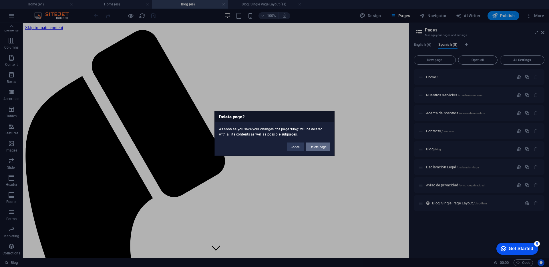
click at [320, 147] on button "Delete page" at bounding box center [318, 147] width 24 height 9
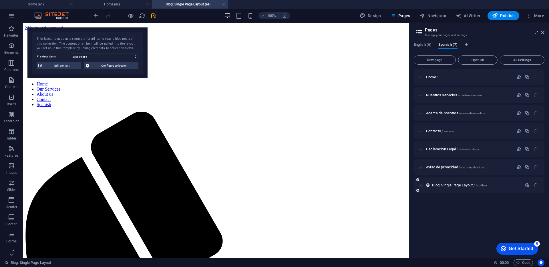
click at [535, 186] on icon "button" at bounding box center [535, 185] width 5 height 5
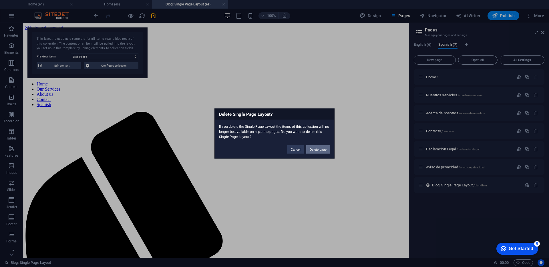
click at [310, 152] on button "Delete page" at bounding box center [318, 149] width 24 height 9
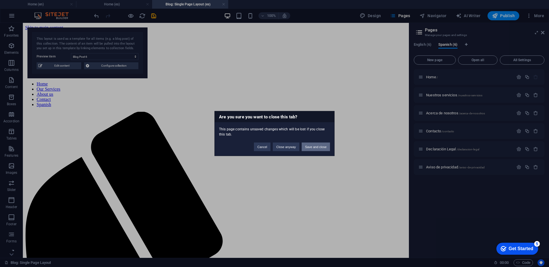
click at [322, 148] on button "Save and close" at bounding box center [316, 147] width 28 height 9
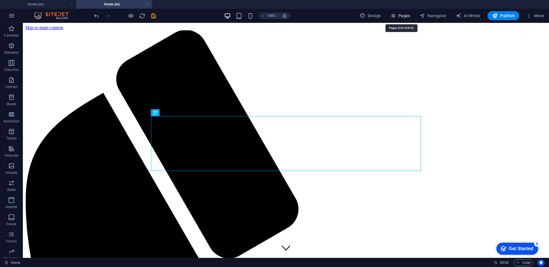
click at [398, 19] on button "Pages" at bounding box center [400, 15] width 25 height 9
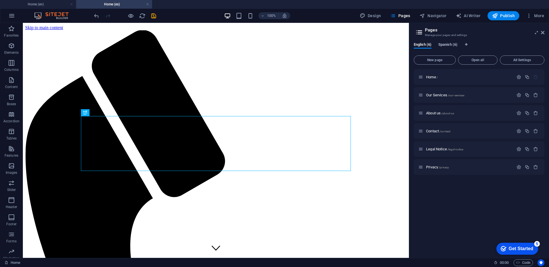
click at [448, 47] on span "Spanish (6)" at bounding box center [447, 45] width 19 height 8
click at [36, 3] on h4 "Home (en)" at bounding box center [38, 4] width 76 height 6
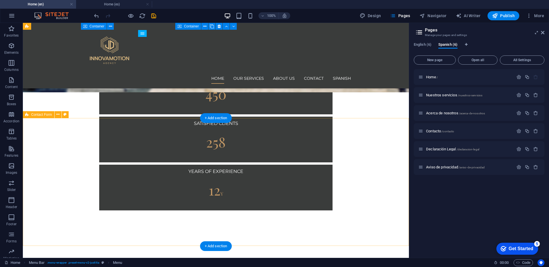
scroll to position [924, 0]
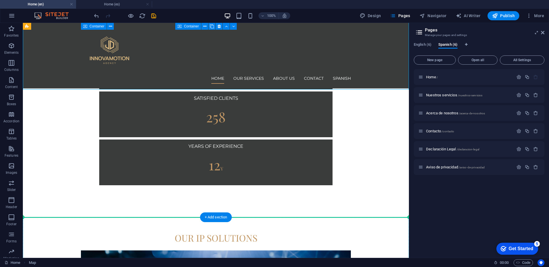
drag, startPoint x: 183, startPoint y: 103, endPoint x: 184, endPoint y: 217, distance: 114.3
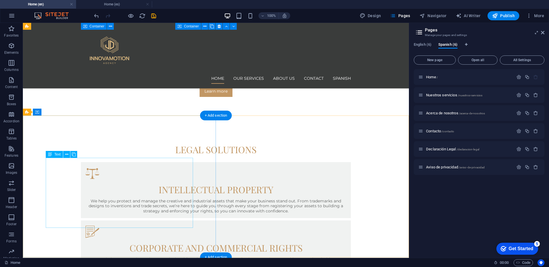
scroll to position [302, 0]
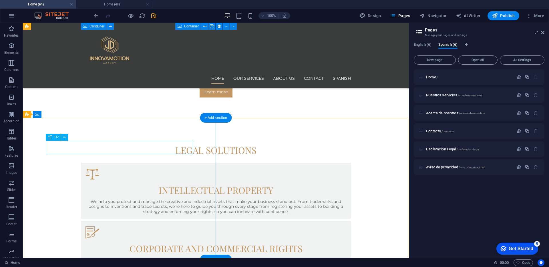
click at [109, 148] on div "Drag here to replace the existing content. Press “Ctrl” if you want to create a…" at bounding box center [216, 140] width 386 height 235
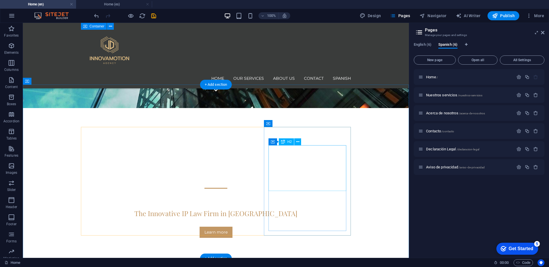
scroll to position [161, 0]
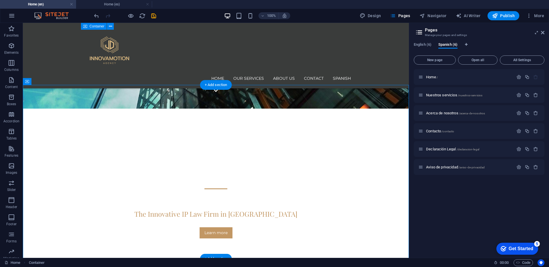
drag, startPoint x: 237, startPoint y: 136, endPoint x: 357, endPoint y: 146, distance: 120.4
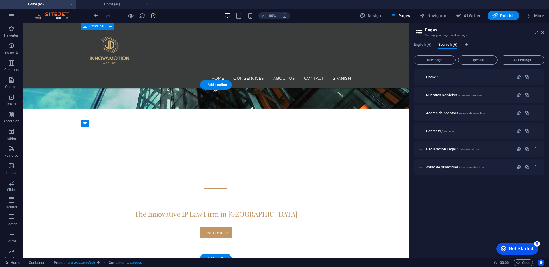
drag, startPoint x: 317, startPoint y: 132, endPoint x: 170, endPoint y: 133, distance: 146.6
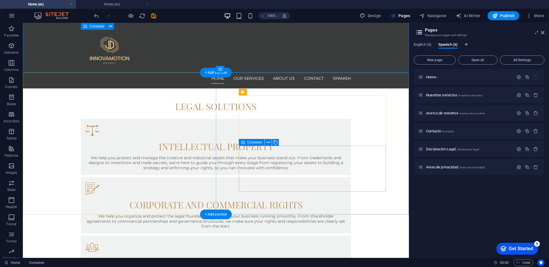
scroll to position [343, 0]
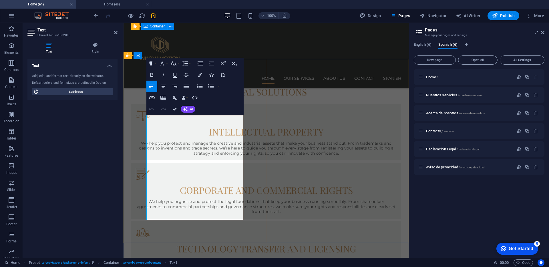
scroll to position [363, 0]
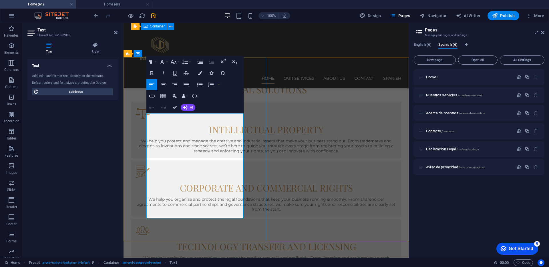
drag, startPoint x: 240, startPoint y: 197, endPoint x: 242, endPoint y: 206, distance: 9.4
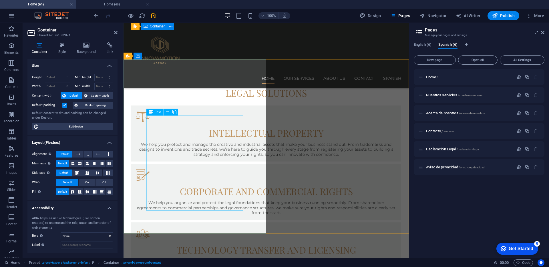
scroll to position [362, 0]
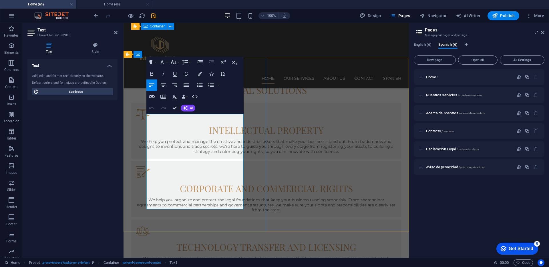
drag, startPoint x: 162, startPoint y: 191, endPoint x: 228, endPoint y: 192, distance: 65.2
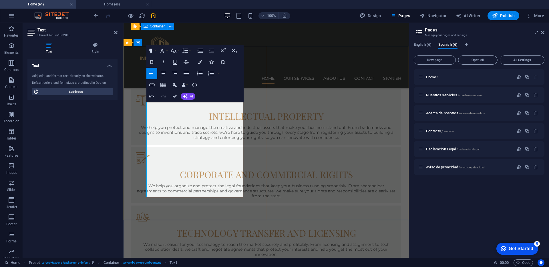
scroll to position [378, 0]
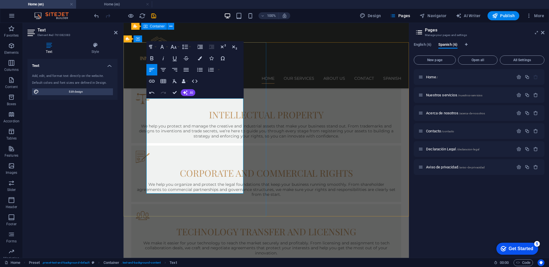
drag, startPoint x: 205, startPoint y: 171, endPoint x: 183, endPoint y: 171, distance: 21.7
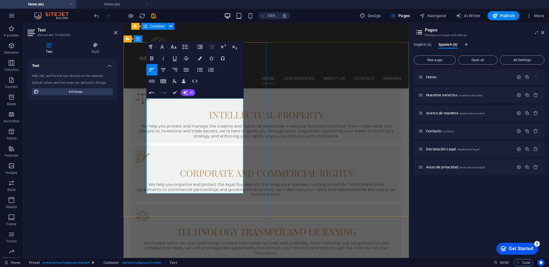
drag, startPoint x: 164, startPoint y: 189, endPoint x: 147, endPoint y: 160, distance: 33.4
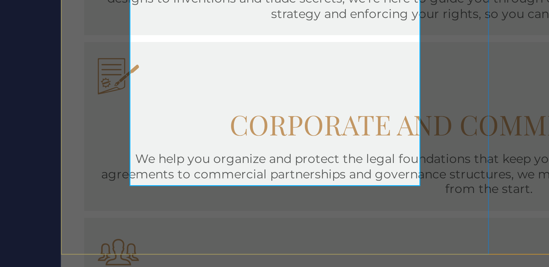
click at [101, 7] on p "Reduce risk, boost the value of your innovation and grow with legal confidence.…" at bounding box center [203, 14] width 233 height 15
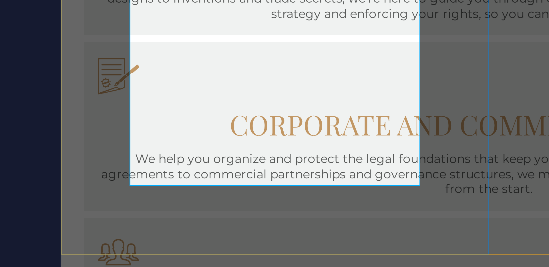
click at [101, 7] on p "Reduce risk, boost the value of your innovation and grow with legal confidence.…" at bounding box center [203, 14] width 233 height 15
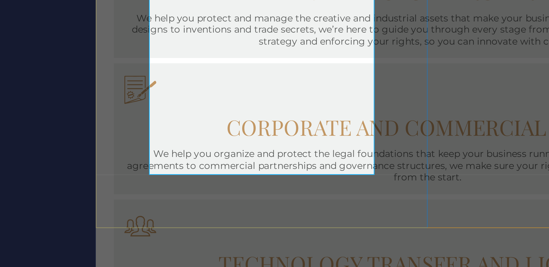
copy p "Reduce risk, boost the value of your innovation and grow with legal confidence.…"
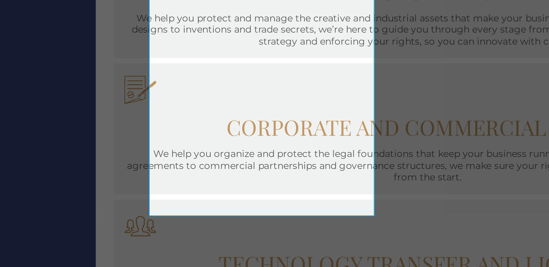
scroll to position [360, 0]
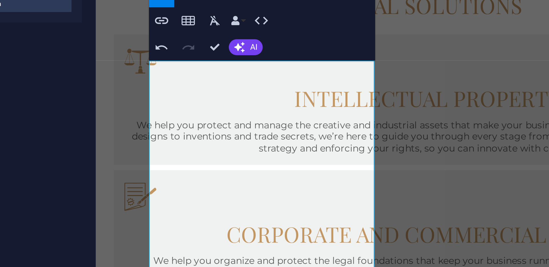
click at [222, 107] on div "Paragraph Format Normal Heading 1 Heading 2 Heading 3 Heading 4 Heading 5 Headi…" at bounding box center [194, 87] width 97 height 57
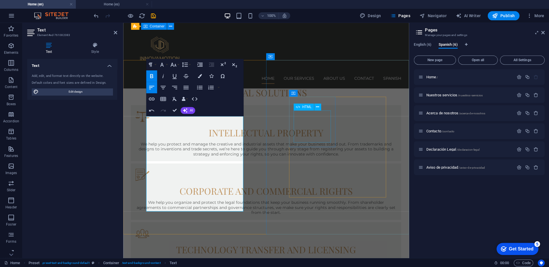
scroll to position [0, 0]
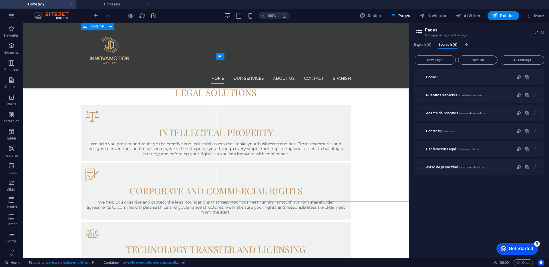
click at [543, 33] on icon at bounding box center [542, 32] width 3 height 5
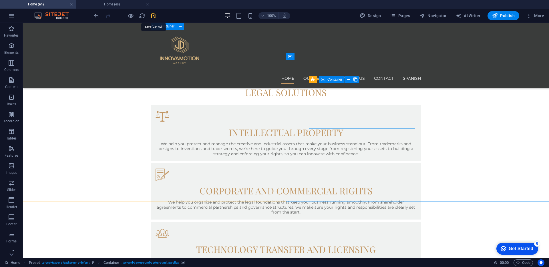
click at [155, 17] on icon "save" at bounding box center [153, 16] width 7 height 7
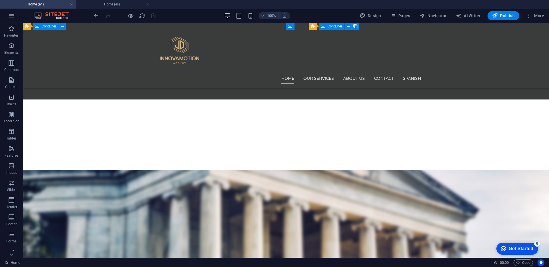
scroll to position [672, 0]
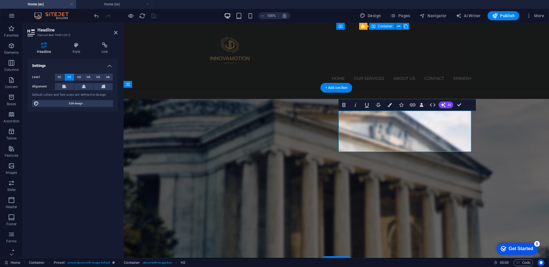
drag, startPoint x: 404, startPoint y: 119, endPoint x: 448, endPoint y: 123, distance: 43.4
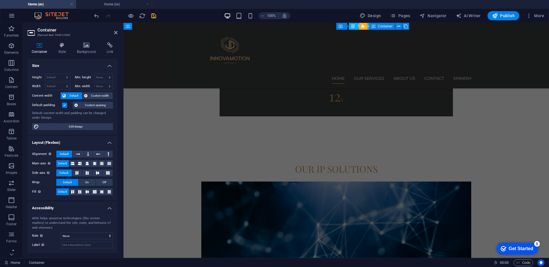
scroll to position [1029, 0]
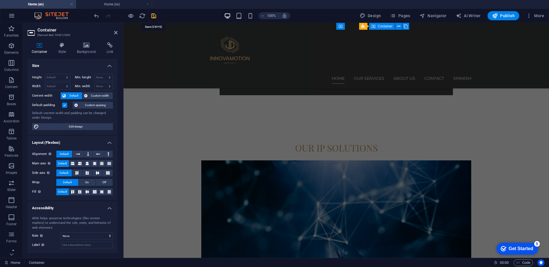
click at [152, 16] on icon "save" at bounding box center [153, 16] width 7 height 7
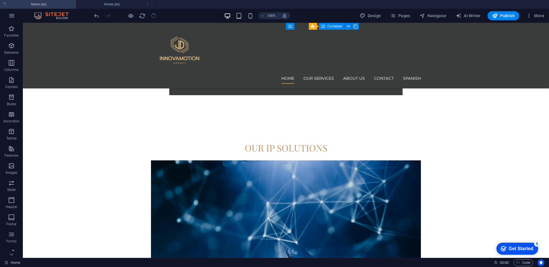
scroll to position [706, 0]
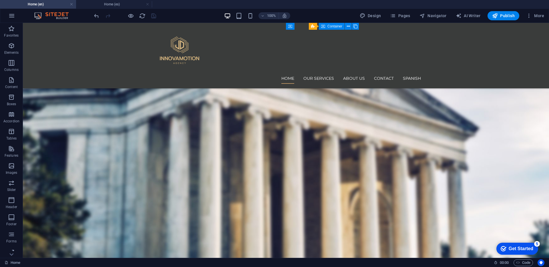
click at [236, 19] on div "100%" at bounding box center [257, 15] width 66 height 9
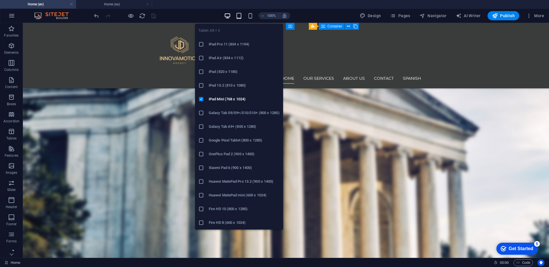
click at [239, 16] on icon "button" at bounding box center [239, 16] width 7 height 7
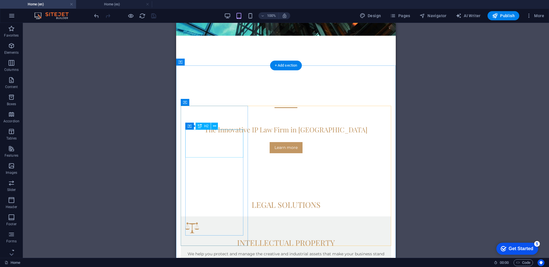
scroll to position [0, 0]
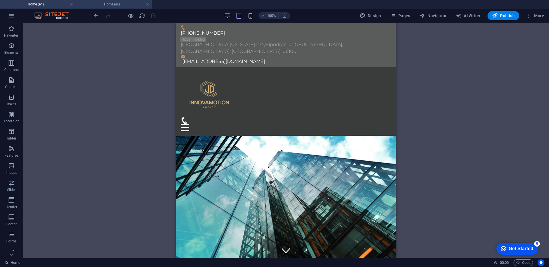
click at [117, 7] on li "Home (es)" at bounding box center [114, 4] width 76 height 9
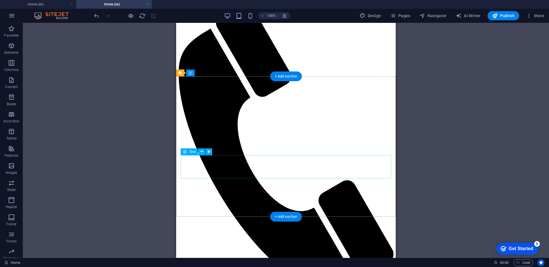
scroll to position [28, 0]
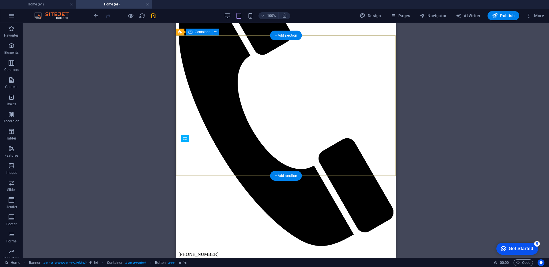
scroll to position [70, 0]
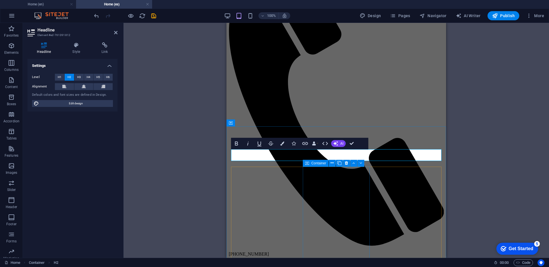
scroll to position [139, 0]
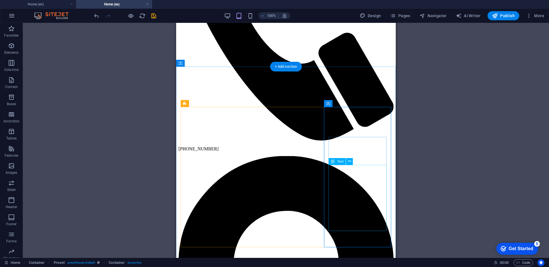
scroll to position [176, 0]
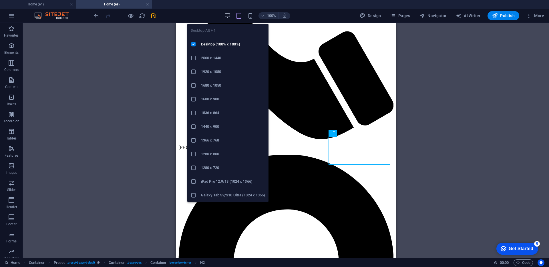
click at [227, 16] on icon "button" at bounding box center [227, 16] width 7 height 7
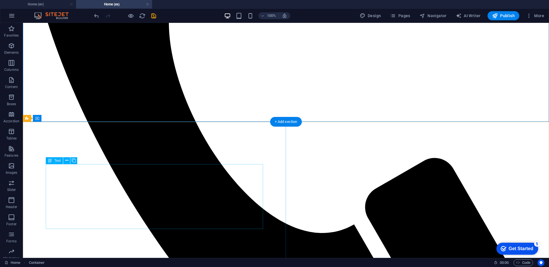
scroll to position [303, 0]
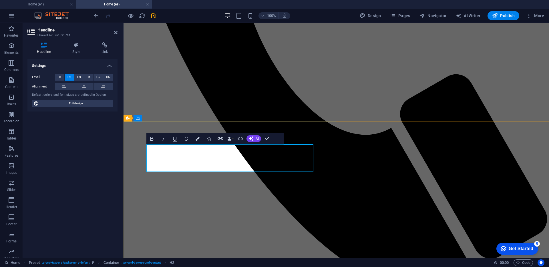
drag, startPoint x: 189, startPoint y: 151, endPoint x: 135, endPoint y: 148, distance: 54.4
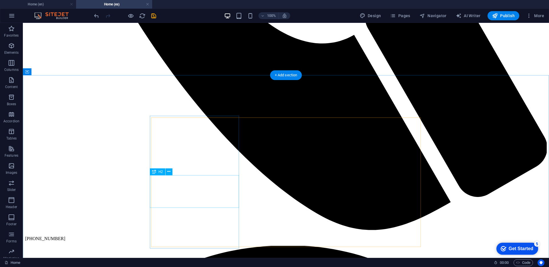
scroll to position [491, 0]
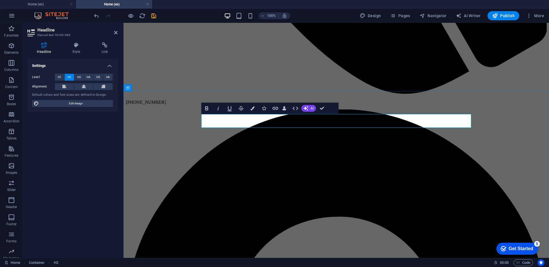
scroll to position [482, 0]
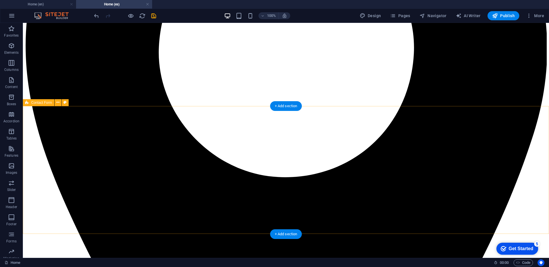
scroll to position [938, 0]
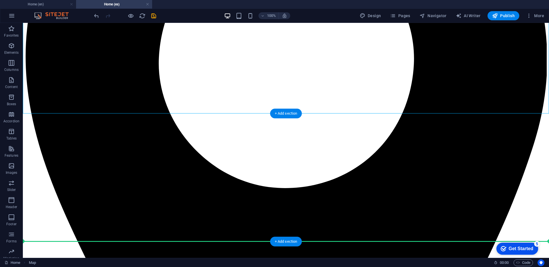
drag, startPoint x: 440, startPoint y: 92, endPoint x: 428, endPoint y: 221, distance: 129.5
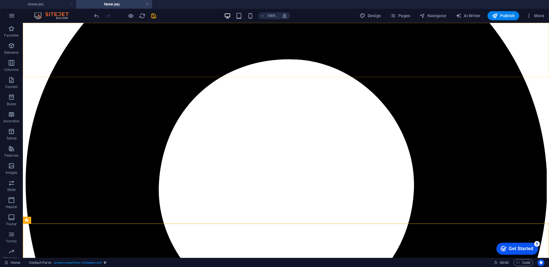
scroll to position [728, 0]
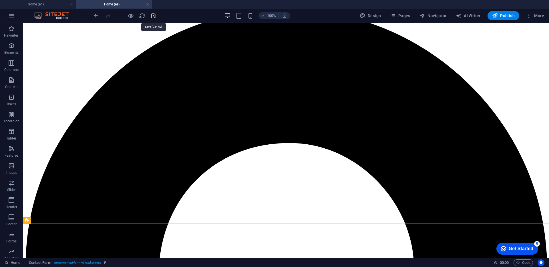
click at [152, 17] on icon "save" at bounding box center [153, 16] width 7 height 7
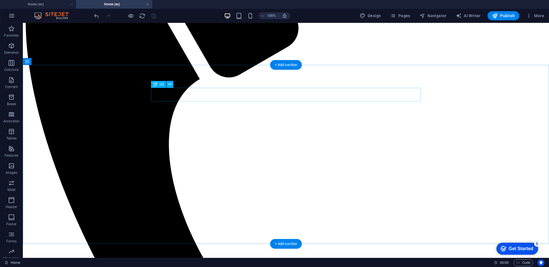
scroll to position [0, 0]
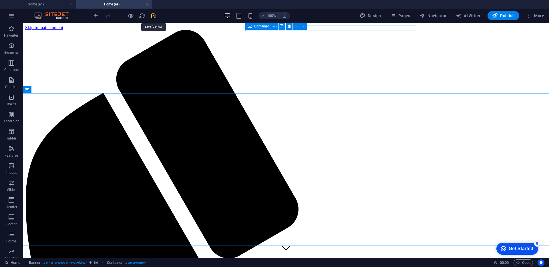
click at [153, 17] on icon "save" at bounding box center [153, 16] width 7 height 7
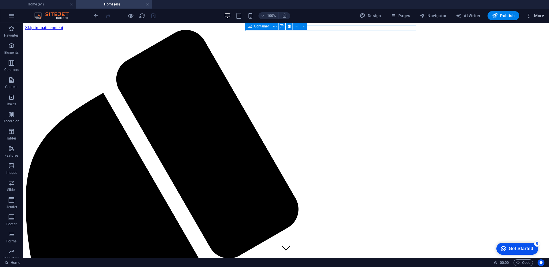
click at [540, 13] on span "More" at bounding box center [535, 16] width 18 height 6
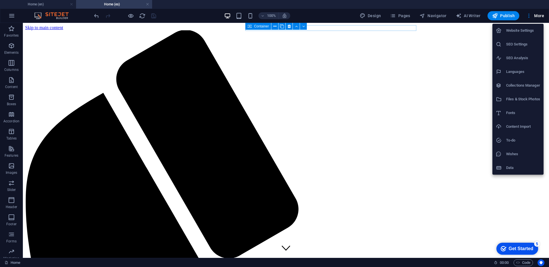
click at [523, 46] on h6 "SEO Settings" at bounding box center [523, 44] width 34 height 7
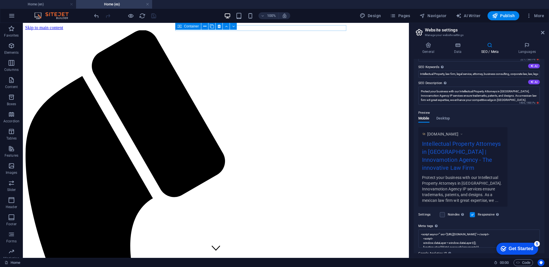
scroll to position [63, 0]
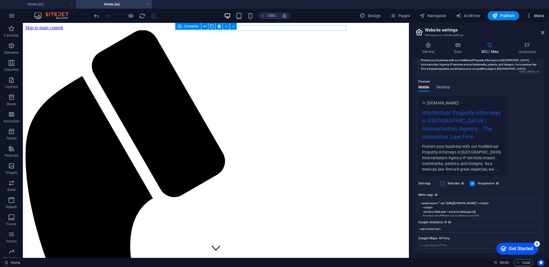
click at [532, 15] on span "More" at bounding box center [535, 16] width 18 height 6
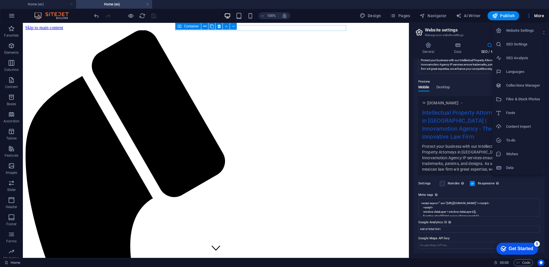
click at [518, 58] on h6 "SEO Analysis" at bounding box center [523, 58] width 34 height 7
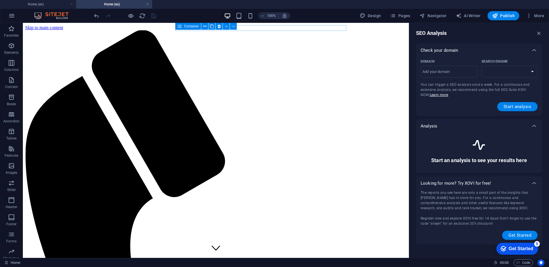
select select "google.com"
click at [539, 33] on icon "button" at bounding box center [539, 33] width 6 height 6
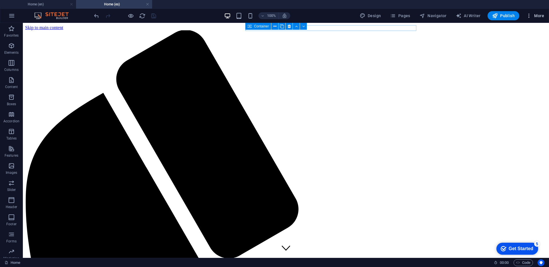
click at [537, 16] on span "More" at bounding box center [535, 16] width 18 height 6
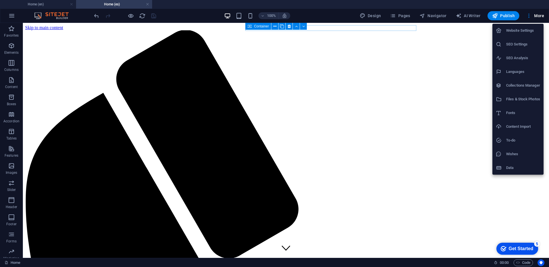
click at [516, 47] on h6 "SEO Settings" at bounding box center [523, 44] width 34 height 7
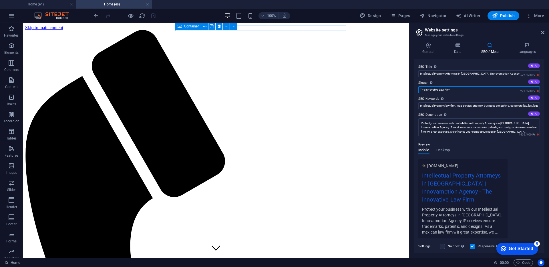
drag, startPoint x: 440, startPoint y: 90, endPoint x: 415, endPoint y: 86, distance: 24.9
click at [415, 86] on div "SEO Title The title of your website - make it something that stands out in sear…" at bounding box center [479, 156] width 131 height 194
type input "YOUR IP Law Firm"
click at [464, 110] on div "SEO Title The title of your website - make it something that stands out in sear…" at bounding box center [479, 156] width 131 height 194
drag, startPoint x: 458, startPoint y: 106, endPoint x: 482, endPoint y: 107, distance: 24.0
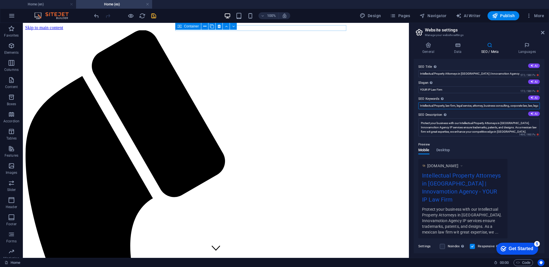
click at [482, 108] on input "Intellectual Property, law firm, legal service, attorney, business consulting, …" at bounding box center [478, 105] width 121 height 7
click at [482, 107] on input "Intellectual Property, law firm, legal service, attorney, business consulting, …" at bounding box center [478, 105] width 121 height 7
drag, startPoint x: 486, startPoint y: 106, endPoint x: 548, endPoint y: 117, distance: 64.0
click at [548, 118] on div "General Data SEO / Meta Languages Website name Innovamotion Agency Logo Drag fi…" at bounding box center [479, 148] width 140 height 220
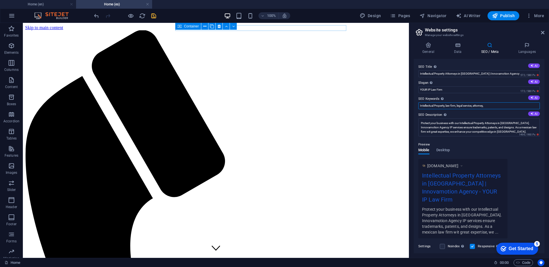
scroll to position [0, 0]
type input "Intellectual Property, law firm, legal service, attorney"
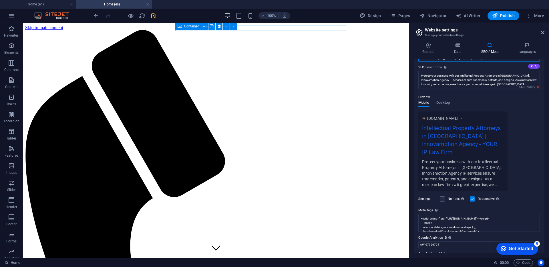
scroll to position [55, 0]
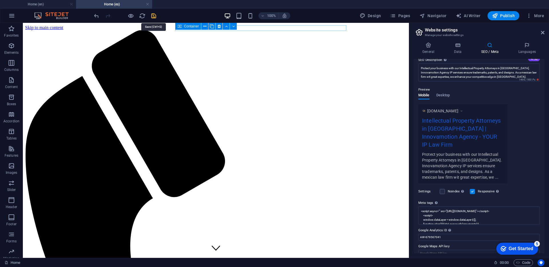
click at [153, 17] on icon "save" at bounding box center [153, 16] width 7 height 7
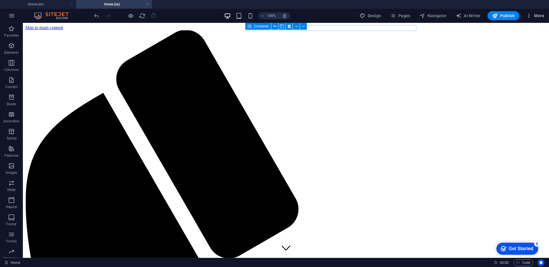
click at [542, 18] on span "More" at bounding box center [535, 16] width 18 height 6
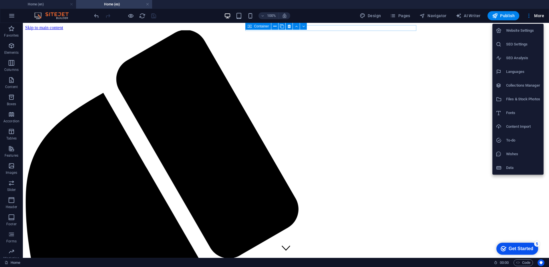
click at [472, 59] on div at bounding box center [274, 133] width 549 height 267
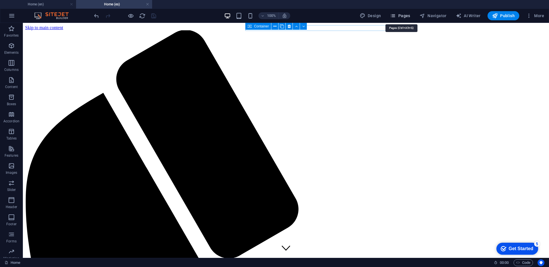
click at [410, 19] on button "Pages" at bounding box center [400, 15] width 25 height 9
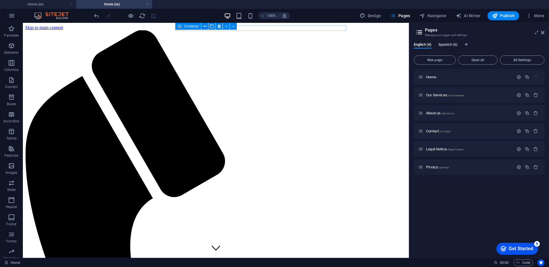
click at [452, 43] on span "Spanish (6)" at bounding box center [447, 45] width 19 height 8
click at [442, 78] on p "Home /" at bounding box center [469, 77] width 86 height 4
click at [519, 76] on icon "button" at bounding box center [518, 77] width 5 height 5
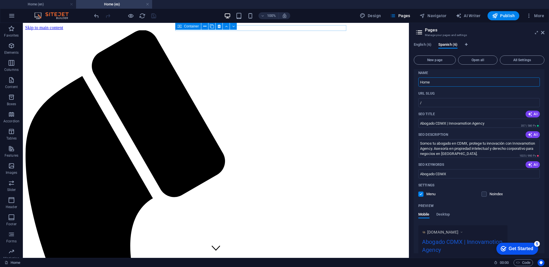
scroll to position [21, 0]
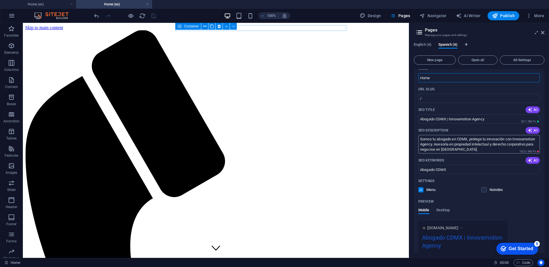
click at [437, 139] on textarea "Somos tu abogado en CDMX, protege tu innovación con Innovamotion Agency. Asesor…" at bounding box center [478, 144] width 121 height 19
click at [467, 138] on textarea "Somos tu firma de abogado en CDMX, protege tu innovación con Innovamotion Agenc…" at bounding box center [478, 144] width 121 height 19
click at [480, 141] on textarea "Somos tu firma de abogados en CDMX, protege tu innovación con Innovamotion Agen…" at bounding box center [478, 144] width 121 height 19
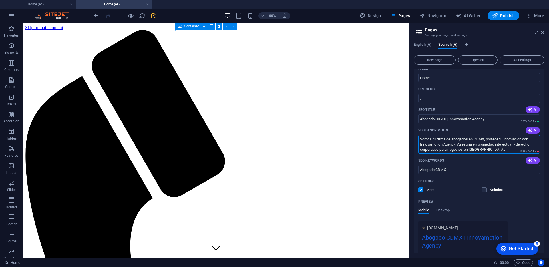
click at [482, 141] on textarea "Somos tu firma de abogados en CDMX, protege tu innovación con Innovamotion Agen…" at bounding box center [478, 144] width 121 height 19
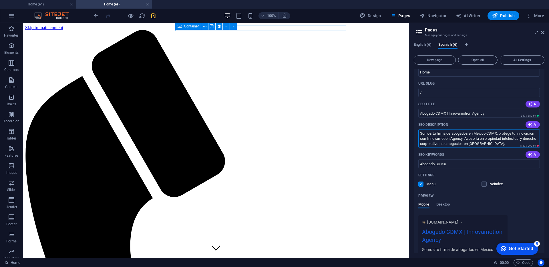
scroll to position [26, 0]
click at [497, 135] on textarea "Somos tu firma de abogados en México CDMX, protege tu innovación con Innovamoti…" at bounding box center [478, 138] width 121 height 19
click at [475, 143] on textarea "Somos tu firma de abogados en México, protege tu innovación con Innovamotion Ag…" at bounding box center [478, 138] width 121 height 19
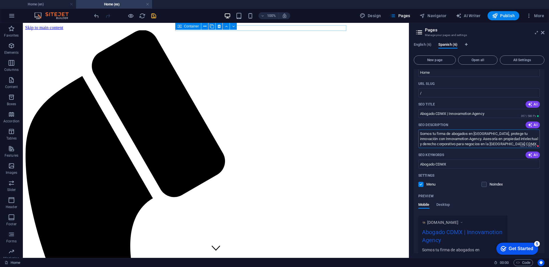
click at [504, 143] on textarea "Somos tu firma de abogados en México, protege tu innovación con Innovamotion Ag…" at bounding box center [478, 138] width 121 height 19
click at [519, 145] on span "1226 / 990 Px" at bounding box center [527, 146] width 16 height 3
click at [517, 143] on textarea "Somos tu firma de abogados en México, protege tu innovación con Innovamotion Ag…" at bounding box center [478, 138] width 121 height 19
type textarea "Somos tu firma de abogados en México, protege tu innovación con Innovamotion Ag…"
click at [421, 114] on input "Abogado CDMX | Innovamotion Agency" at bounding box center [478, 113] width 121 height 9
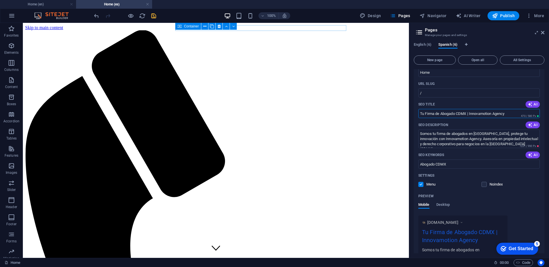
click at [456, 113] on input "Tu Firma de Abogado CDMX | Innovamotion Agency" at bounding box center [478, 113] width 121 height 9
drag, startPoint x: 442, startPoint y: 113, endPoint x: 418, endPoint y: 111, distance: 23.8
click at [418, 111] on input "Tu Firma de Abogados CDMX | Innovamotion Agency" at bounding box center [478, 113] width 121 height 9
click at [460, 114] on input "Tu Firma de Abogados CDMX | Innovamotion Agency" at bounding box center [478, 113] width 121 height 9
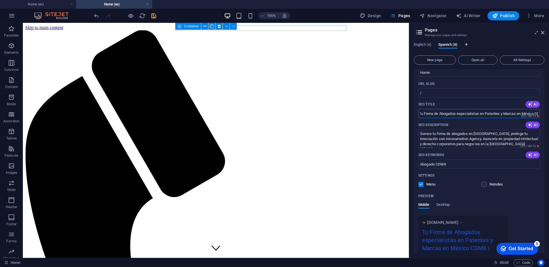
type input "Tu Firma de Abogados especialistas en Patentes y Marcas en México CDMX | Innova…"
click at [152, 16] on icon "save" at bounding box center [153, 16] width 7 height 7
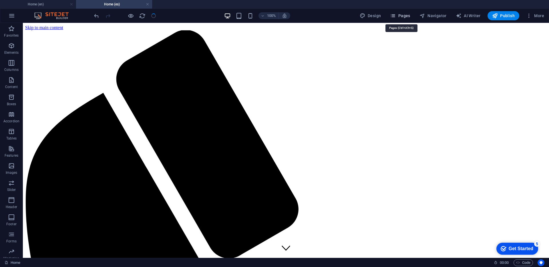
click at [407, 15] on span "Pages" at bounding box center [400, 16] width 20 height 6
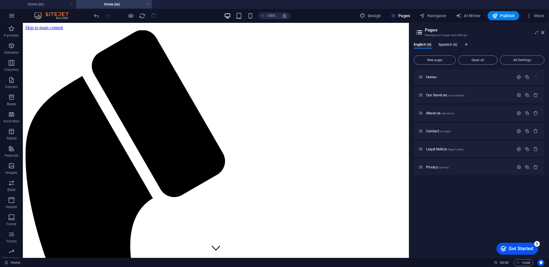
click at [456, 47] on span "Spanish (6)" at bounding box center [447, 45] width 19 height 8
click at [422, 77] on icon at bounding box center [420, 77] width 5 height 5
click at [448, 79] on p "Home /" at bounding box center [469, 77] width 86 height 4
click at [519, 77] on icon "button" at bounding box center [518, 77] width 5 height 5
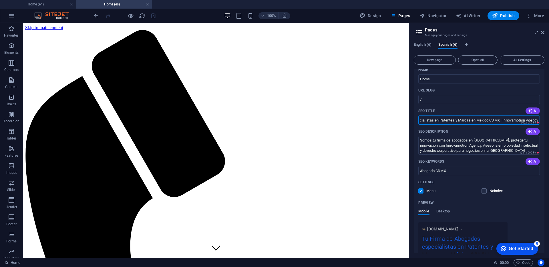
drag, startPoint x: 441, startPoint y: 120, endPoint x: 497, endPoint y: 120, distance: 56.0
click at [497, 120] on input "Tu Firma de Abogados especialistas en Patentes y Marcas en México CDMX | Innova…" at bounding box center [478, 119] width 121 height 9
click at [454, 170] on input "Abogado CDMX" at bounding box center [478, 170] width 121 height 9
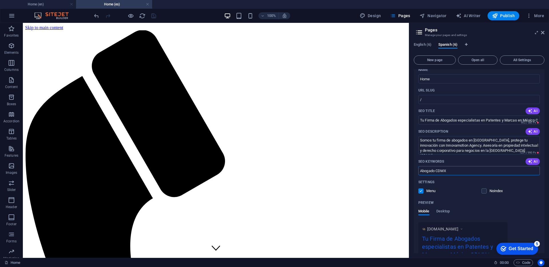
click at [454, 170] on input "Abogado CDMX" at bounding box center [478, 170] width 121 height 9
paste input "s especialistas en Patentes y Marcas en México"
type input "Abogados especialistas en Patentes y Marcas en México CDMX"
click at [153, 17] on icon "save" at bounding box center [153, 16] width 7 height 7
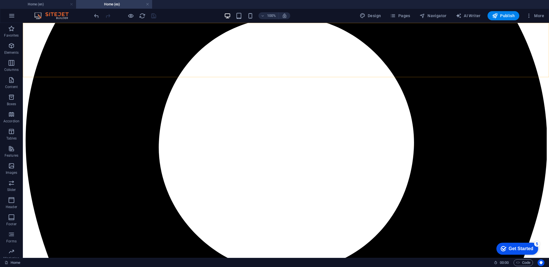
scroll to position [761, 0]
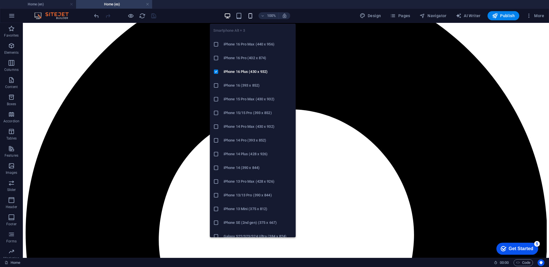
click at [251, 16] on icon "button" at bounding box center [250, 16] width 7 height 7
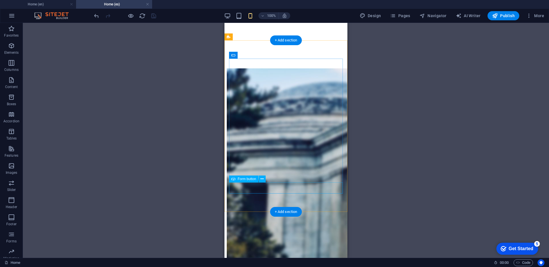
scroll to position [1608, 0]
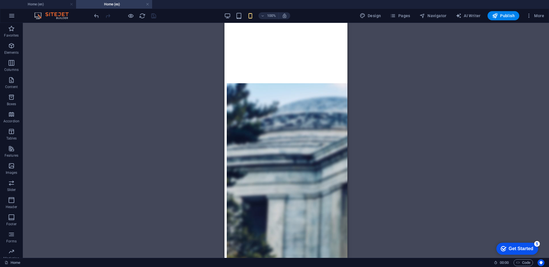
click at [149, 57] on div "Drag here to replace the existing content. Press “Ctrl” if you want to create a…" at bounding box center [286, 140] width 526 height 235
click at [154, 53] on div "Drag here to replace the existing content. Press “Ctrl” if you want to create a…" at bounding box center [286, 140] width 526 height 235
click at [508, 15] on span "Publish" at bounding box center [503, 16] width 23 height 6
